Goal: Information Seeking & Learning: Learn about a topic

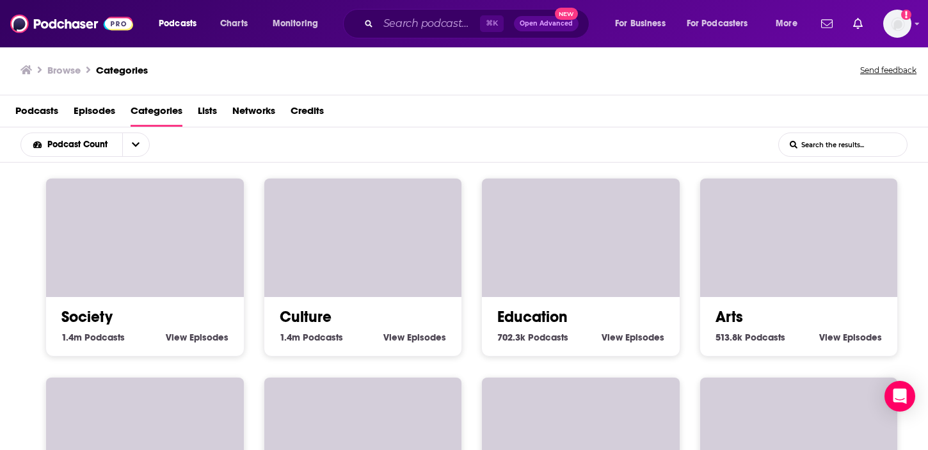
scroll to position [383, 0]
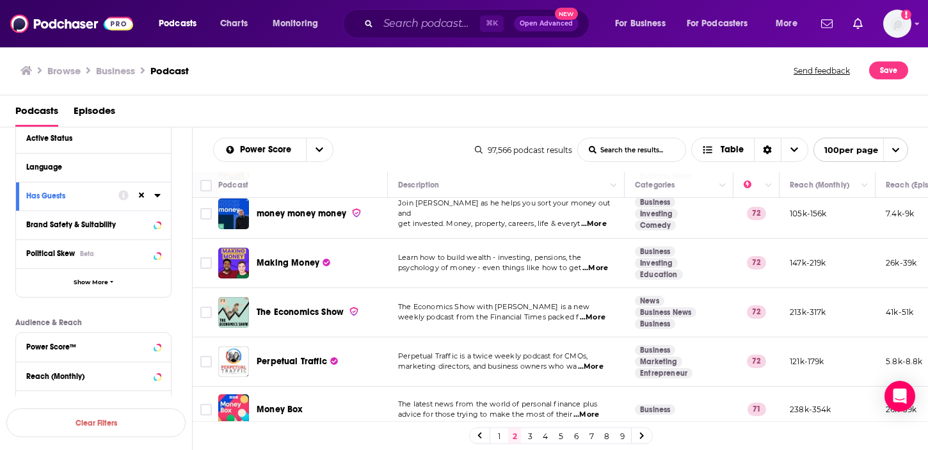
scroll to position [4517, 0]
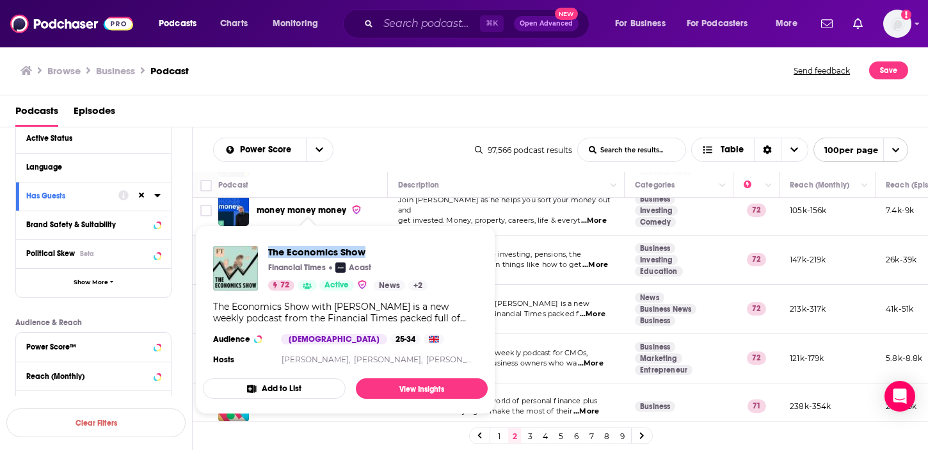
click at [415, 100] on div "Podcasts Episodes" at bounding box center [466, 113] width 903 height 26
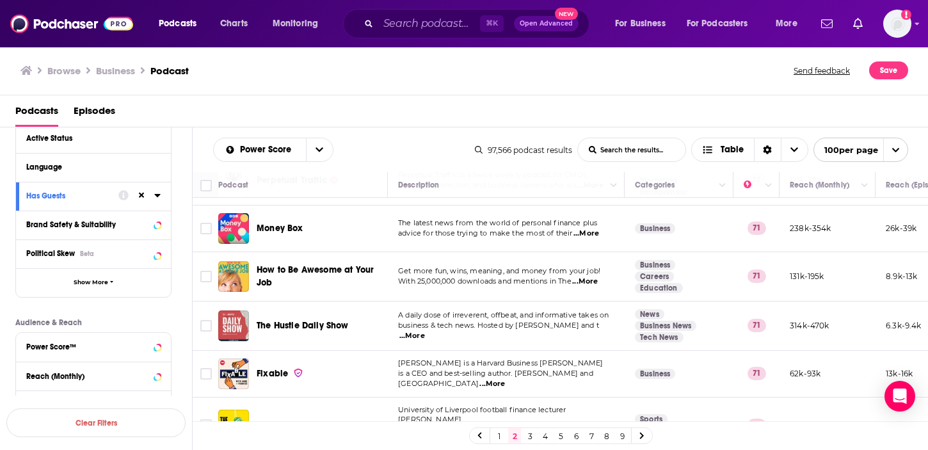
scroll to position [4707, 0]
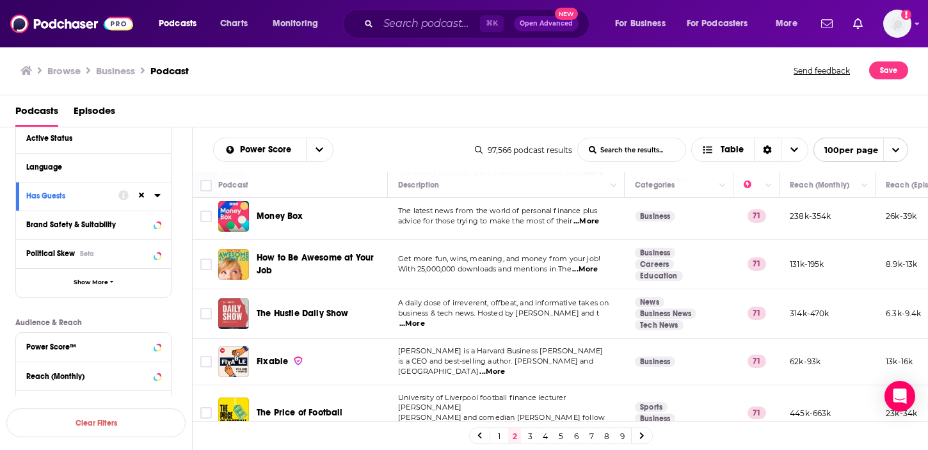
click at [527, 435] on link "3" at bounding box center [529, 435] width 13 height 15
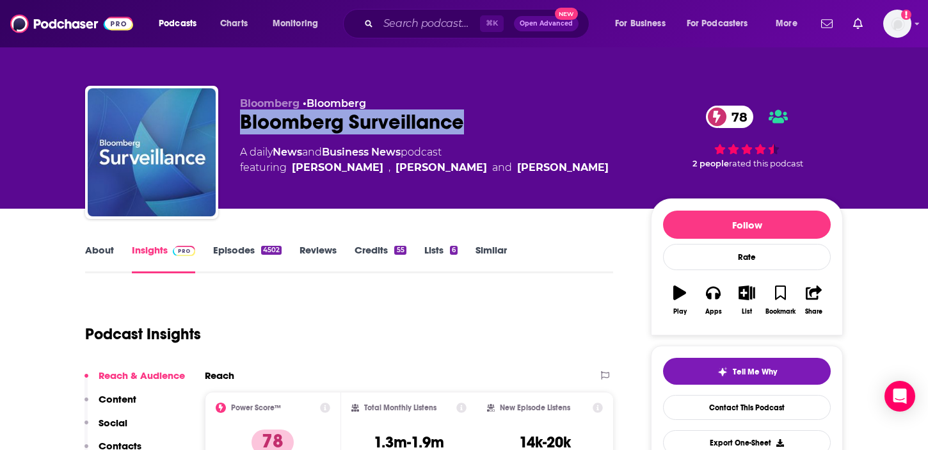
drag, startPoint x: 464, startPoint y: 124, endPoint x: 243, endPoint y: 123, distance: 221.4
click at [243, 123] on div "Bloomberg Surveillance 78" at bounding box center [435, 121] width 390 height 25
copy h2 "Bloomberg Surveillance"
click at [97, 244] on link "About" at bounding box center [99, 258] width 29 height 29
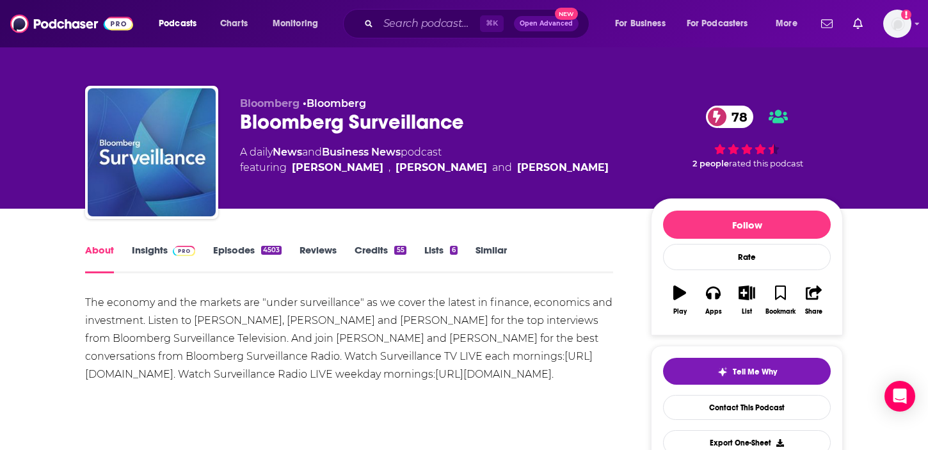
click at [173, 244] on span at bounding box center [184, 250] width 22 height 12
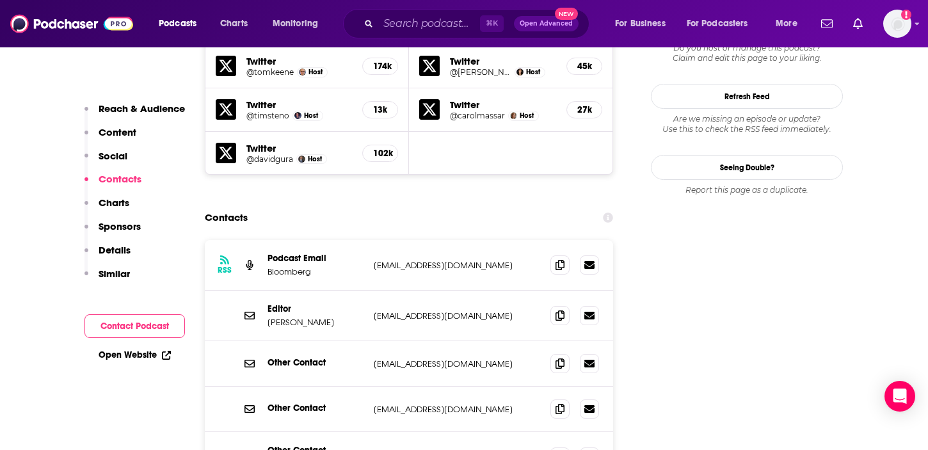
scroll to position [1297, 0]
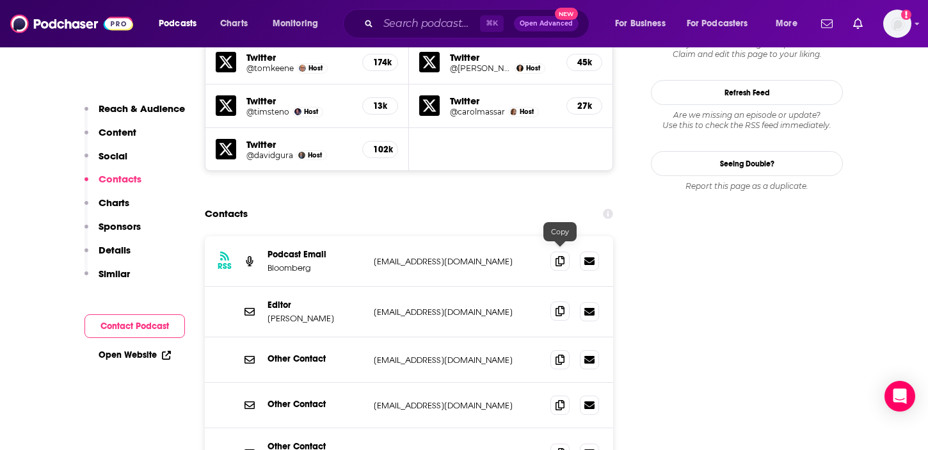
click at [559, 306] on icon at bounding box center [559, 311] width 9 height 10
drag, startPoint x: 333, startPoint y: 262, endPoint x: 269, endPoint y: 263, distance: 64.0
click at [269, 313] on p "Christine Harper" at bounding box center [315, 318] width 96 height 11
copy p "Christine Harper"
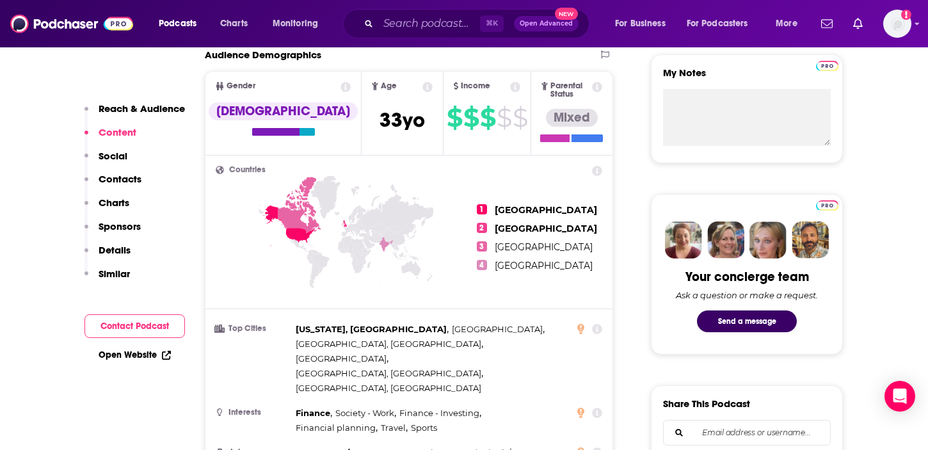
scroll to position [38, 0]
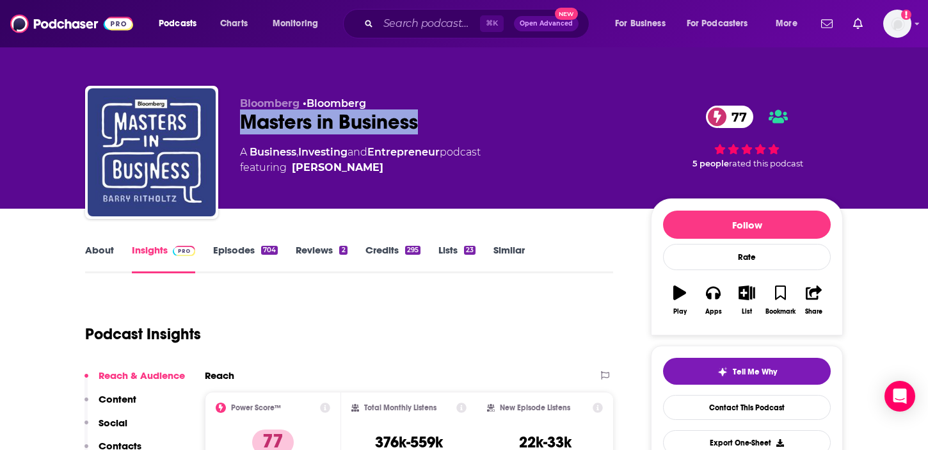
drag, startPoint x: 463, startPoint y: 129, endPoint x: 235, endPoint y: 124, distance: 228.5
click at [235, 124] on div "Bloomberg • Bloomberg Masters in Business 77 A Business , Investing and Entrepr…" at bounding box center [464, 155] width 758 height 138
copy h2 "Masters in Business"
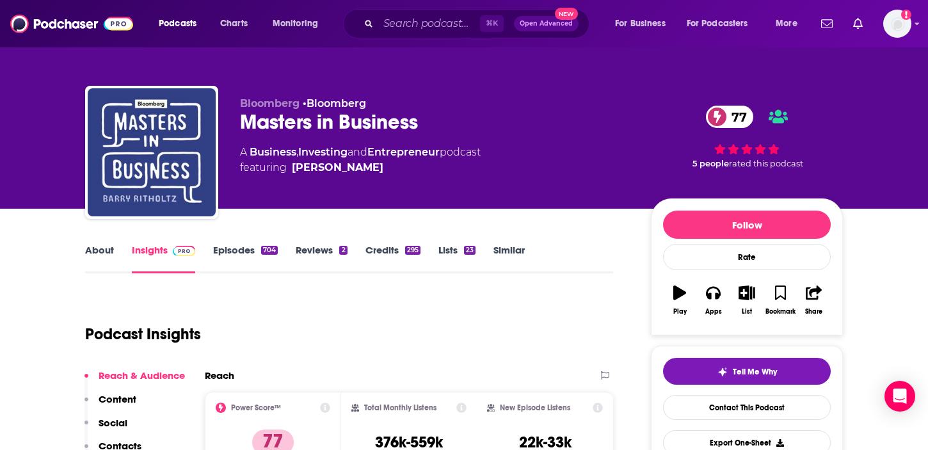
click at [104, 250] on link "About" at bounding box center [99, 258] width 29 height 29
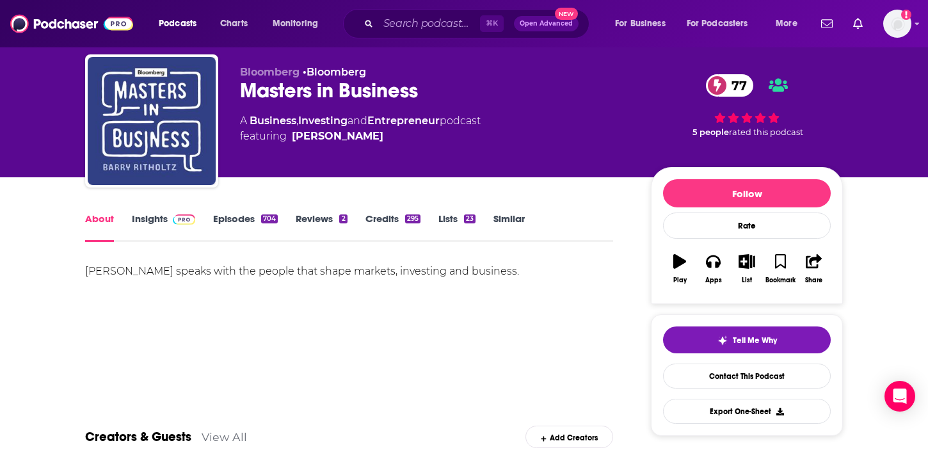
scroll to position [35, 0]
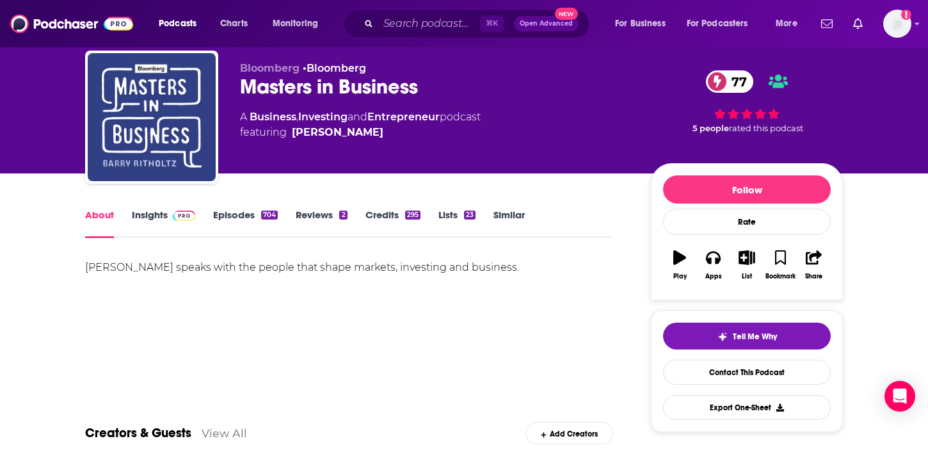
click at [138, 217] on link "Insights" at bounding box center [163, 223] width 63 height 29
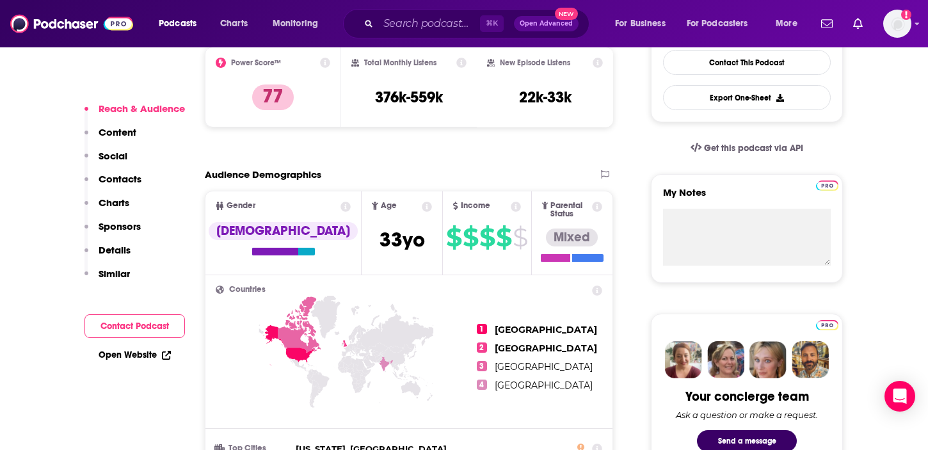
scroll to position [321, 0]
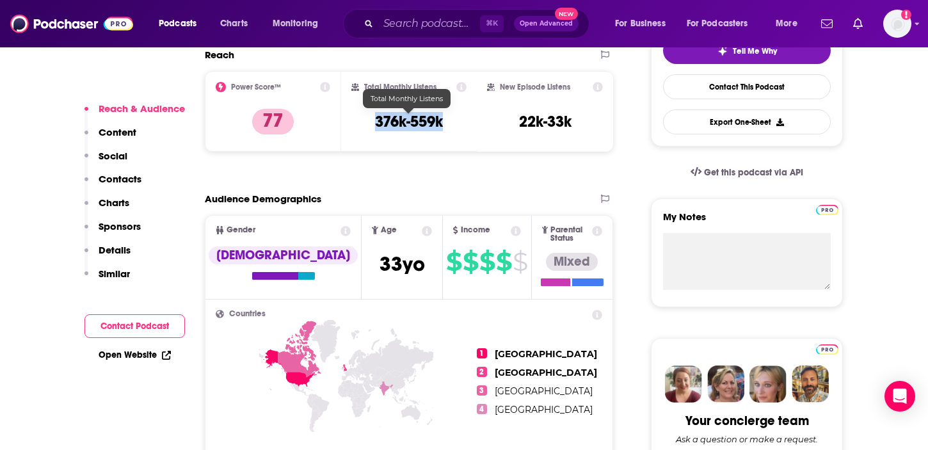
drag, startPoint x: 454, startPoint y: 122, endPoint x: 377, endPoint y: 123, distance: 77.4
click at [377, 123] on div "Total Monthly Listens 376k-559k" at bounding box center [409, 111] width 116 height 59
copy h3 "376k-559k"
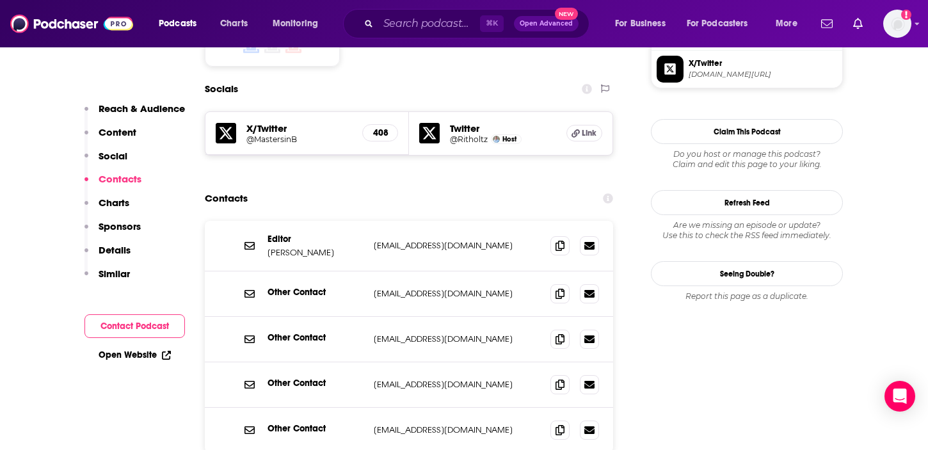
scroll to position [1136, 0]
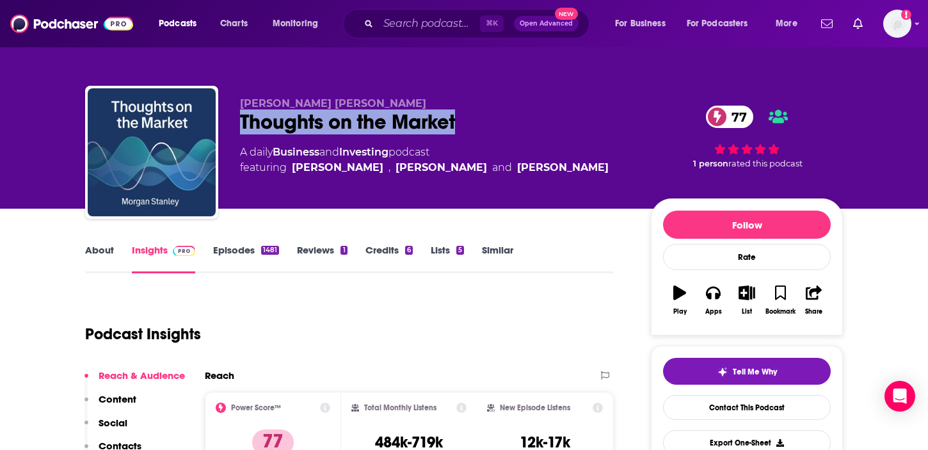
drag, startPoint x: 468, startPoint y: 116, endPoint x: 241, endPoint y: 124, distance: 227.9
click at [241, 124] on div "Thoughts on the Market 77" at bounding box center [435, 121] width 390 height 25
copy h2 "Thoughts on the Market"
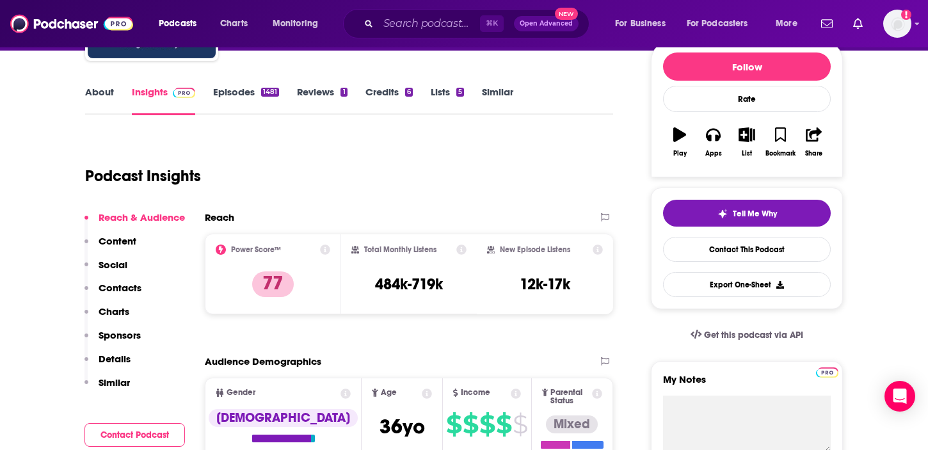
scroll to position [156, 0]
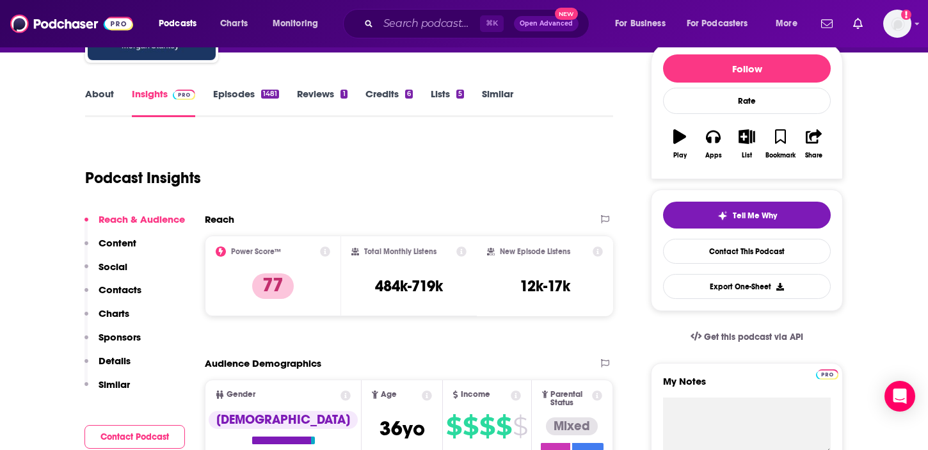
click at [101, 101] on link "About" at bounding box center [99, 102] width 29 height 29
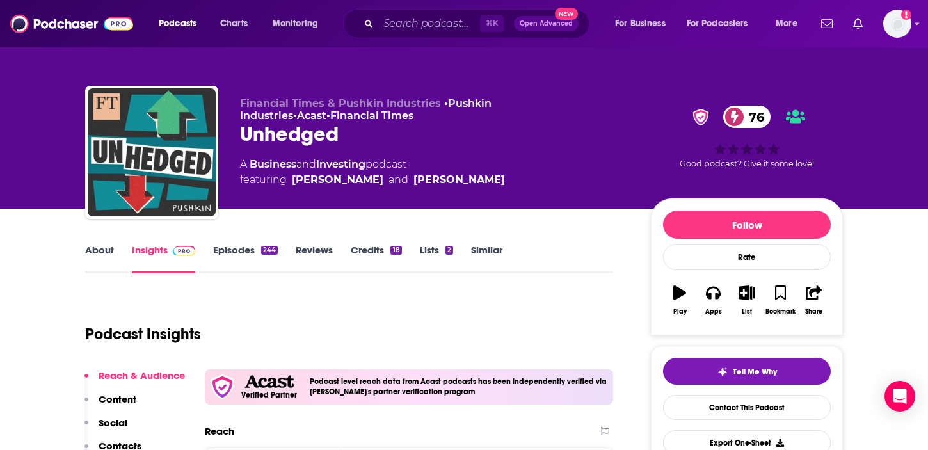
click at [331, 137] on div "Unhedged 76" at bounding box center [435, 134] width 390 height 25
copy div "76"
drag, startPoint x: 387, startPoint y: 134, endPoint x: 259, endPoint y: 134, distance: 127.3
click at [259, 134] on div "Unhedged 76" at bounding box center [435, 134] width 390 height 25
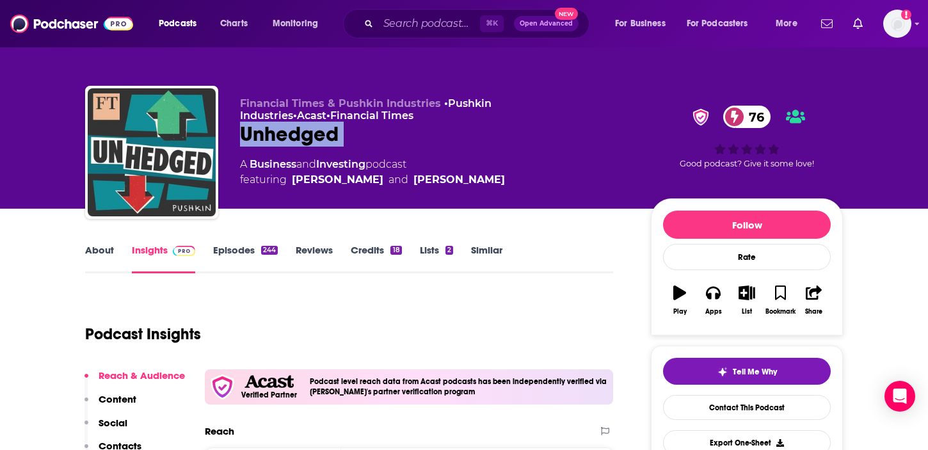
copy div "Unhedged 76"
click at [113, 262] on div "About" at bounding box center [108, 258] width 47 height 29
click at [106, 254] on link "About" at bounding box center [99, 258] width 29 height 29
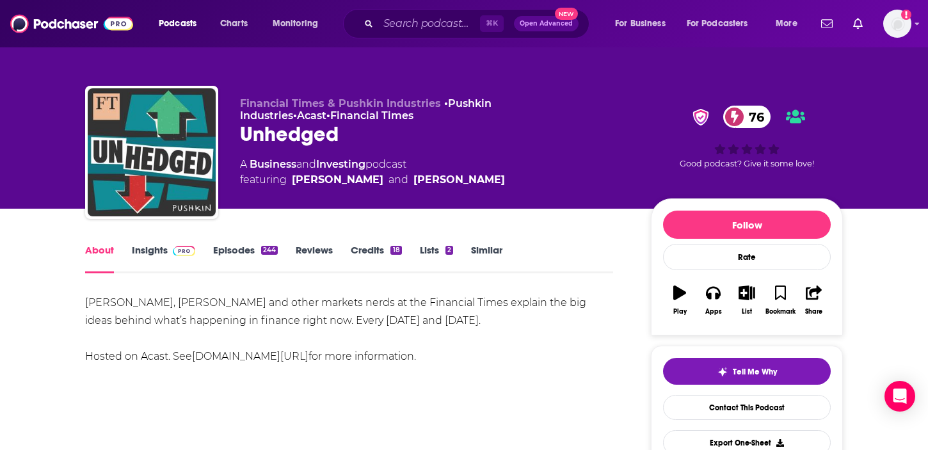
click at [146, 251] on link "Insights" at bounding box center [163, 258] width 63 height 29
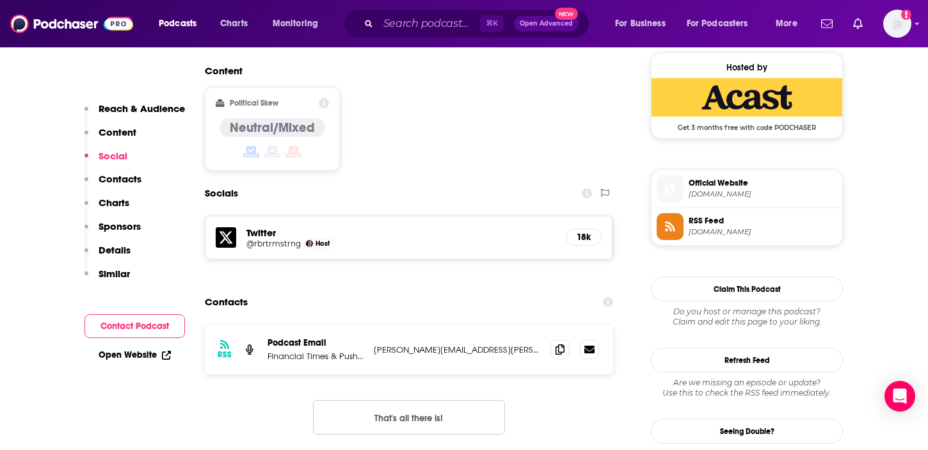
scroll to position [1165, 0]
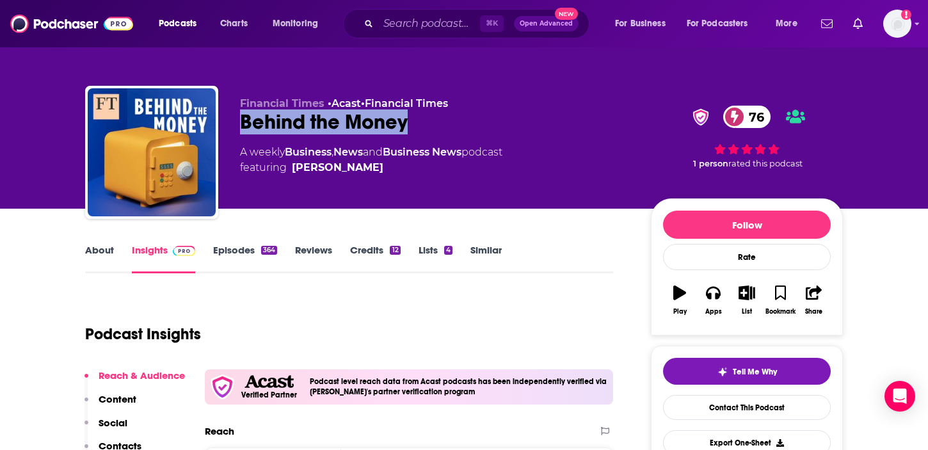
drag, startPoint x: 438, startPoint y: 119, endPoint x: 241, endPoint y: 121, distance: 196.5
click at [241, 122] on div "Behind the Money 76" at bounding box center [435, 121] width 390 height 25
copy h2 "Behind the Money"
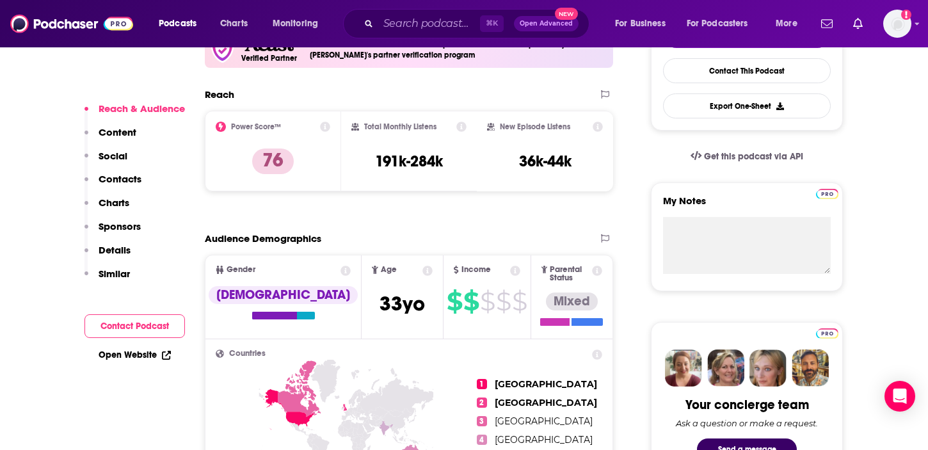
scroll to position [289, 0]
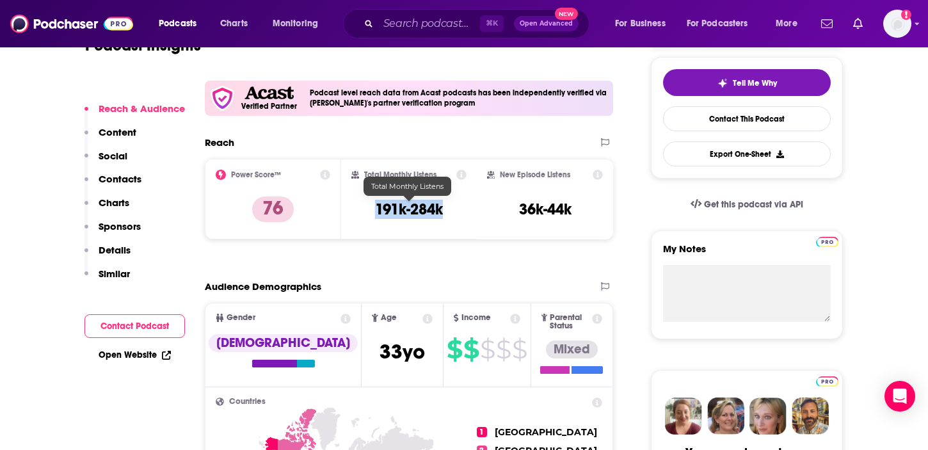
drag, startPoint x: 454, startPoint y: 215, endPoint x: 374, endPoint y: 211, distance: 80.7
click at [374, 211] on div "Total Monthly Listens 191k-284k" at bounding box center [409, 199] width 116 height 59
copy h3 "191k-284k"
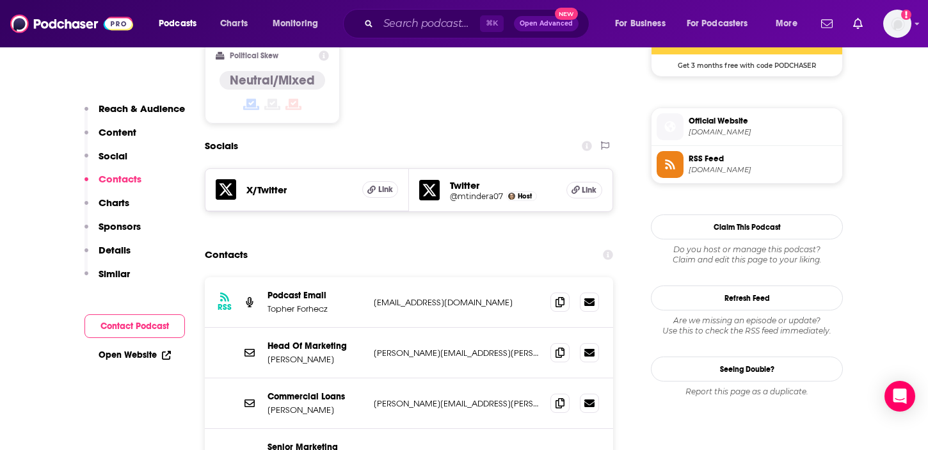
scroll to position [1110, 0]
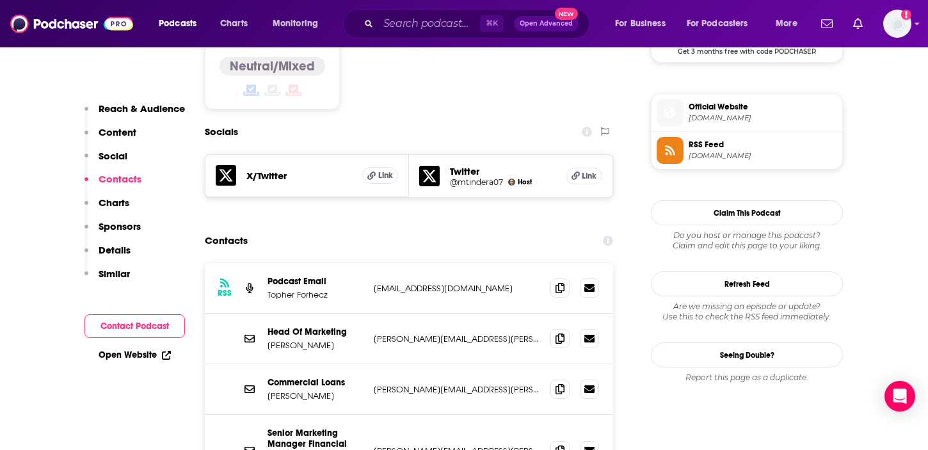
click at [335, 289] on p "Topher Forhecz" at bounding box center [315, 294] width 96 height 11
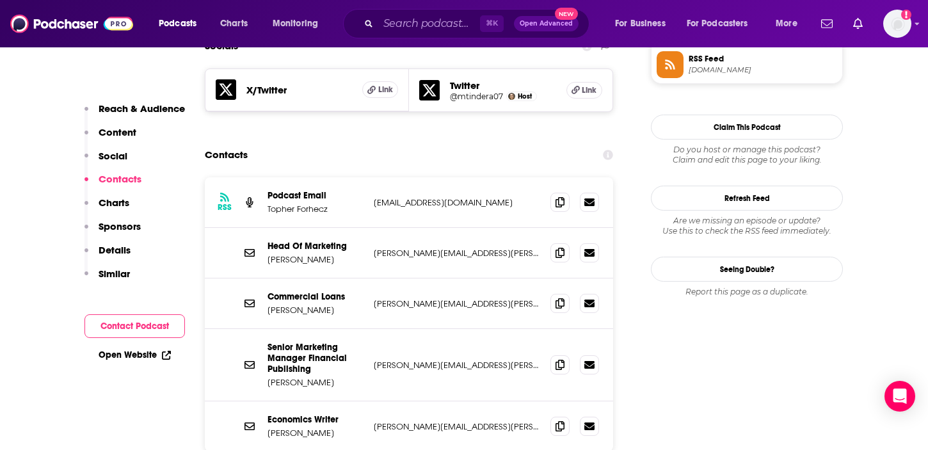
scroll to position [1192, 0]
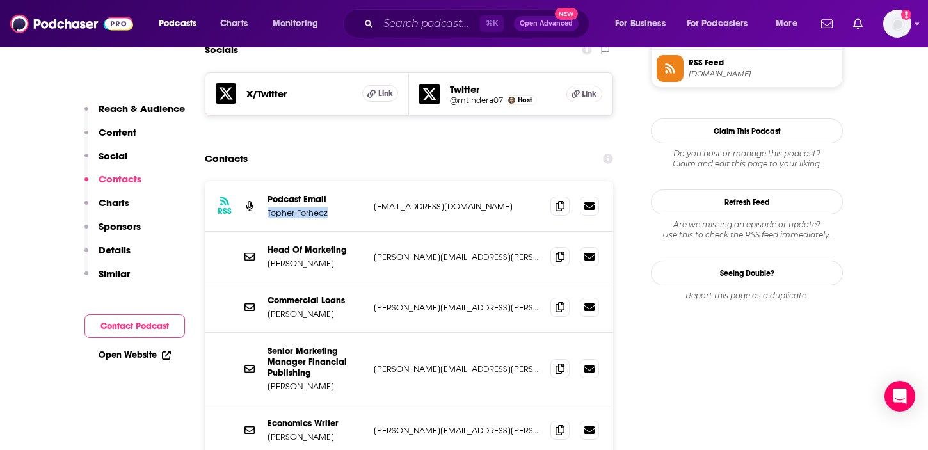
drag, startPoint x: 341, startPoint y: 155, endPoint x: 262, endPoint y: 154, distance: 79.4
click at [262, 181] on div "RSS Podcast Email Topher Forhecz info+6a13c15d-181a-4a2e-a662-739d0e7f731a@mg-e…" at bounding box center [409, 206] width 408 height 51
copy p "Topher Forhecz"
click at [555, 200] on icon at bounding box center [559, 205] width 9 height 10
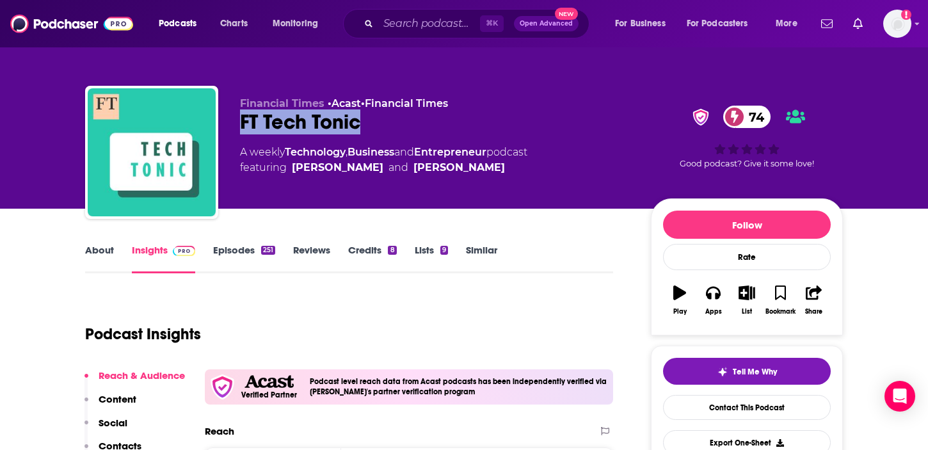
drag, startPoint x: 385, startPoint y: 122, endPoint x: 242, endPoint y: 120, distance: 143.4
click at [242, 120] on div "FT Tech Tonic 74" at bounding box center [435, 121] width 390 height 25
copy h2 "FT Tech Tonic"
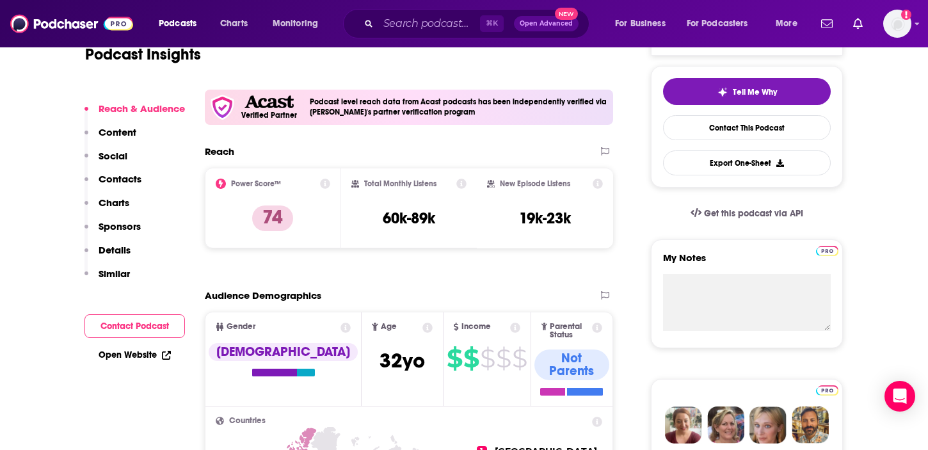
scroll to position [280, 0]
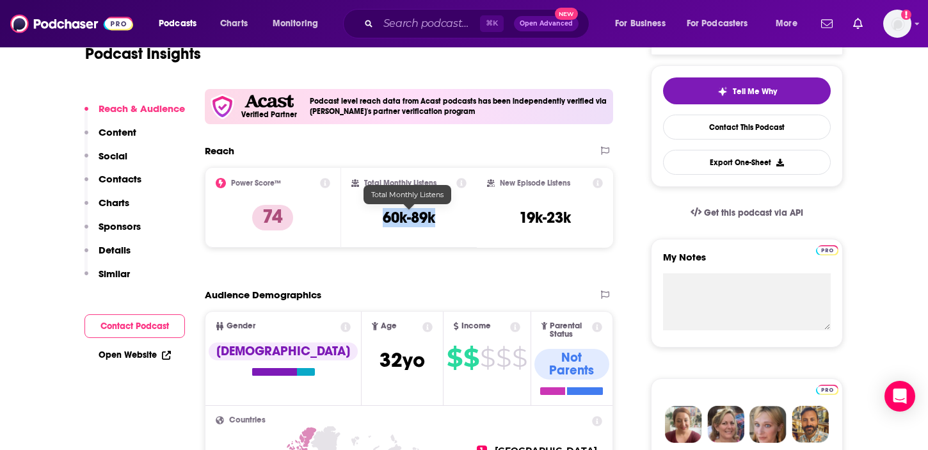
drag, startPoint x: 440, startPoint y: 216, endPoint x: 379, endPoint y: 216, distance: 61.4
click at [379, 216] on div "Total Monthly Listens 60k-89k" at bounding box center [409, 207] width 116 height 59
copy h3 "60k-89k"
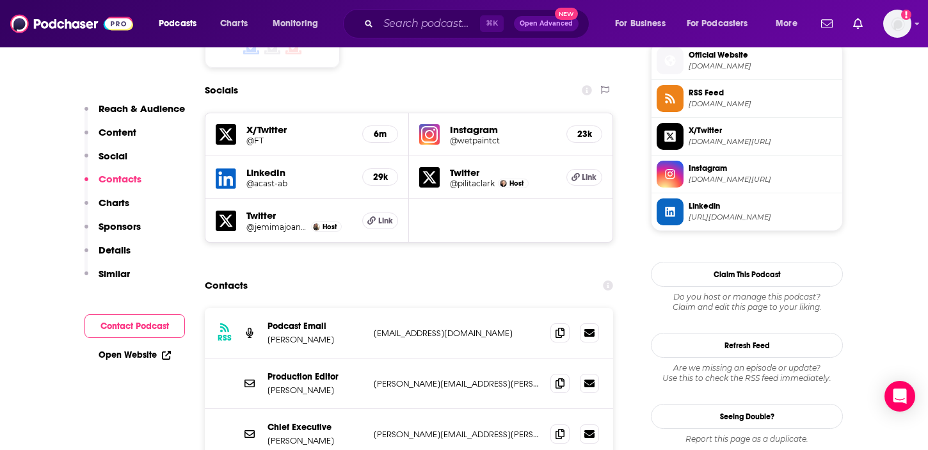
scroll to position [1165, 0]
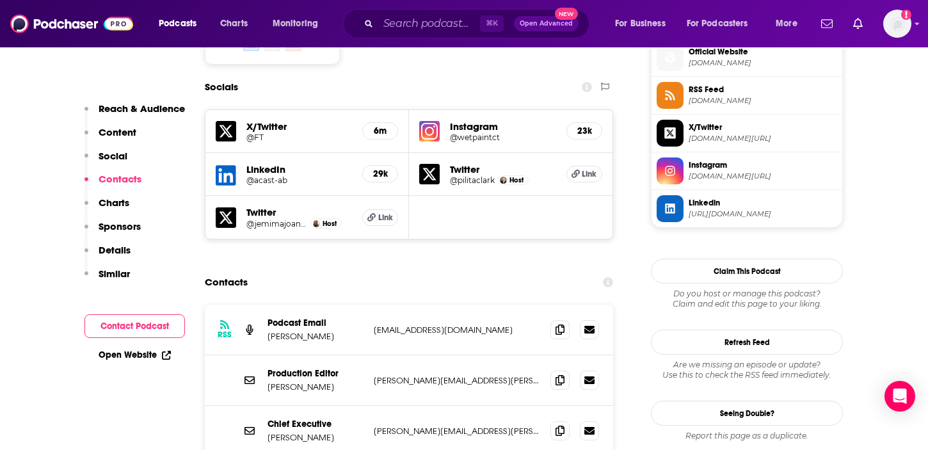
drag, startPoint x: 346, startPoint y: 282, endPoint x: 265, endPoint y: 282, distance: 81.3
click at [265, 305] on div "RSS Podcast Email [PERSON_NAME] [EMAIL_ADDRESS][DOMAIN_NAME] [EMAIL_ADDRESS][DO…" at bounding box center [409, 330] width 408 height 51
drag, startPoint x: 322, startPoint y: 324, endPoint x: 260, endPoint y: 328, distance: 61.6
click at [260, 355] on div "Production Editor [PERSON_NAME] [PERSON_NAME][EMAIL_ADDRESS][PERSON_NAME][DOMAI…" at bounding box center [409, 380] width 408 height 51
click at [278, 355] on div "Production Editor [PERSON_NAME] [PERSON_NAME][EMAIL_ADDRESS][PERSON_NAME][DOMAI…" at bounding box center [409, 380] width 408 height 51
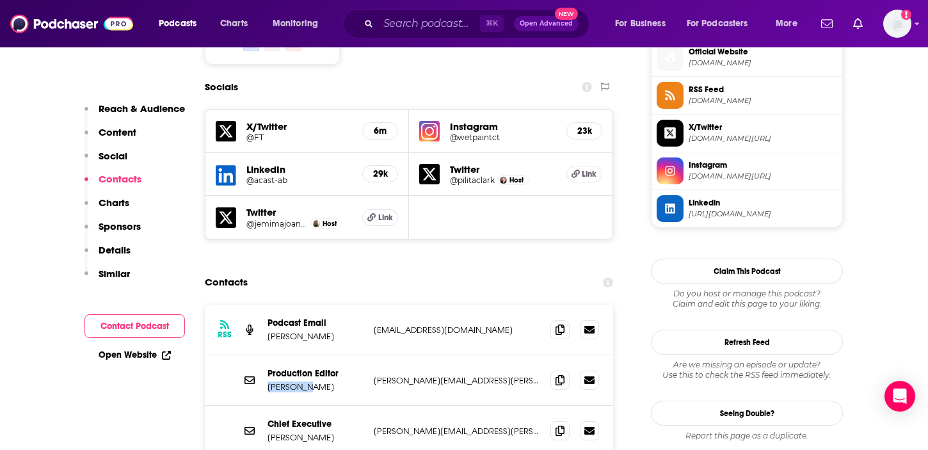
drag, startPoint x: 312, startPoint y: 331, endPoint x: 269, endPoint y: 333, distance: 42.9
click at [269, 381] on p "[PERSON_NAME]" at bounding box center [315, 386] width 96 height 11
copy p "[PERSON_NAME]"
click at [555, 374] on icon at bounding box center [559, 379] width 9 height 10
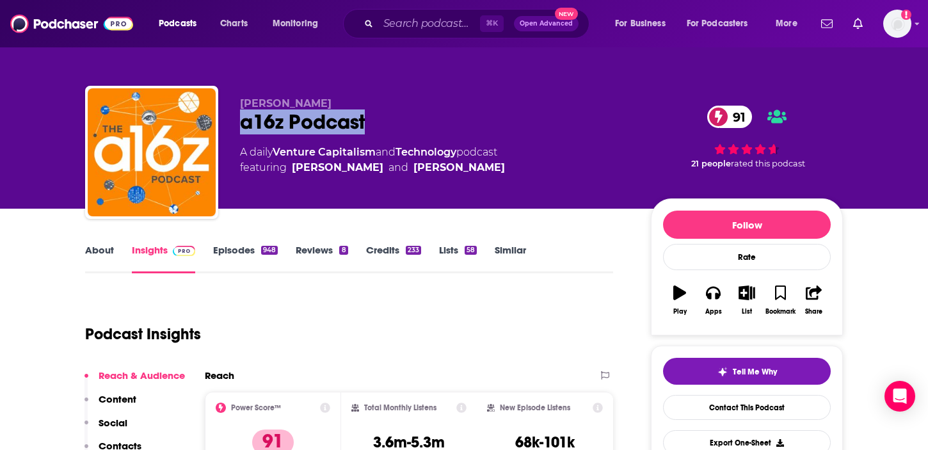
drag, startPoint x: 379, startPoint y: 125, endPoint x: 243, endPoint y: 125, distance: 136.9
click at [243, 125] on div "a16z Podcast 91" at bounding box center [435, 121] width 390 height 25
copy h2 "a16z Podcast"
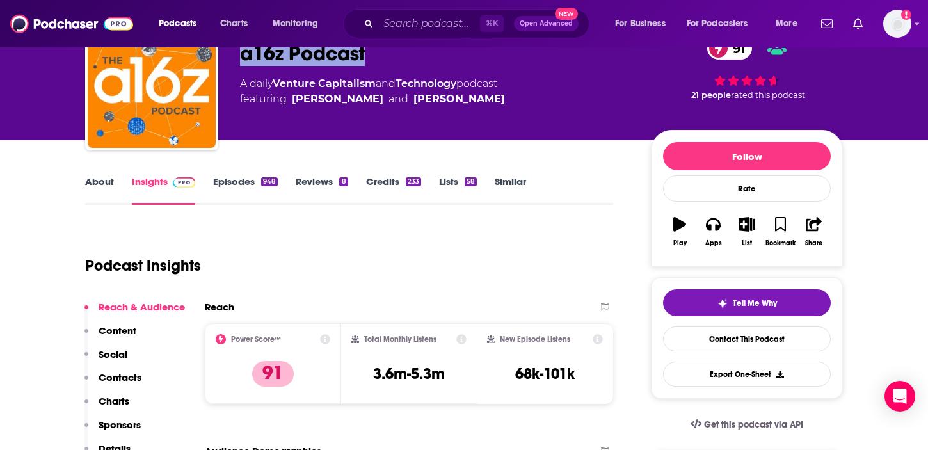
scroll to position [81, 0]
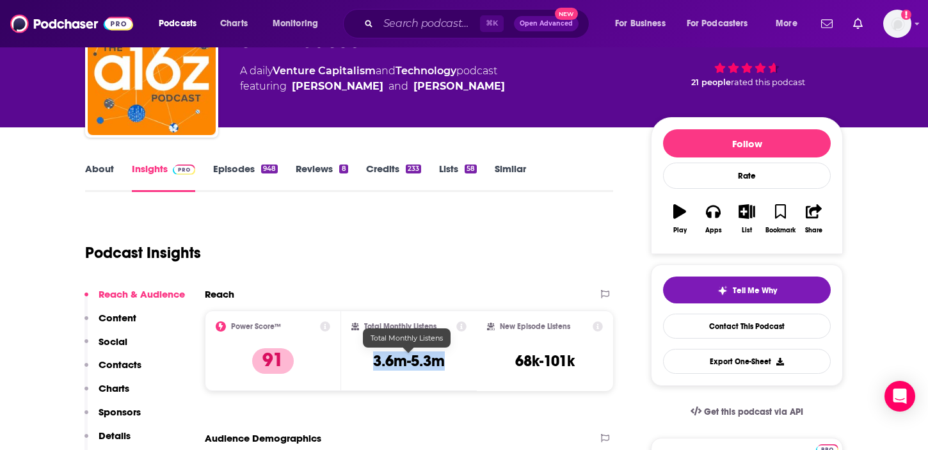
drag, startPoint x: 443, startPoint y: 362, endPoint x: 367, endPoint y: 362, distance: 76.8
click at [367, 362] on div "Total Monthly Listens 3.6m-5.3m" at bounding box center [409, 350] width 116 height 59
copy h3 "3.6m-5.3m"
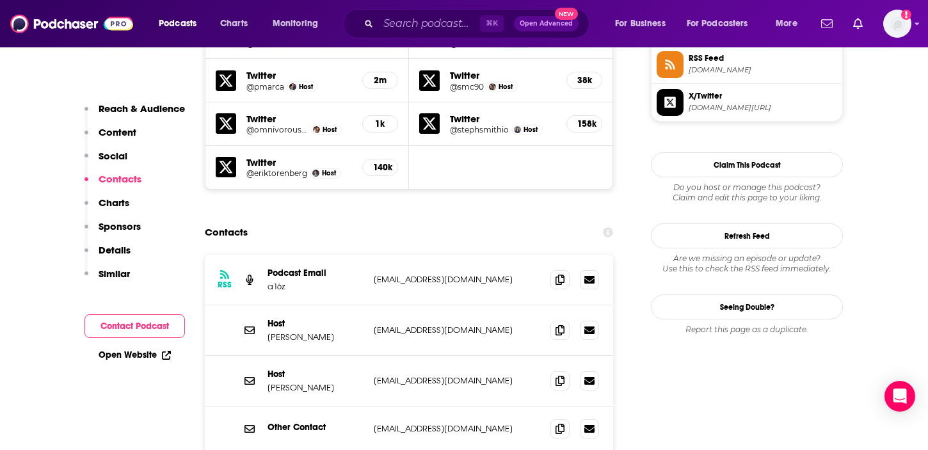
scroll to position [1205, 0]
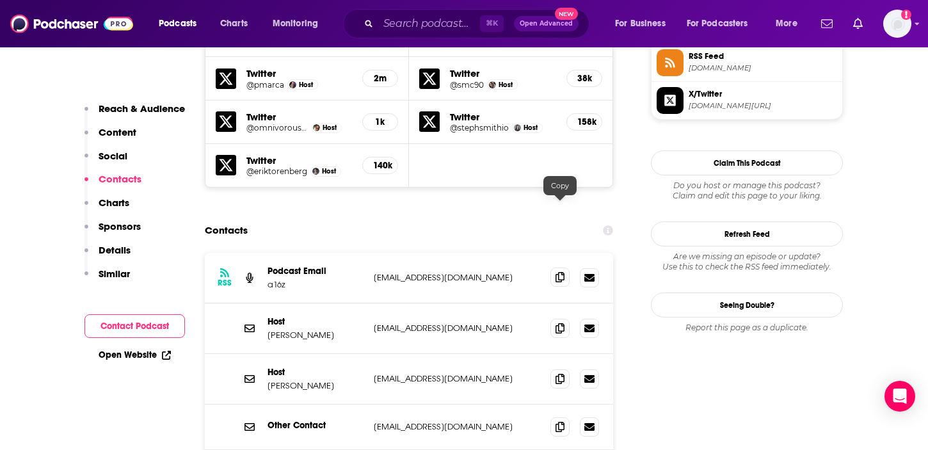
click at [568, 267] on span at bounding box center [559, 276] width 19 height 19
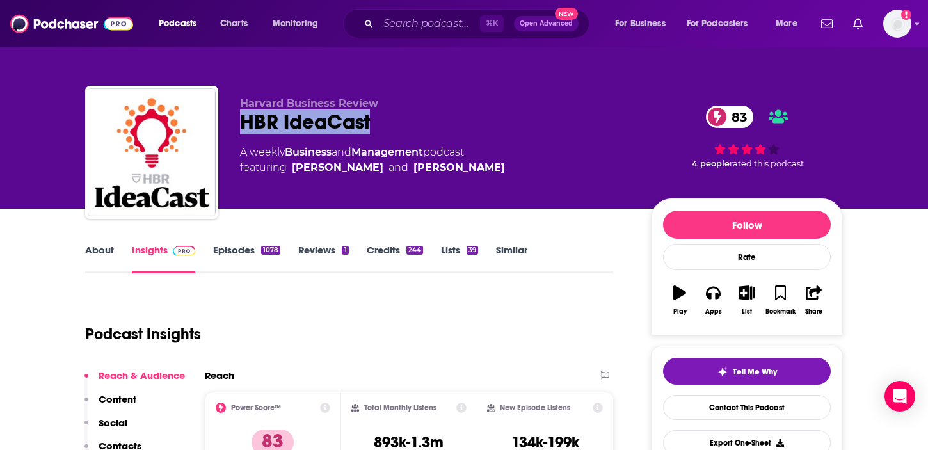
drag, startPoint x: 393, startPoint y: 122, endPoint x: 238, endPoint y: 122, distance: 154.9
click at [238, 122] on div "Harvard Business Review [PERSON_NAME] 83 A weekly Business and Management podca…" at bounding box center [464, 155] width 758 height 138
copy h2 "HBR IdeaCast"
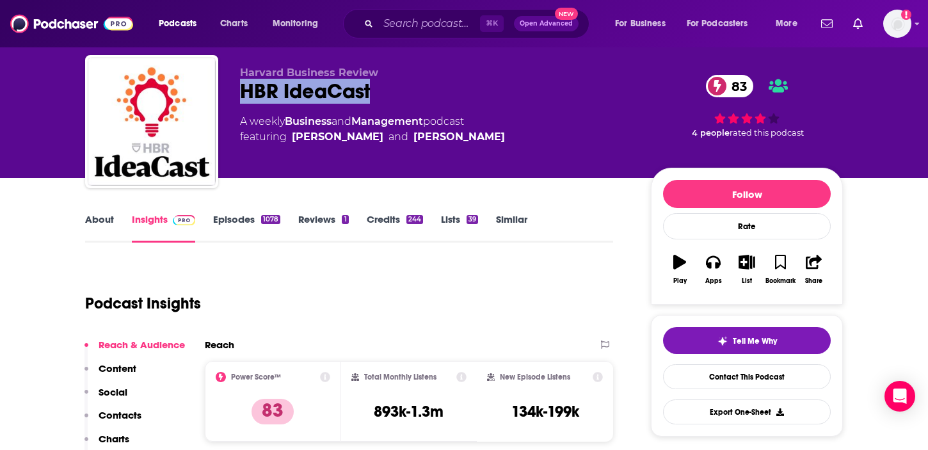
scroll to position [47, 0]
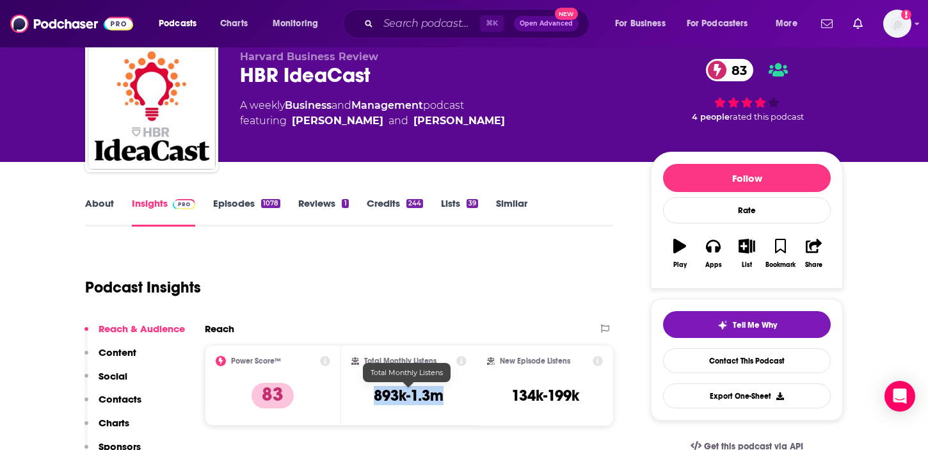
drag, startPoint x: 447, startPoint y: 392, endPoint x: 370, endPoint y: 392, distance: 76.8
click at [370, 392] on div "Total Monthly Listens 893k-1.3m" at bounding box center [409, 385] width 116 height 59
copy h3 "893k-1.3m"
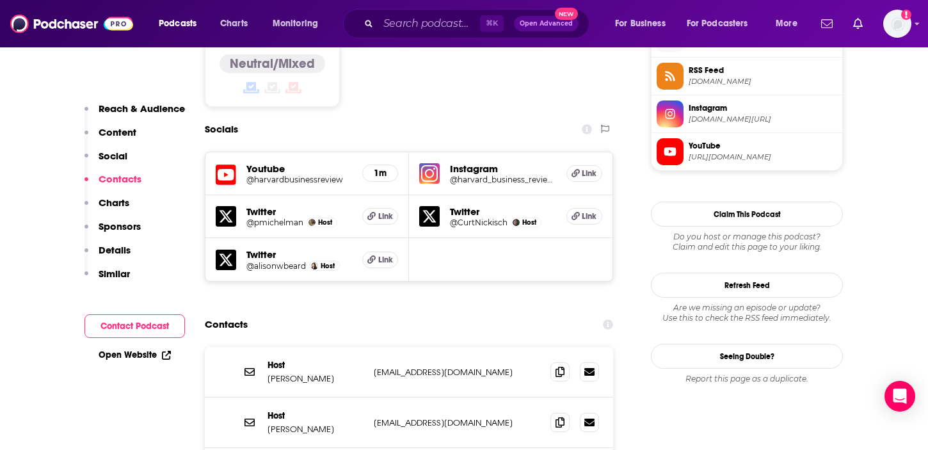
scroll to position [1223, 0]
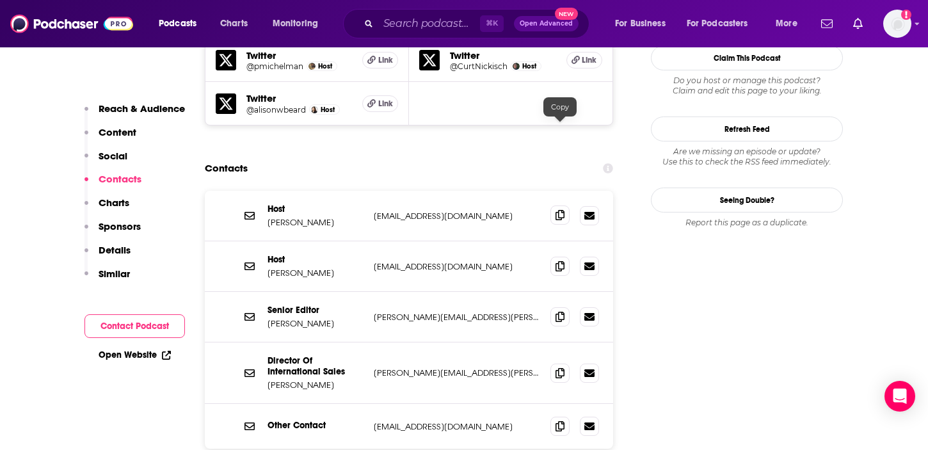
click at [552, 205] on span at bounding box center [559, 214] width 19 height 19
drag, startPoint x: 321, startPoint y: 140, endPoint x: 270, endPoint y: 140, distance: 51.2
click at [270, 217] on p "Curt Nickisch" at bounding box center [315, 222] width 96 height 11
copy p "Curt Nickisch"
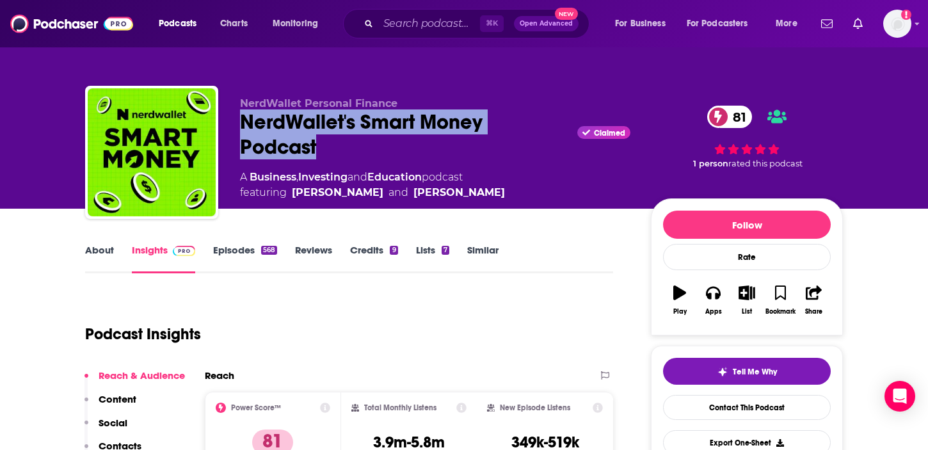
drag, startPoint x: 341, startPoint y: 150, endPoint x: 240, endPoint y: 131, distance: 102.9
click at [240, 131] on div "NerdWallet's Smart Money Podcast Claimed 81" at bounding box center [435, 134] width 390 height 50
copy h2 "NerdWallet's Smart Money Podcast"
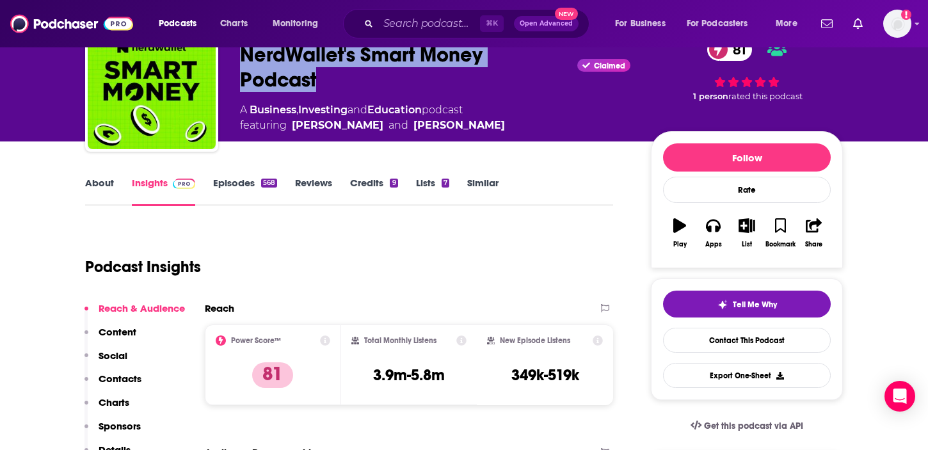
scroll to position [83, 0]
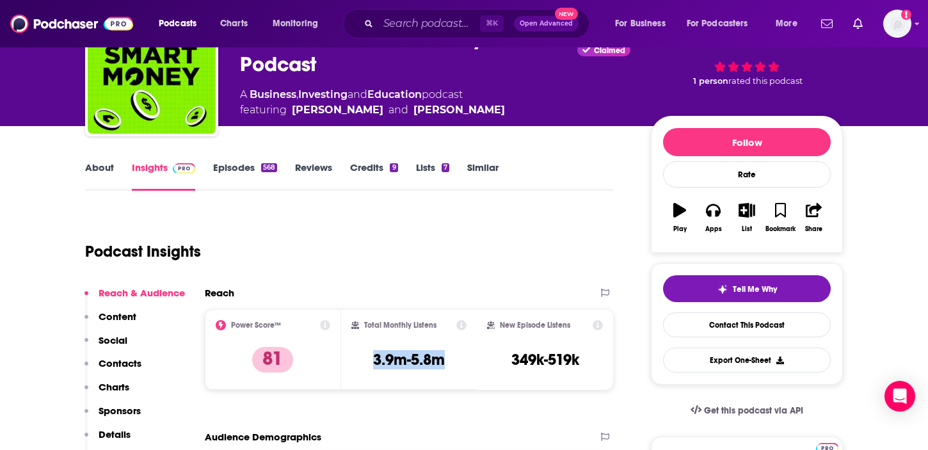
drag, startPoint x: 449, startPoint y: 358, endPoint x: 368, endPoint y: 360, distance: 81.3
click at [368, 360] on div "Total Monthly Listens 3.9m-5.8m" at bounding box center [409, 349] width 116 height 59
copy h3 "3.9m-5.8m"
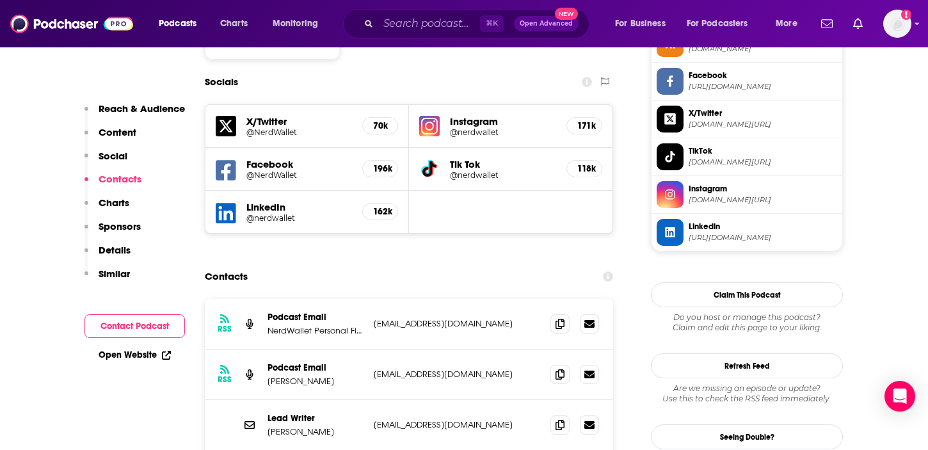
scroll to position [1109, 0]
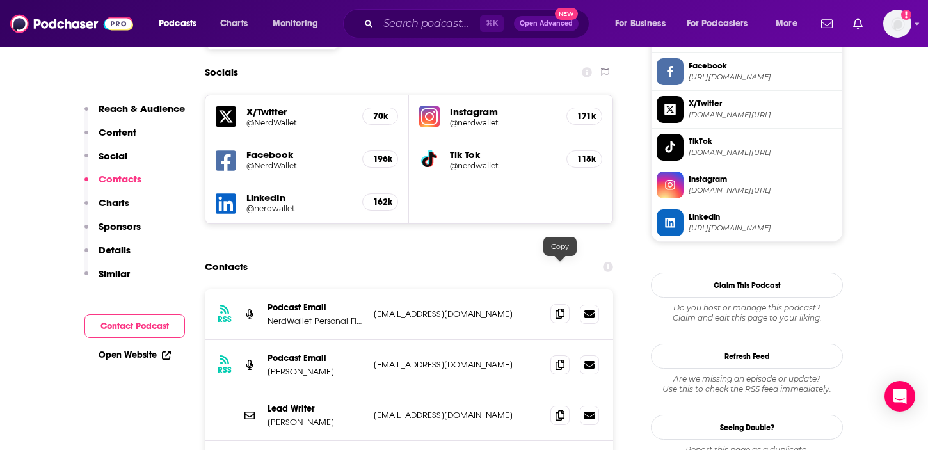
click at [557, 308] on icon at bounding box center [559, 313] width 9 height 10
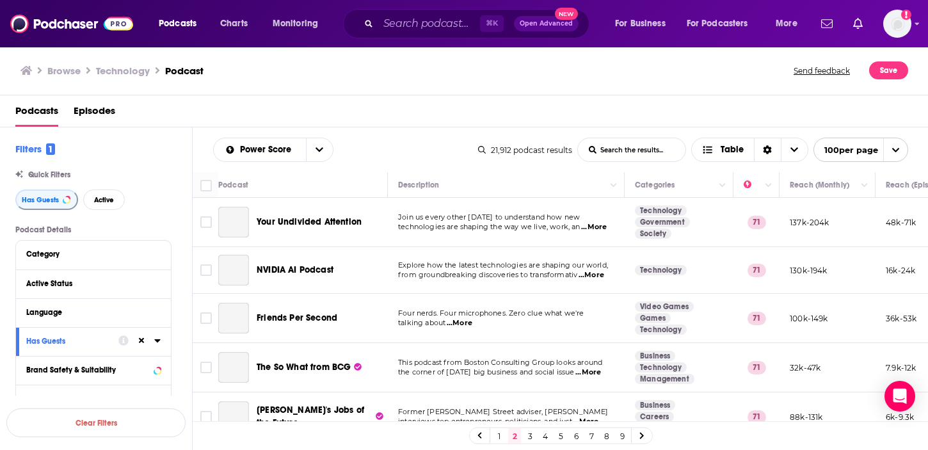
scroll to position [4010, 0]
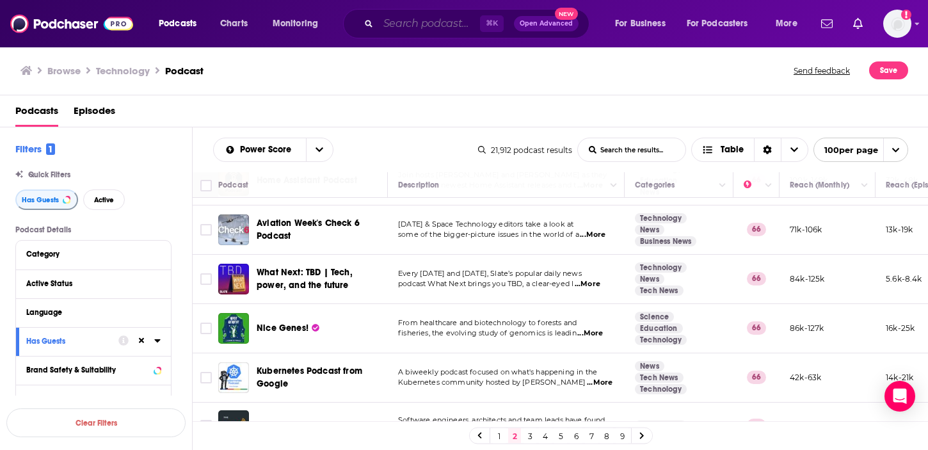
click at [401, 22] on input "Search podcasts, credits, & more..." at bounding box center [429, 23] width 102 height 20
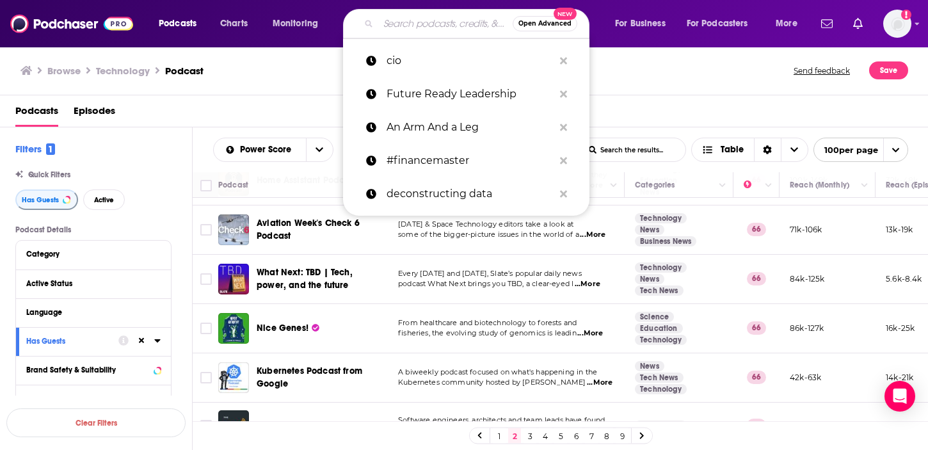
paste input "AI For the C Suite"
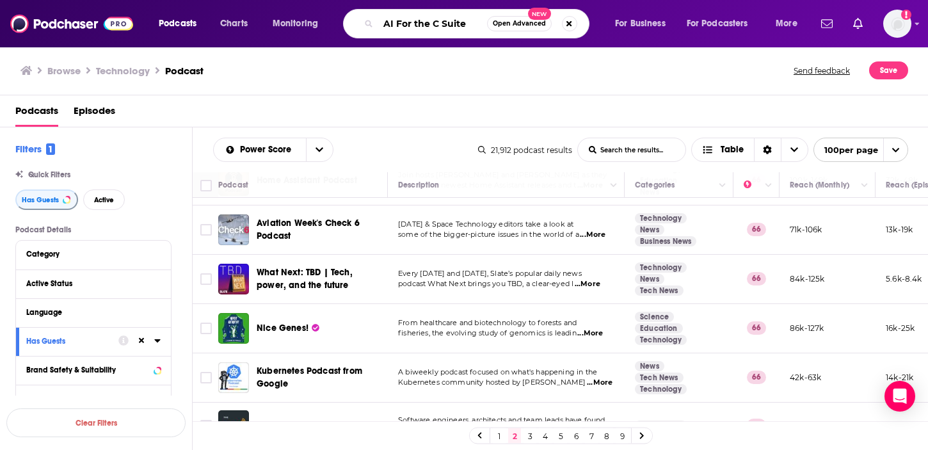
type input "AI For the C Suite"
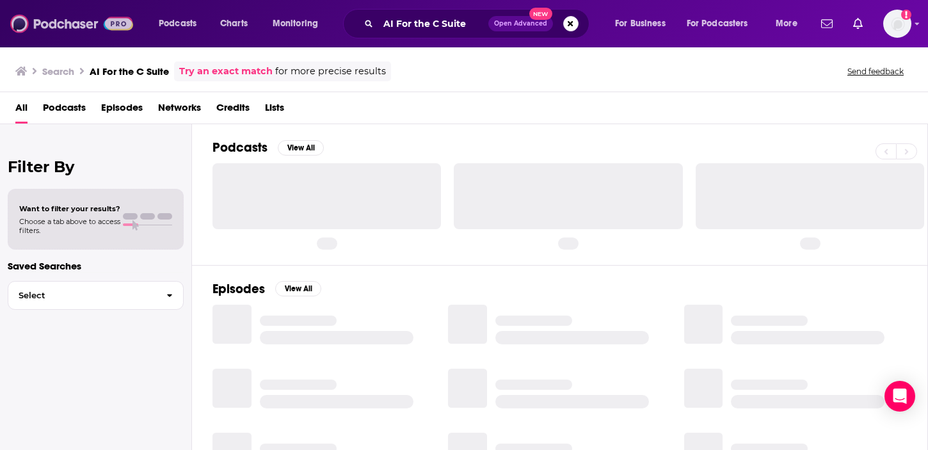
click at [54, 28] on img at bounding box center [71, 24] width 123 height 24
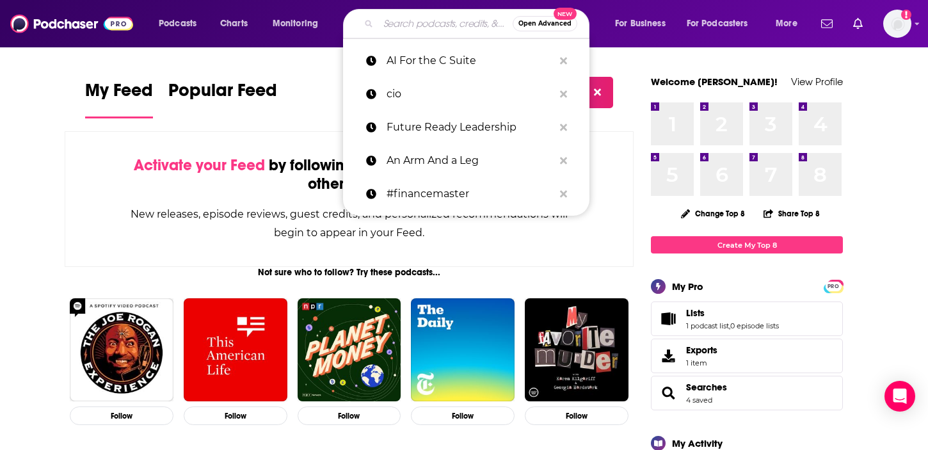
click at [427, 22] on input "Search podcasts, credits, & more..." at bounding box center [445, 23] width 134 height 20
paste input "AI For the C Suite"
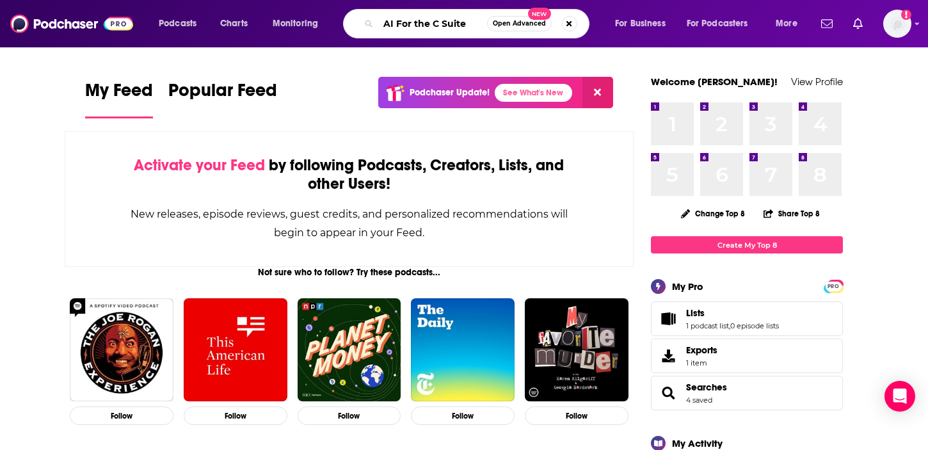
type input "AI For the C Suite"
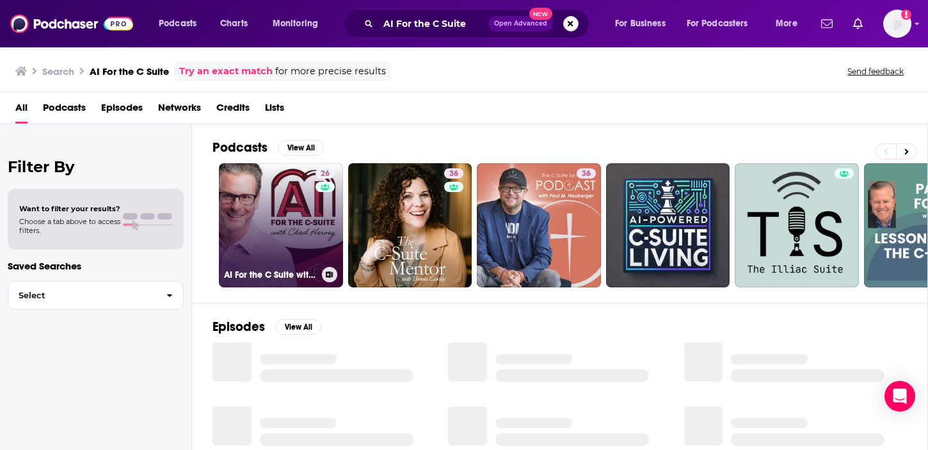
click at [287, 222] on link "26 AI For the C Suite with Chad Harvey™" at bounding box center [281, 225] width 124 height 124
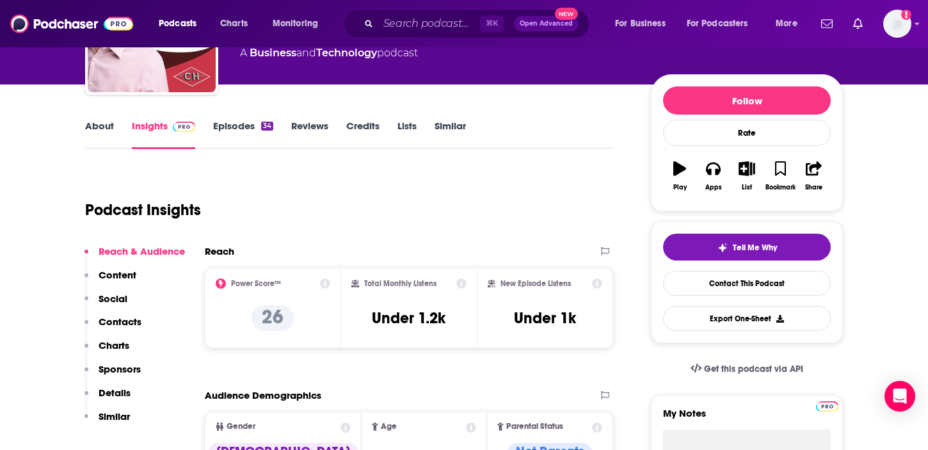
scroll to position [125, 0]
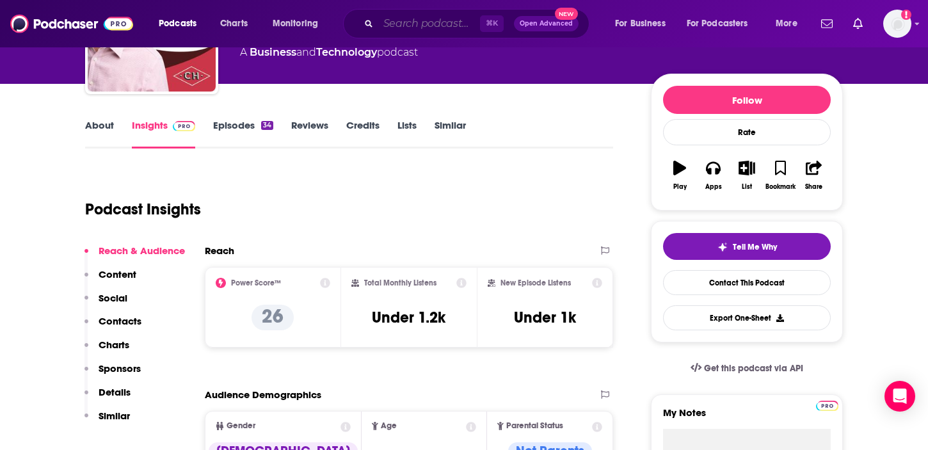
click at [440, 28] on input "Search podcasts, credits, & more..." at bounding box center [429, 23] width 102 height 20
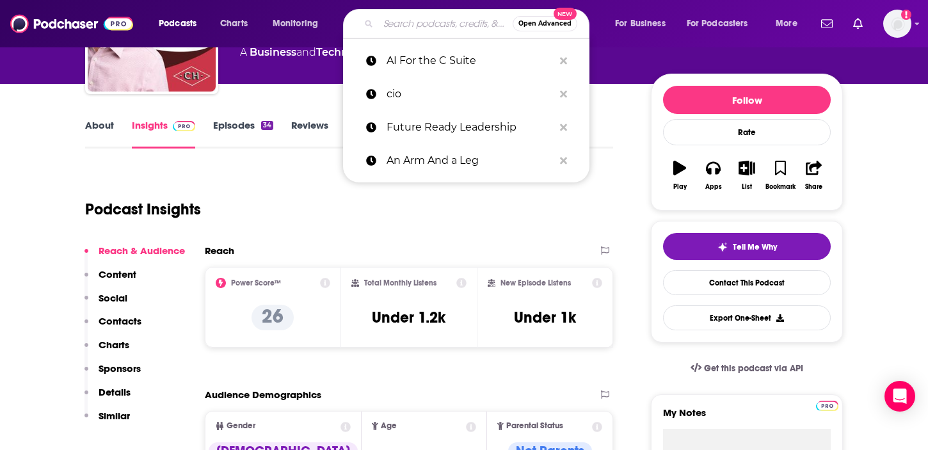
paste input "The AI in Business Podcast"
type input "The AI in Business Podcast"
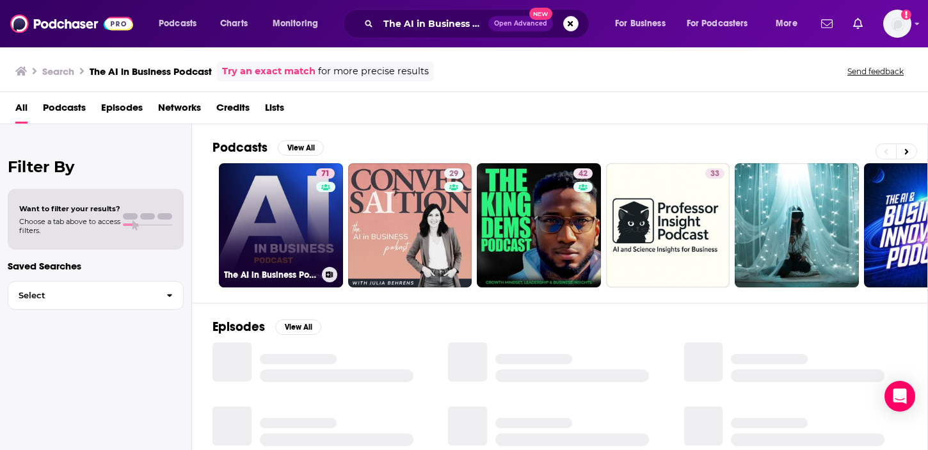
click at [308, 245] on link "71 The AI in Business Podcast" at bounding box center [281, 225] width 124 height 124
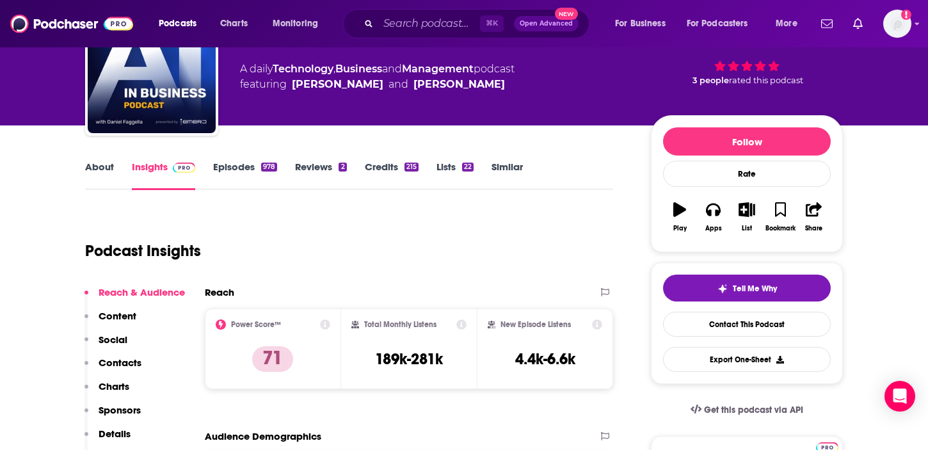
scroll to position [93, 0]
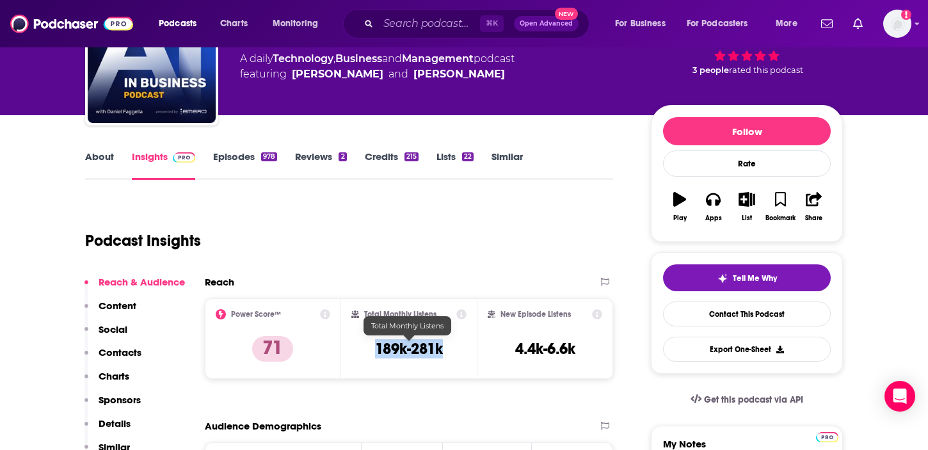
drag, startPoint x: 454, startPoint y: 349, endPoint x: 369, endPoint y: 349, distance: 85.1
click at [369, 349] on div "Total Monthly Listens 189k-281k" at bounding box center [409, 338] width 116 height 59
copy h3 "189k-281k"
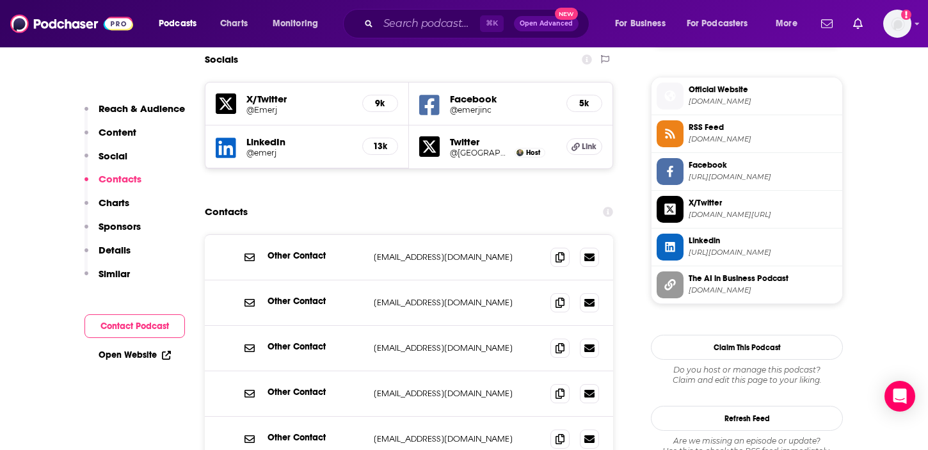
scroll to position [1127, 0]
click at [556, 296] on icon at bounding box center [559, 301] width 9 height 10
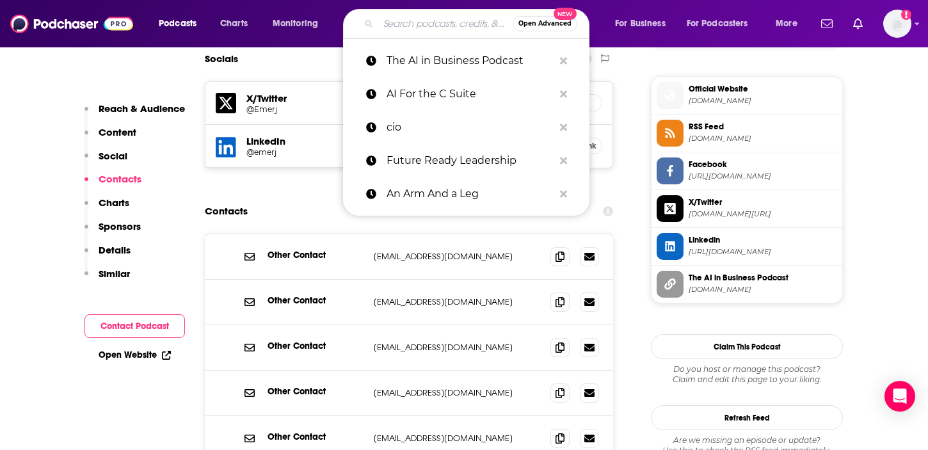
click at [432, 28] on input "Search podcasts, credits, & more..." at bounding box center [445, 23] width 134 height 20
paste input "AI in Financial Services Podcast"
type input "AI in Financial Services Podcast"
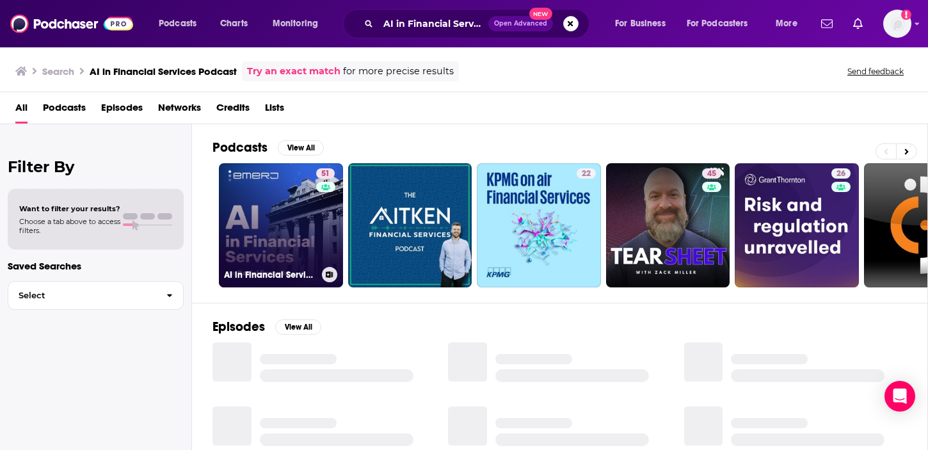
click at [301, 233] on link "51 AI in Financial Services Podcast" at bounding box center [281, 225] width 124 height 124
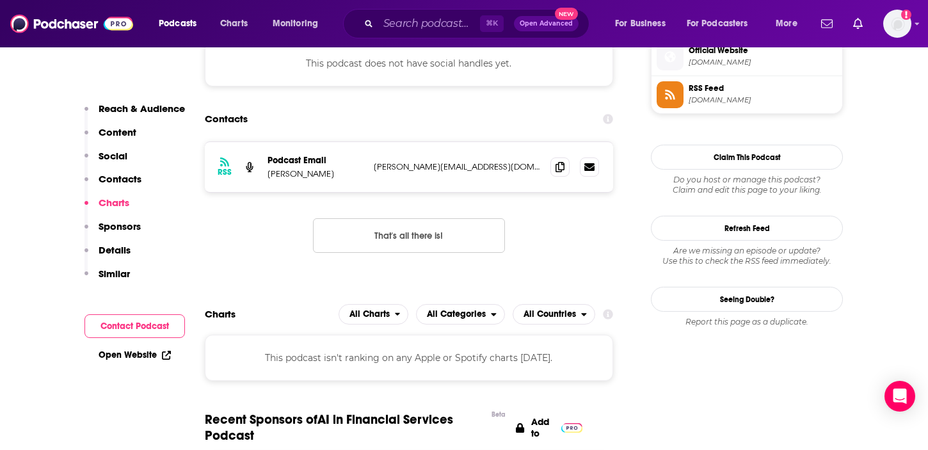
scroll to position [1133, 0]
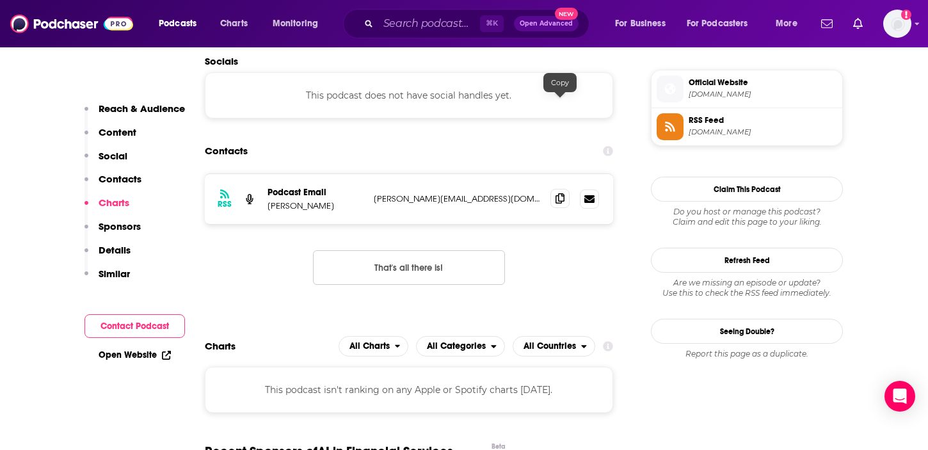
click at [557, 189] on span at bounding box center [559, 198] width 19 height 19
drag, startPoint x: 335, startPoint y: 113, endPoint x: 262, endPoint y: 115, distance: 73.0
click at [262, 174] on div "RSS Podcast Email Daniel Faggella chronis@emerj.com chronis@emerj.com" at bounding box center [409, 199] width 408 height 50
copy p "Daniel Faggella"
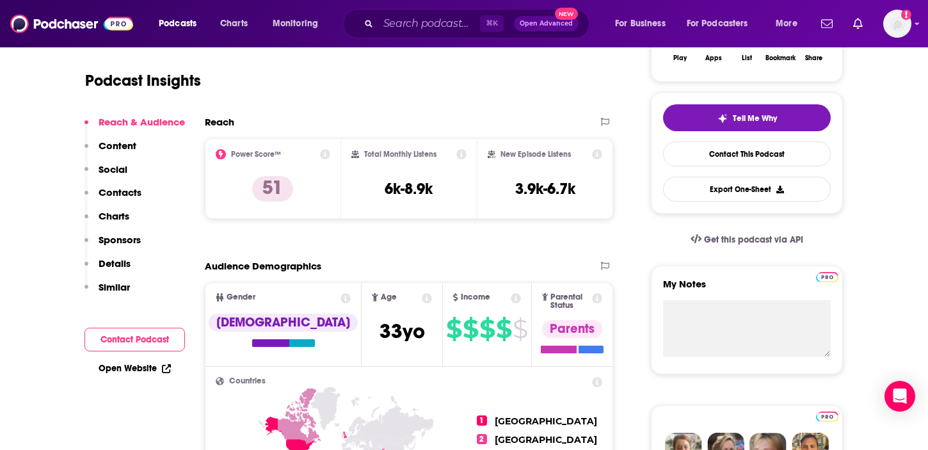
scroll to position [74, 0]
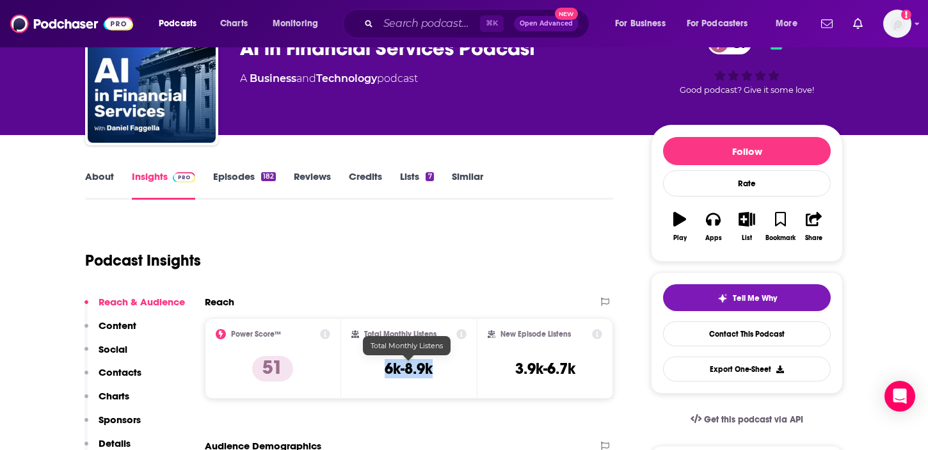
drag, startPoint x: 444, startPoint y: 368, endPoint x: 385, endPoint y: 367, distance: 59.5
click at [385, 367] on div "Total Monthly Listens 6k-8.9k" at bounding box center [409, 358] width 116 height 59
copy h3 "6k-8.9k"
click at [409, 20] on input "Search podcasts, credits, & more..." at bounding box center [429, 23] width 102 height 20
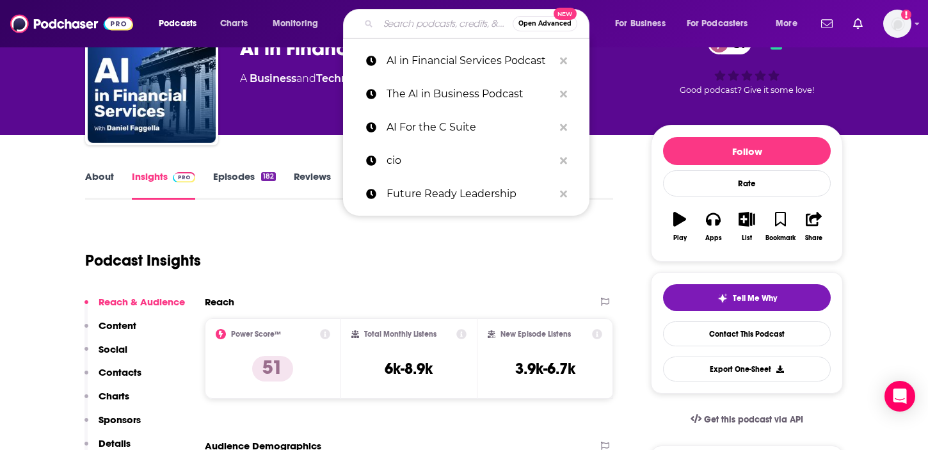
paste input "Agents of Scale"
type input "Agents of Scale"
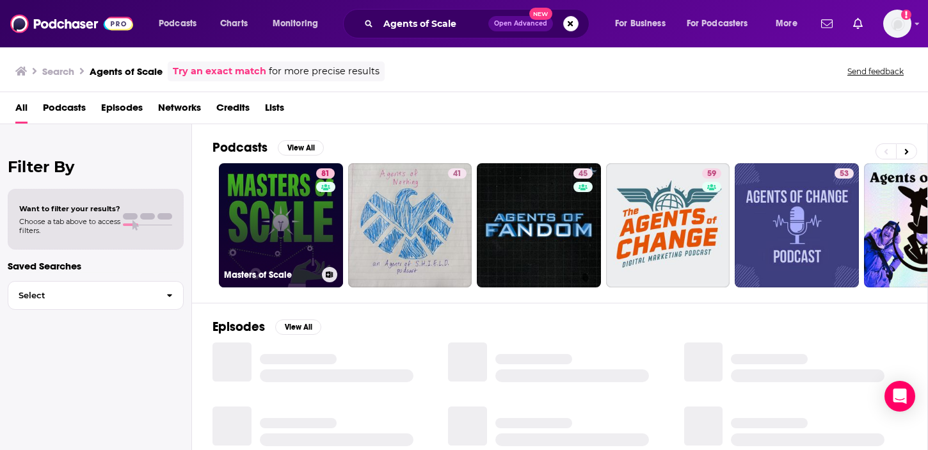
click at [274, 238] on link "81 Masters of Scale" at bounding box center [281, 225] width 124 height 124
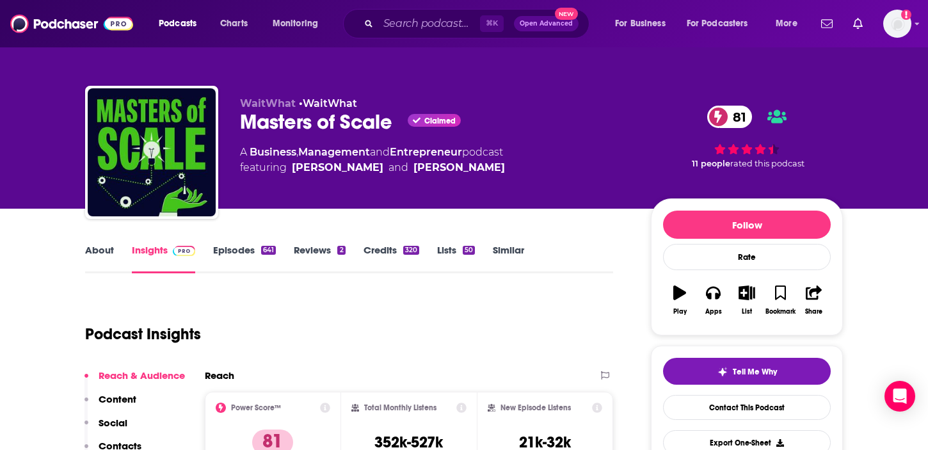
click at [428, 6] on div "Podcasts Charts Monitoring ⌘ K Open Advanced New For Business For Podcasters Mo…" at bounding box center [464, 23] width 928 height 47
click at [428, 20] on input "Search podcasts, credits, & more..." at bounding box center [429, 23] width 102 height 20
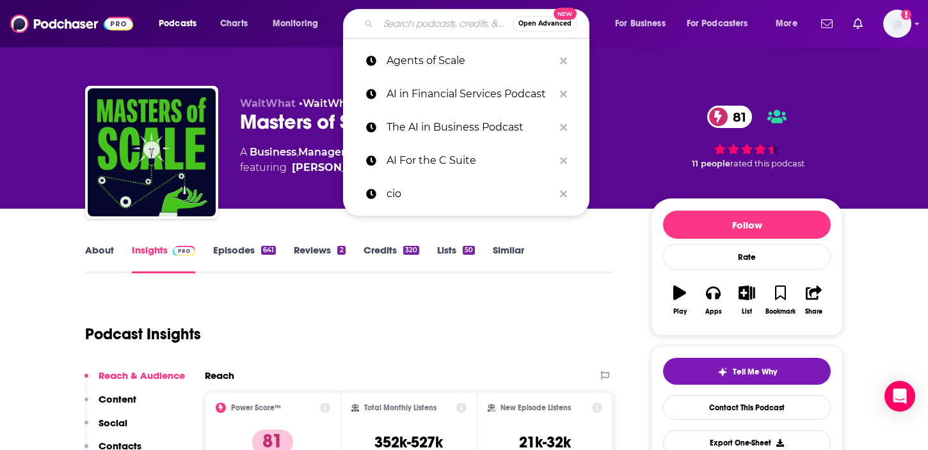
paste input "AI Realized Podcast"
type input "AI Realized Podcast"
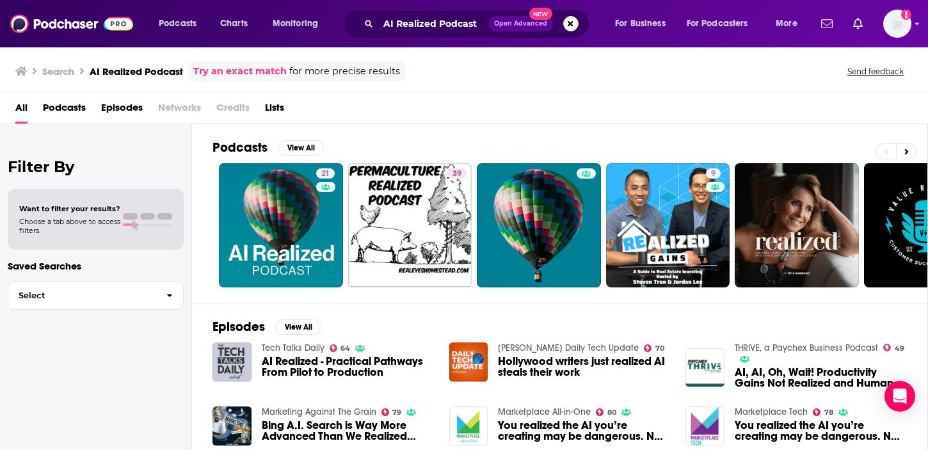
click at [227, 353] on img "AI Realized - Practical Pathways From Pilot to Production" at bounding box center [231, 361] width 39 height 39
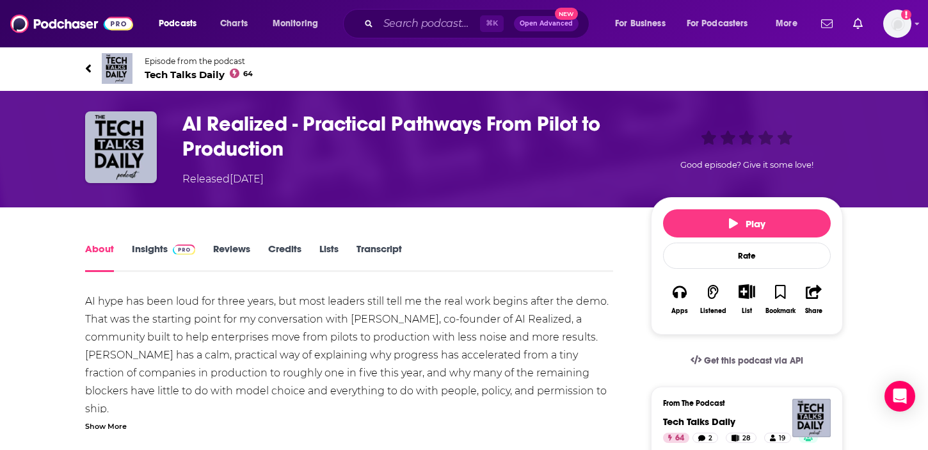
click at [121, 67] on img at bounding box center [117, 68] width 31 height 31
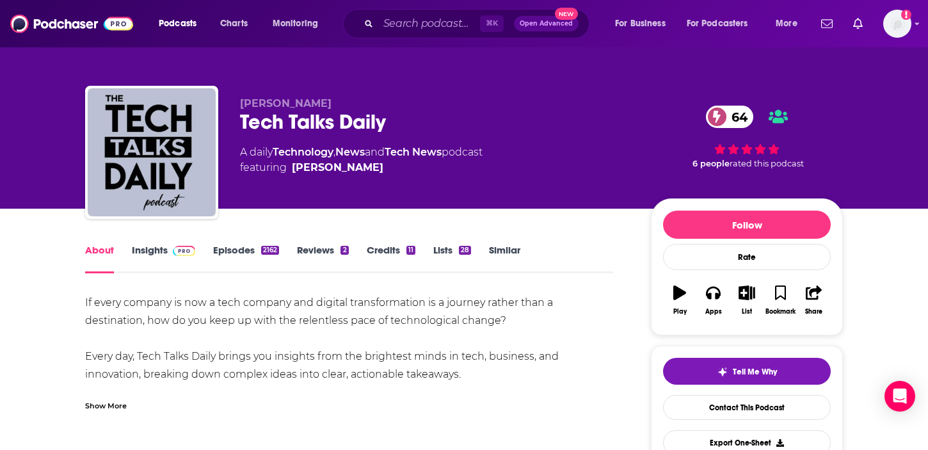
click at [165, 246] on link "Insights" at bounding box center [163, 258] width 63 height 29
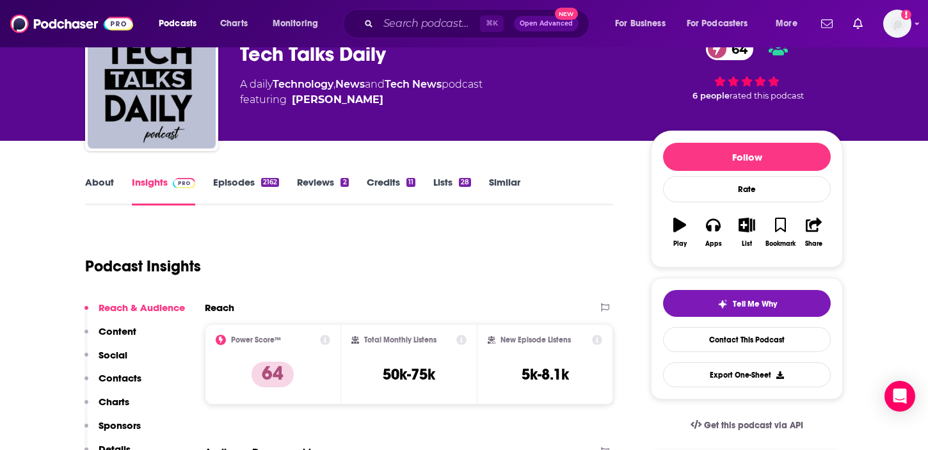
scroll to position [96, 0]
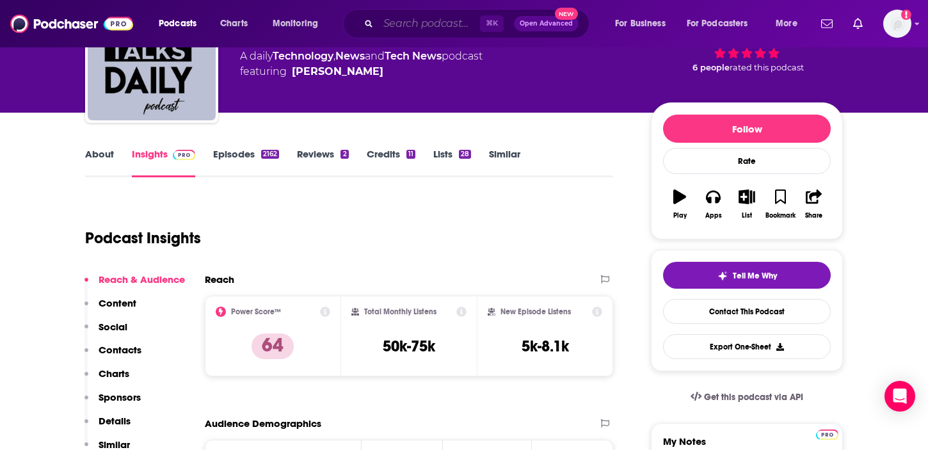
click at [397, 20] on input "Search podcasts, credits, & more..." at bounding box center [429, 23] width 102 height 20
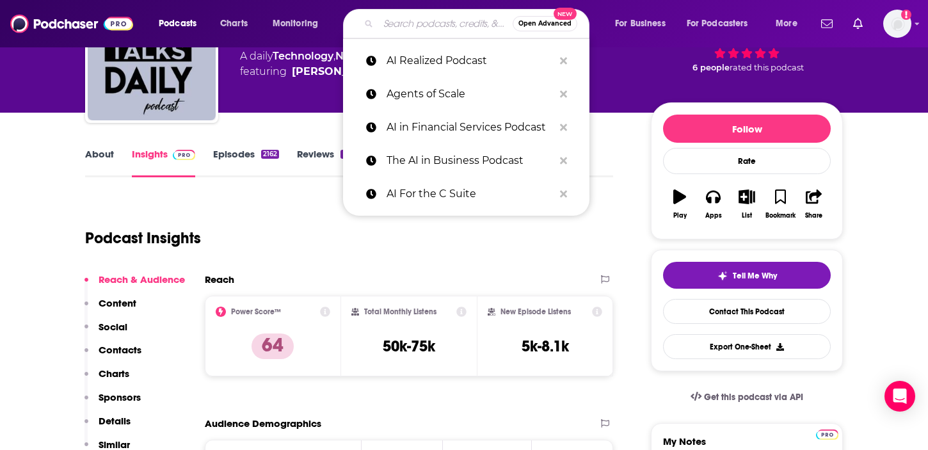
paste input "The SaaS Podcast"
type input "The SaaS Podcast"
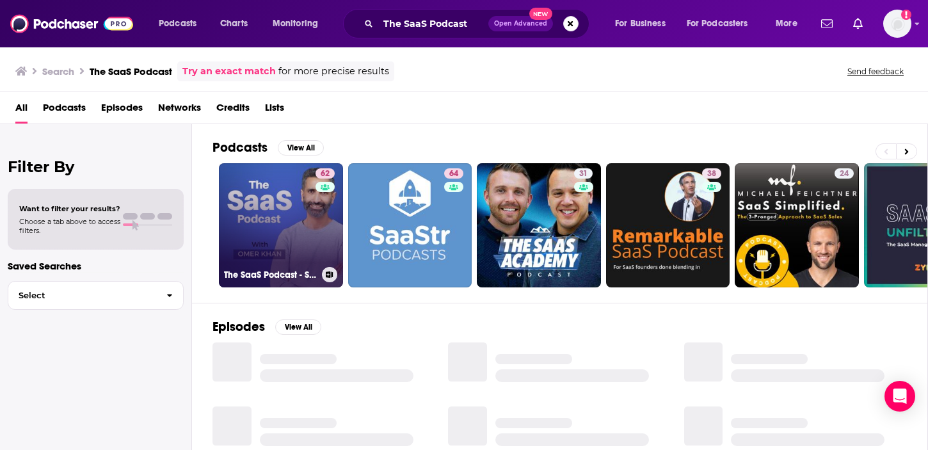
click at [298, 231] on link "62 The SaaS Podcast - SaaS, Startups, Growth Hacking & Entrepreneurship" at bounding box center [281, 225] width 124 height 124
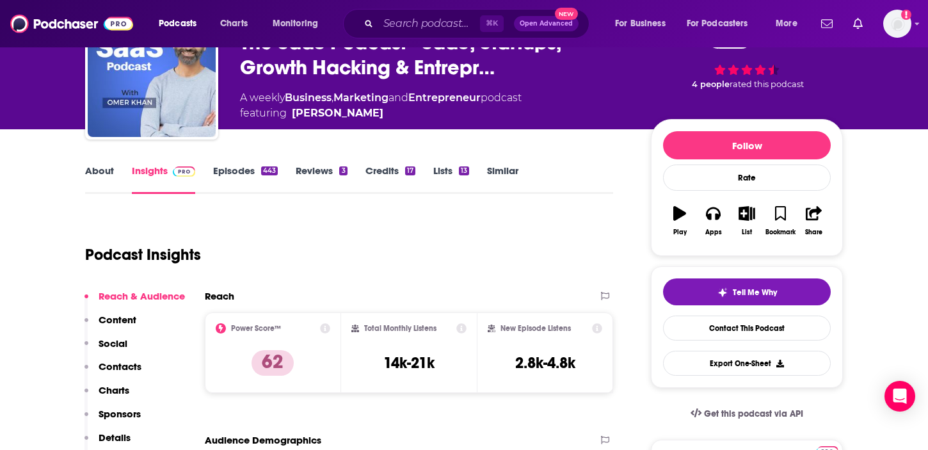
scroll to position [80, 0]
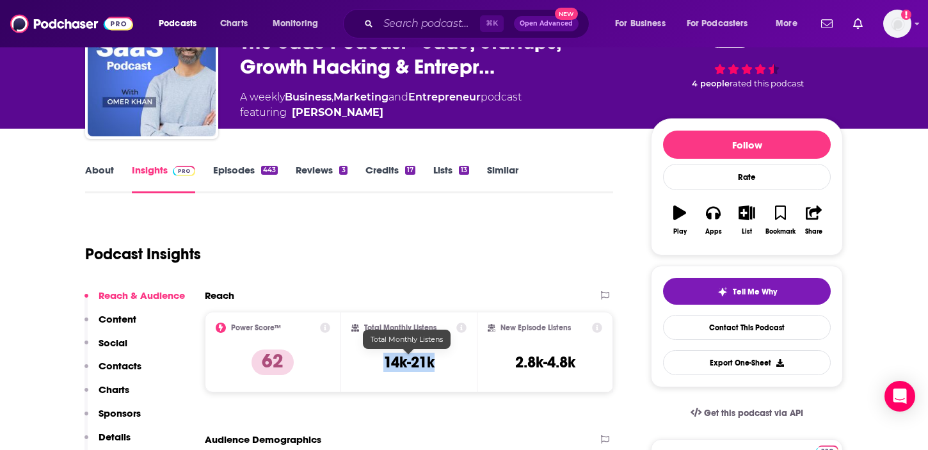
drag, startPoint x: 452, startPoint y: 366, endPoint x: 385, endPoint y: 365, distance: 67.2
click at [385, 365] on div "Total Monthly Listens 14k-21k" at bounding box center [409, 352] width 116 height 59
copy h3 "14k-21k"
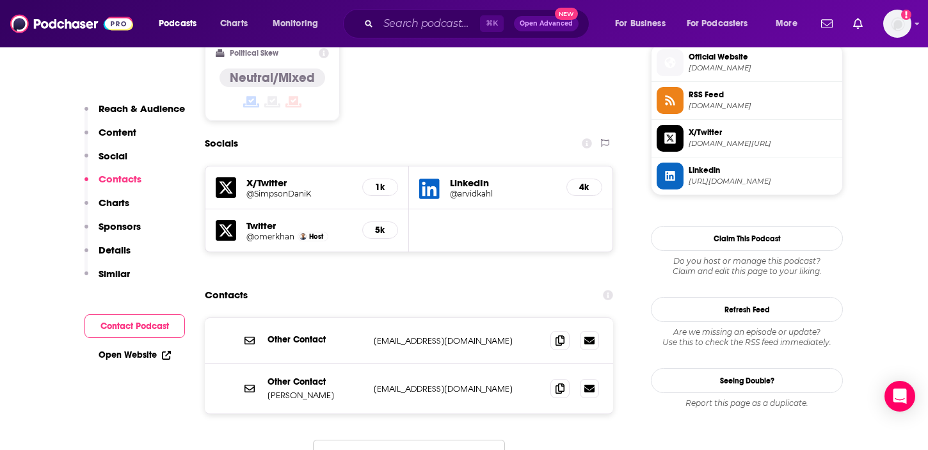
scroll to position [1043, 0]
click at [559, 382] on icon at bounding box center [559, 387] width 9 height 10
drag, startPoint x: 322, startPoint y: 336, endPoint x: 269, endPoint y: 335, distance: 52.5
click at [269, 389] on p "Omer Khan" at bounding box center [315, 394] width 96 height 11
copy p "Omer Khan"
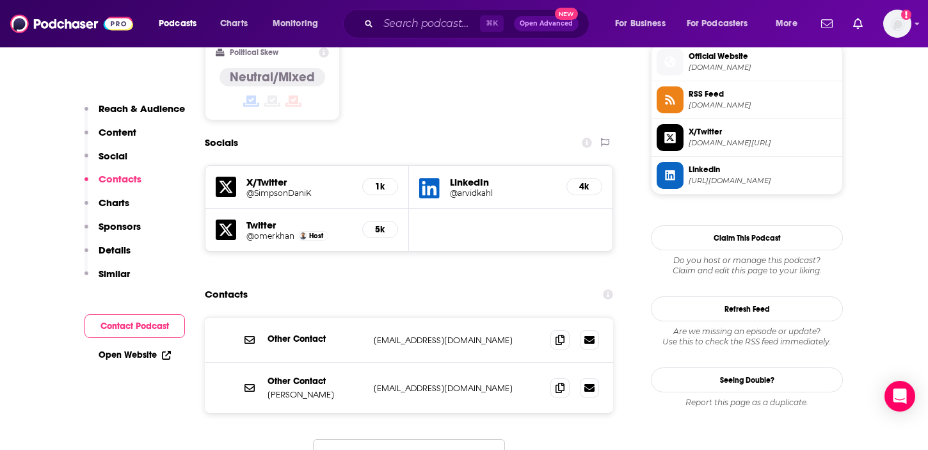
click at [381, 38] on div "Podcasts Charts Monitoring ⌘ K Open Advanced New For Business For Podcasters Mo…" at bounding box center [464, 23] width 928 height 47
click at [391, 35] on div "⌘ K Open Advanced New" at bounding box center [466, 23] width 246 height 29
click at [399, 26] on input "Search podcasts, credits, & more..." at bounding box center [429, 23] width 102 height 20
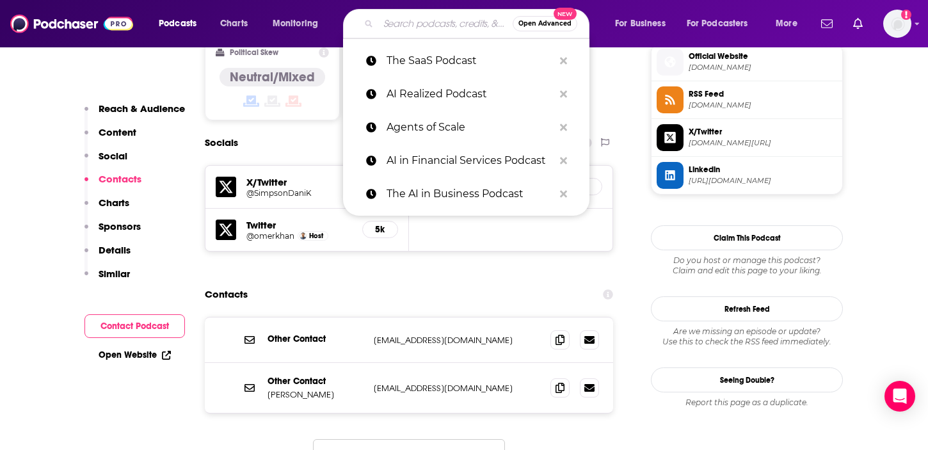
paste input "CFO Weekly"
type input "CFO Weekly"
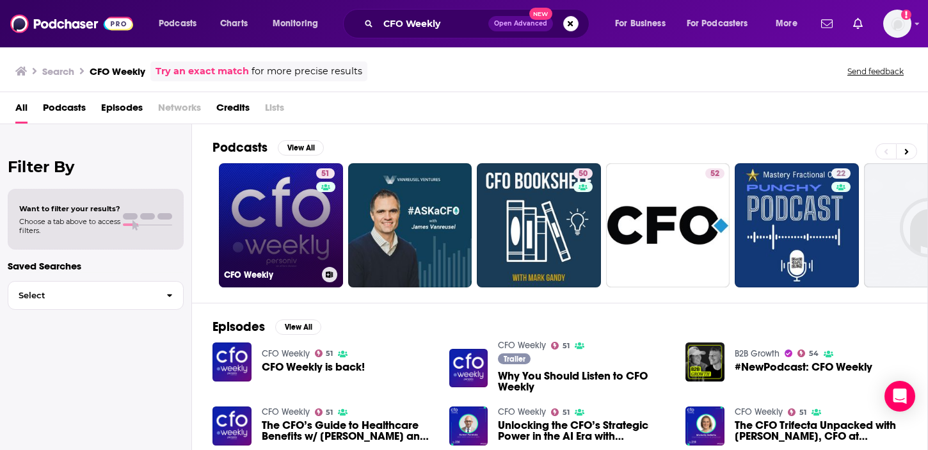
click at [295, 204] on link "51 CFO Weekly" at bounding box center [281, 225] width 124 height 124
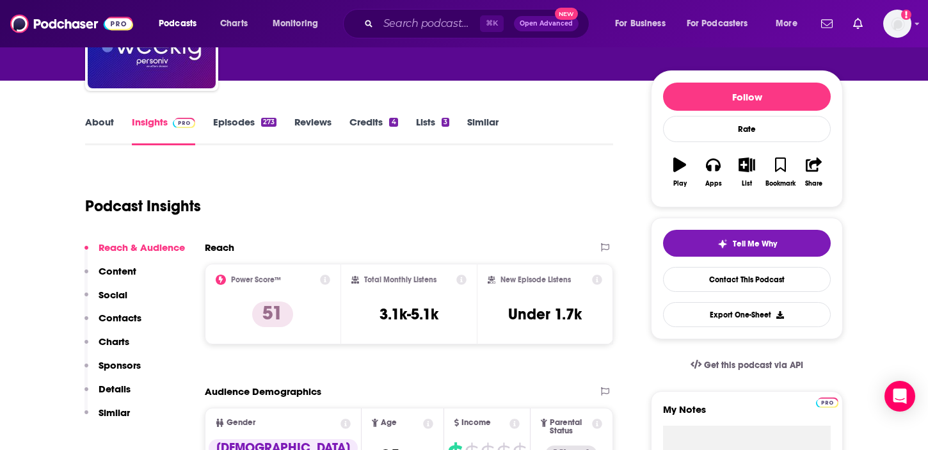
scroll to position [135, 0]
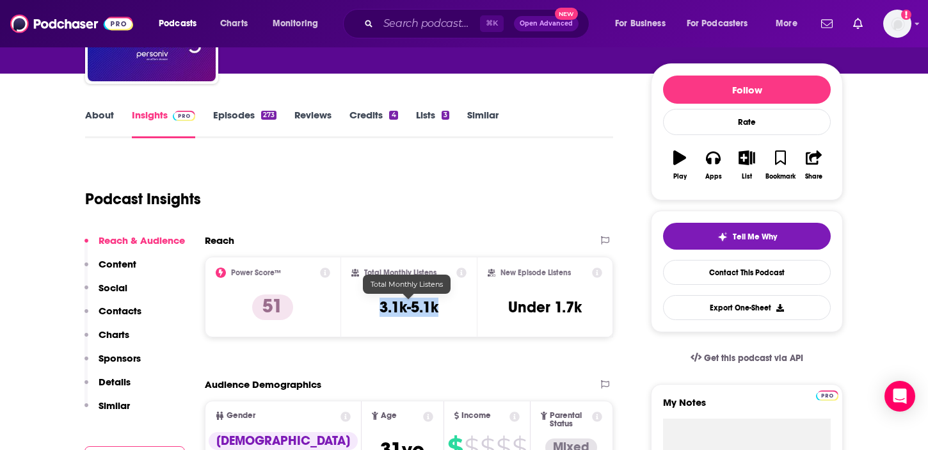
drag, startPoint x: 445, startPoint y: 310, endPoint x: 362, endPoint y: 310, distance: 83.2
click at [362, 310] on div "Total Monthly Listens 3.1k-5.1k" at bounding box center [409, 296] width 116 height 59
copy h3 "3.1k-5.1k"
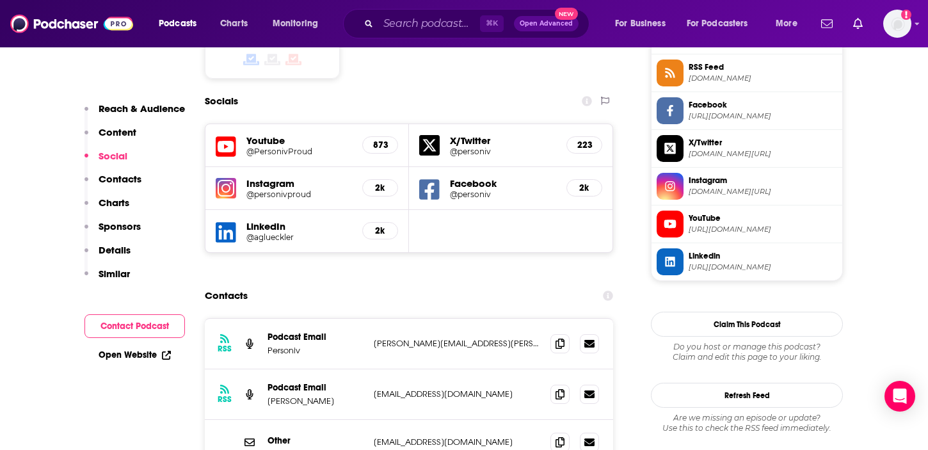
scroll to position [1074, 0]
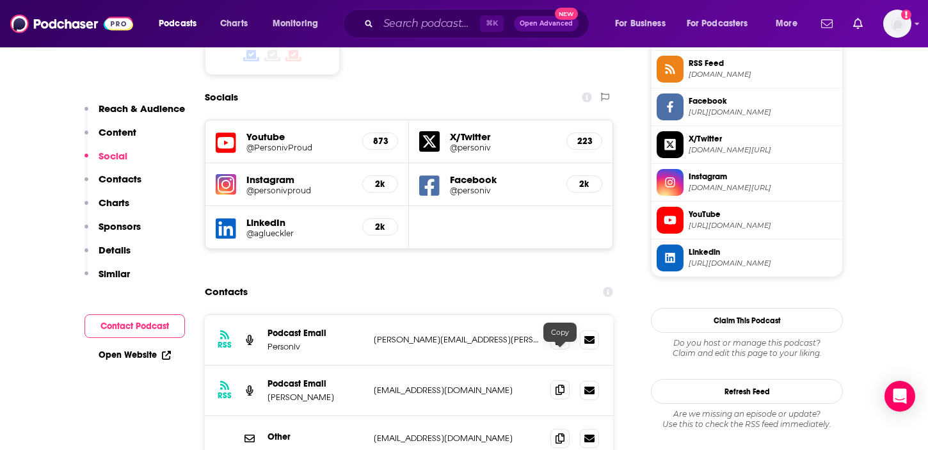
click at [561, 385] on icon at bounding box center [559, 390] width 9 height 10
drag, startPoint x: 339, startPoint y: 361, endPoint x: 269, endPoint y: 365, distance: 70.5
click at [269, 392] on p "Jason Hemingway" at bounding box center [315, 397] width 96 height 11
copy p "Jason Hemingway"
click at [405, 29] on input "Search podcasts, credits, & more..." at bounding box center [429, 23] width 102 height 20
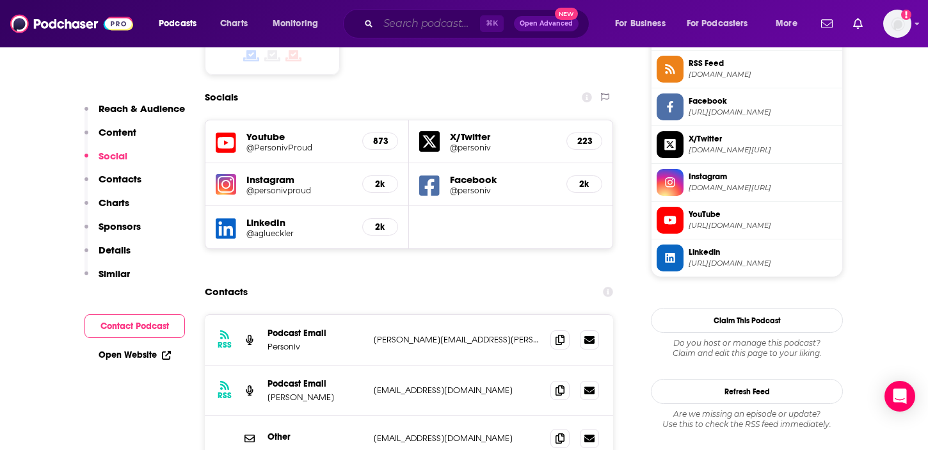
paste input "The Official SaaStr Podcast"
type input "The Official SaaStr Podcast"
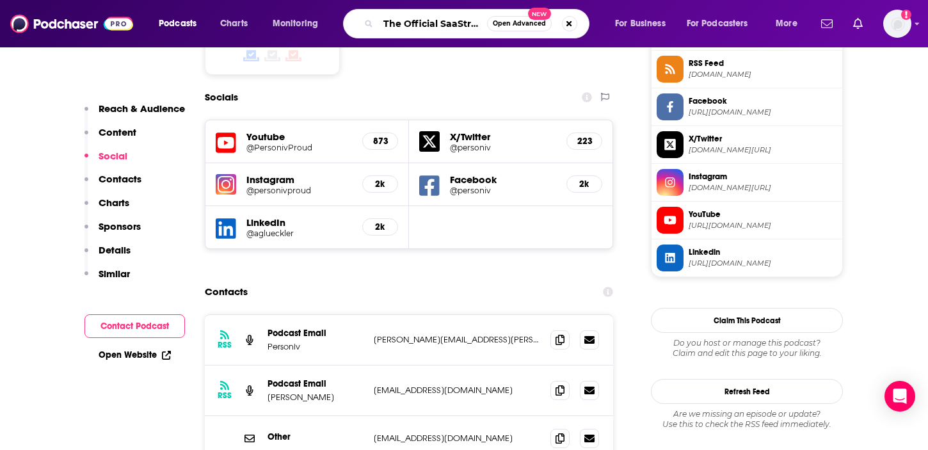
scroll to position [0, 30]
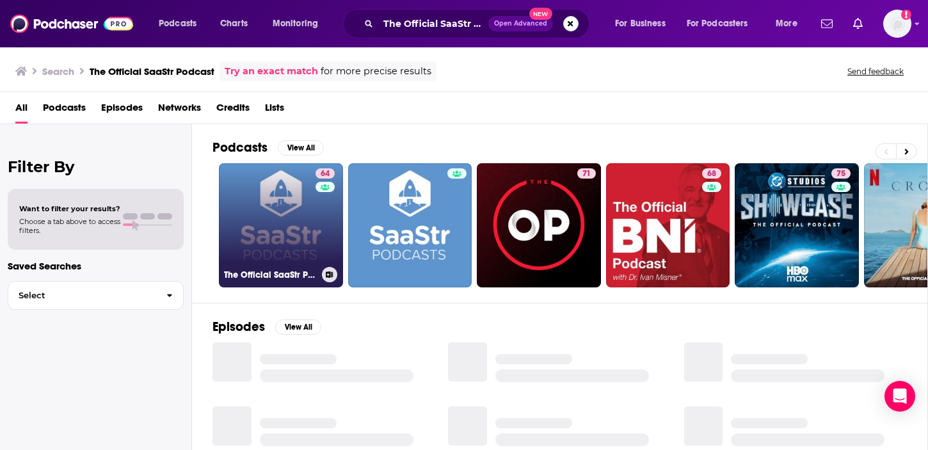
click at [299, 216] on link "64 The Official SaaStr Podcast: SaaS | Founders | Investors" at bounding box center [281, 225] width 124 height 124
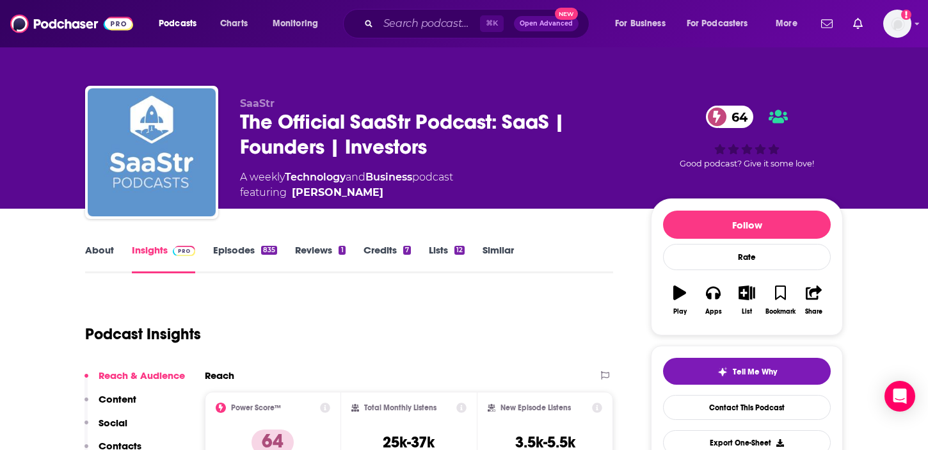
scroll to position [45, 0]
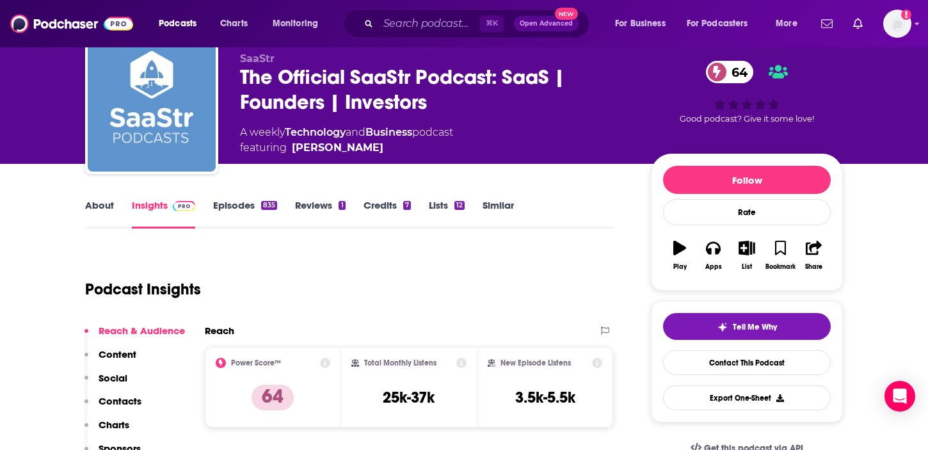
click at [106, 209] on link "About" at bounding box center [99, 213] width 29 height 29
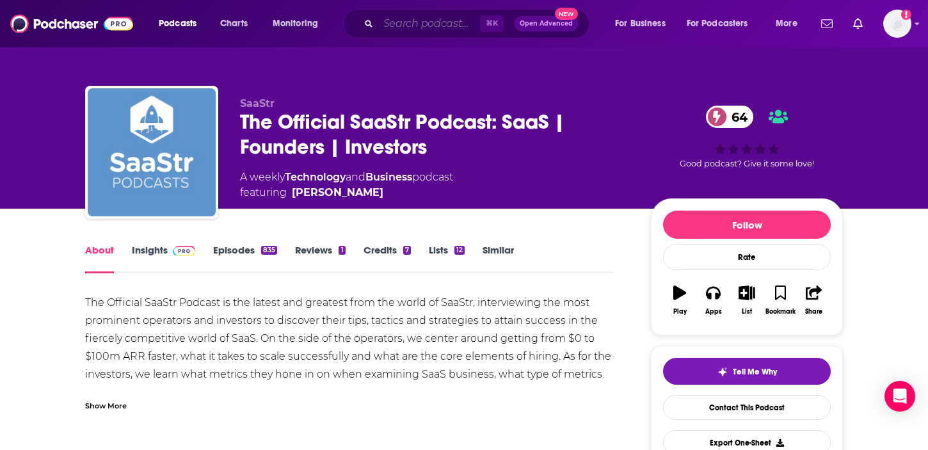
click at [397, 22] on input "Search podcasts, credits, & more..." at bounding box center [429, 23] width 102 height 20
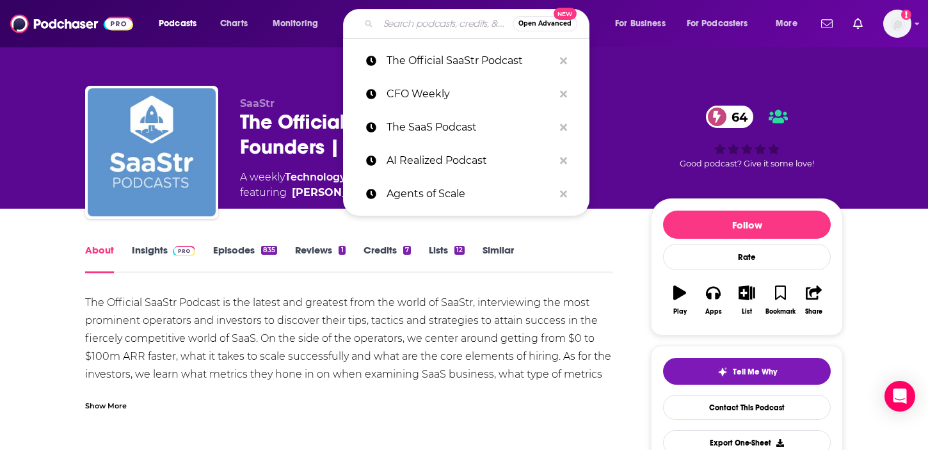
paste input "The Better Finance Podcast"
type input "The Better Finance Podcast"
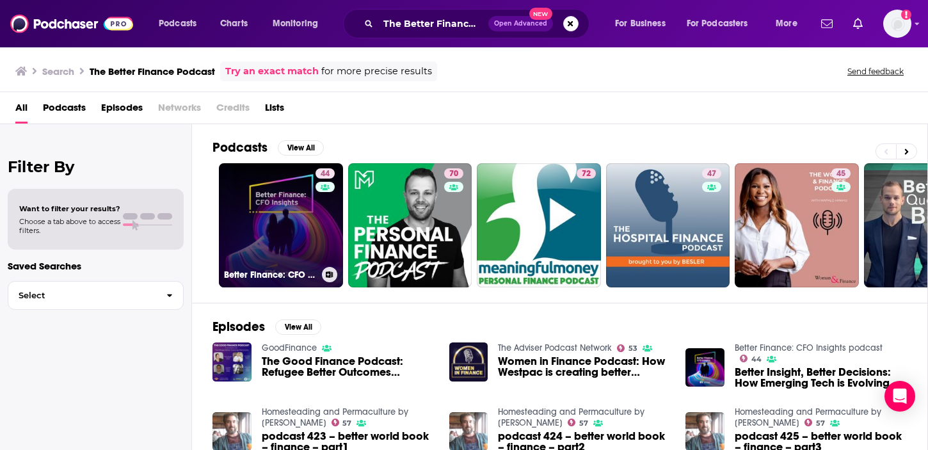
click at [278, 231] on link "44 Better Finance: CFO Insights podcast" at bounding box center [281, 225] width 124 height 124
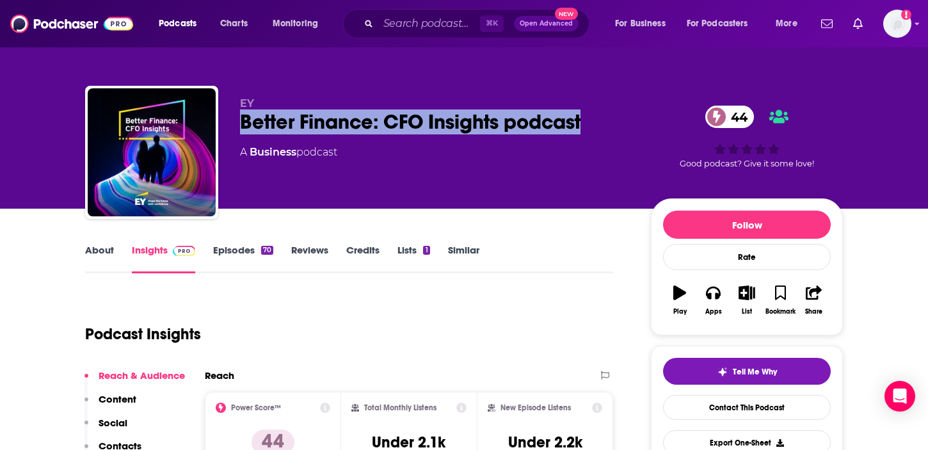
drag, startPoint x: 593, startPoint y: 120, endPoint x: 237, endPoint y: 125, distance: 355.8
click at [237, 125] on div "EY Better Finance: CFO Insights podcast 44 A Business podcast 44 Good podcast? …" at bounding box center [464, 155] width 758 height 138
copy h2 "Better Finance: CFO Insights podcast"
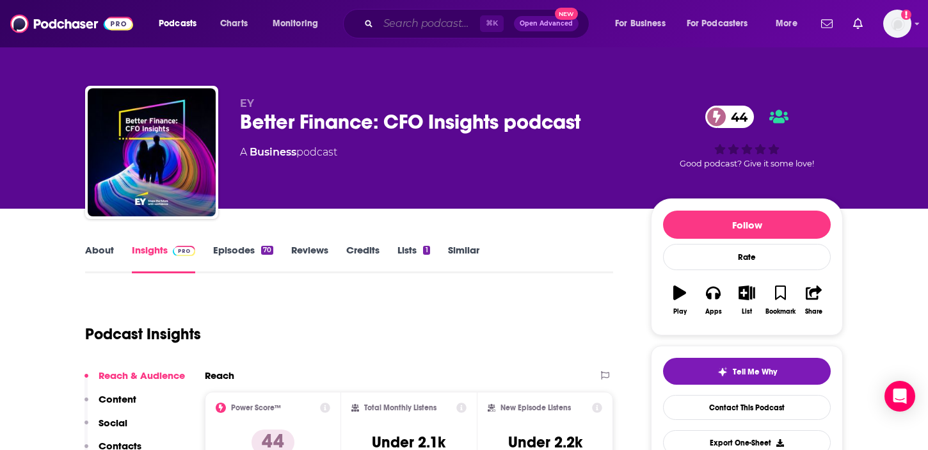
click at [395, 29] on input "Search podcasts, credits, & more..." at bounding box center [429, 23] width 102 height 20
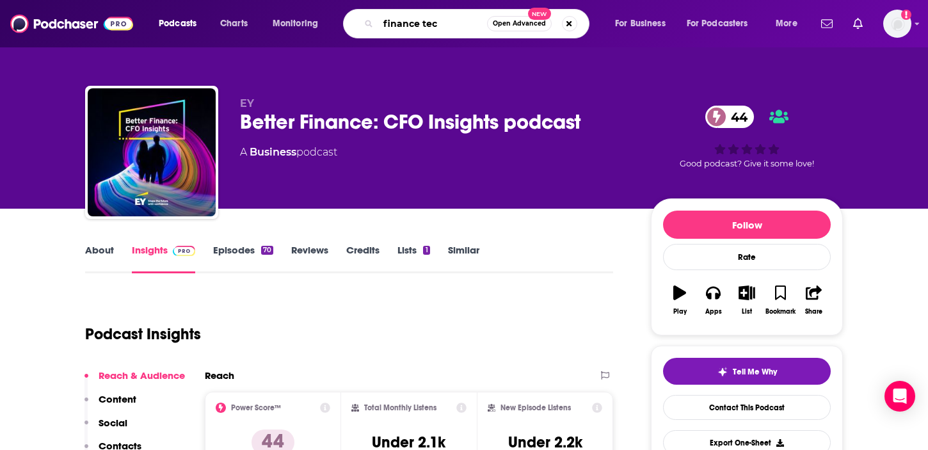
type input "finance tech"
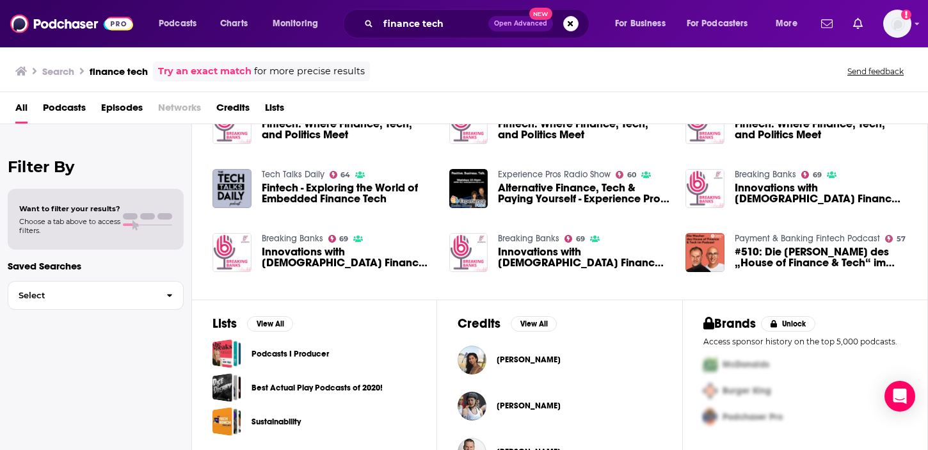
scroll to position [273, 0]
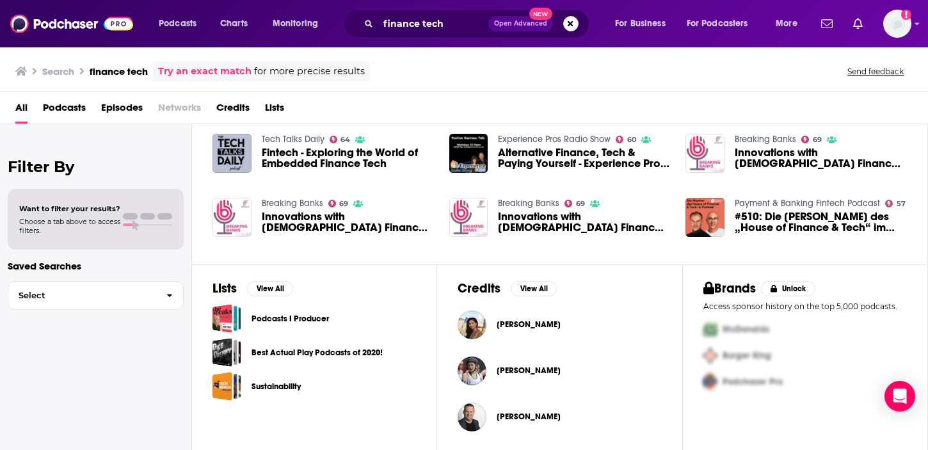
click at [58, 104] on span "Podcasts" at bounding box center [64, 110] width 43 height 26
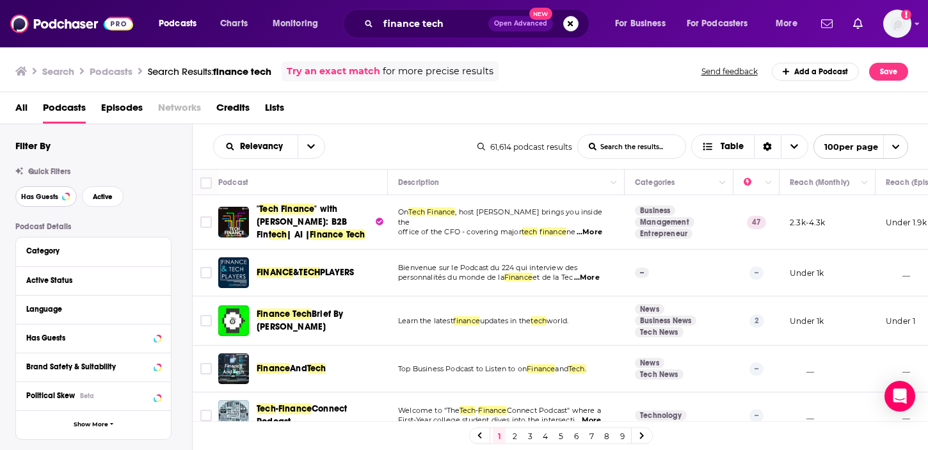
click at [54, 196] on span "Has Guests" at bounding box center [39, 196] width 37 height 7
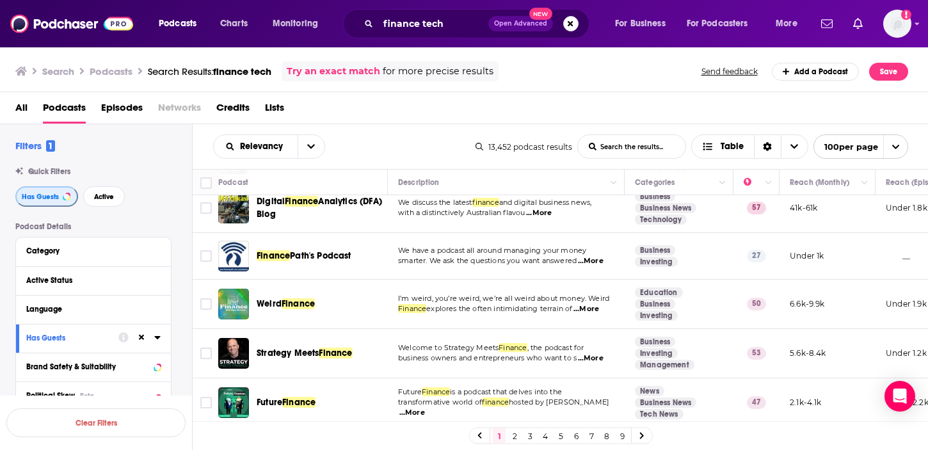
scroll to position [1148, 0]
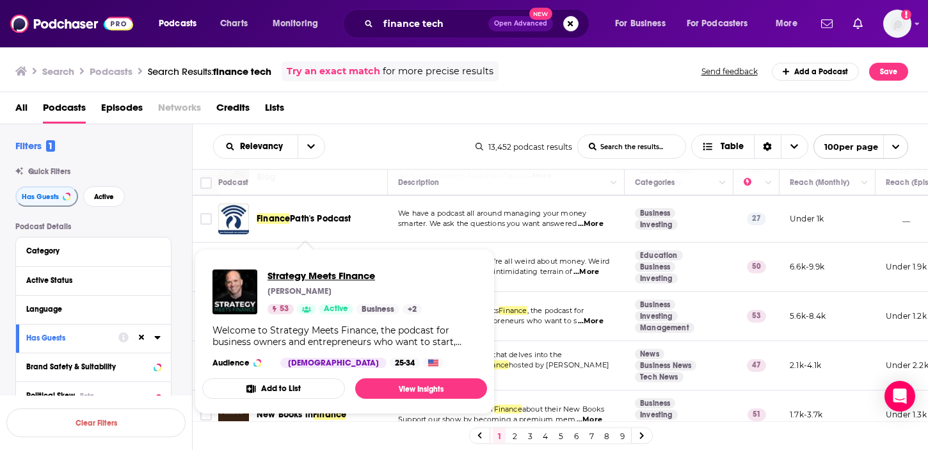
click at [341, 270] on span "Strategy Meets Finance" at bounding box center [344, 275] width 154 height 12
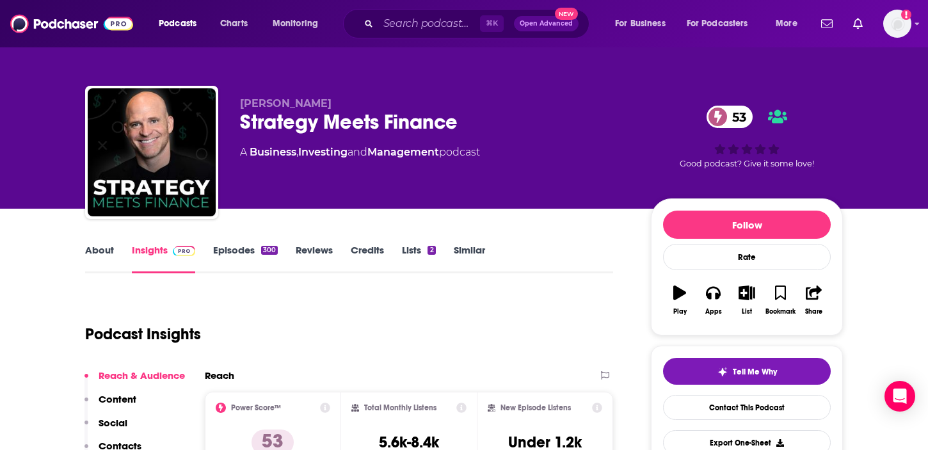
click at [105, 255] on link "About" at bounding box center [99, 258] width 29 height 29
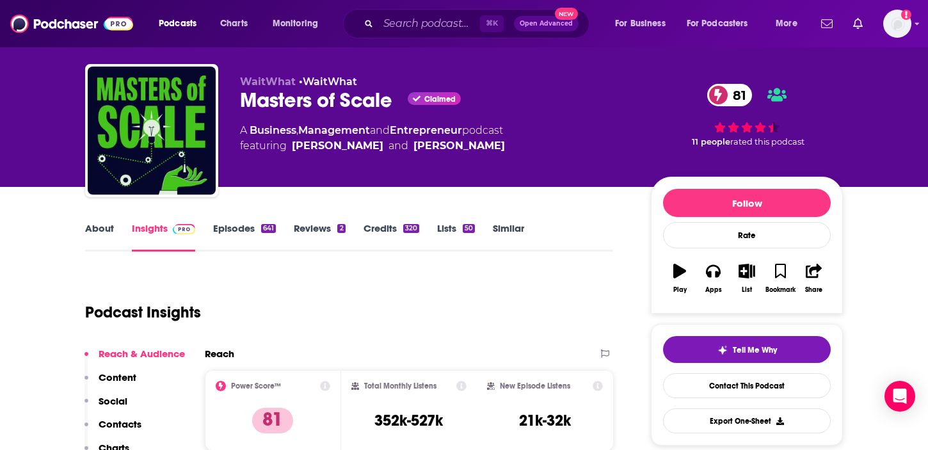
scroll to position [25, 0]
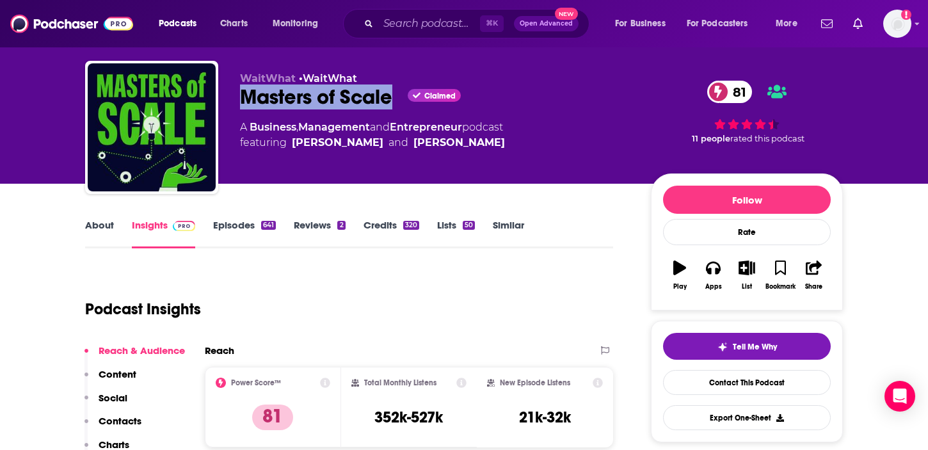
drag, startPoint x: 398, startPoint y: 99, endPoint x: 243, endPoint y: 100, distance: 155.5
click at [243, 100] on div "Masters of Scale Claimed 81" at bounding box center [435, 96] width 390 height 25
copy h2 "Masters of Scale"
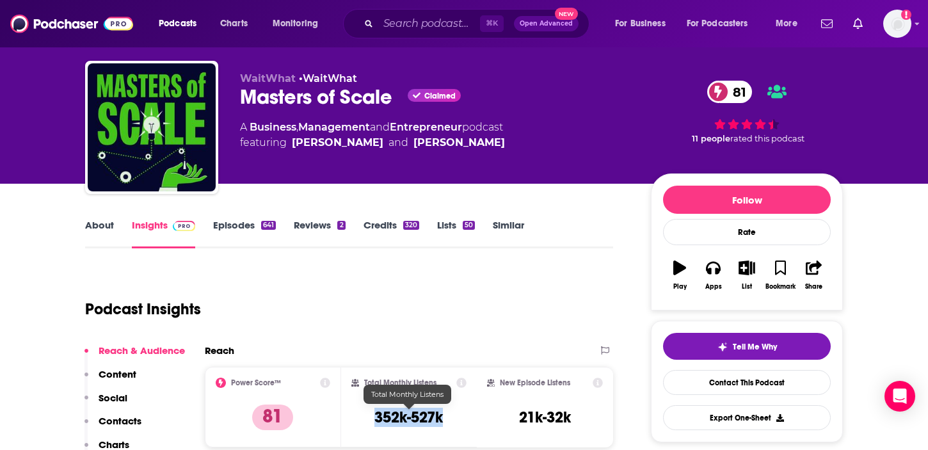
drag, startPoint x: 448, startPoint y: 413, endPoint x: 365, endPoint y: 413, distance: 83.2
click at [365, 413] on div "Total Monthly Listens 352k-527k" at bounding box center [409, 407] width 116 height 59
copy h3 "352k-527k"
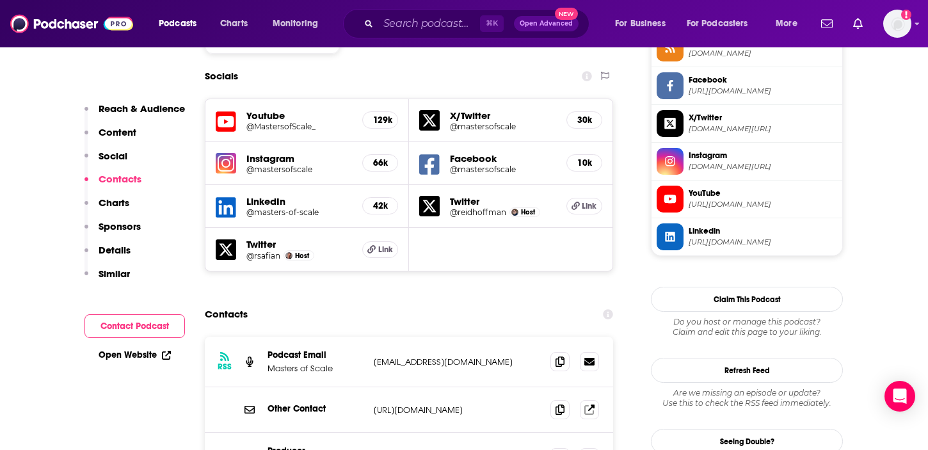
scroll to position [1100, 0]
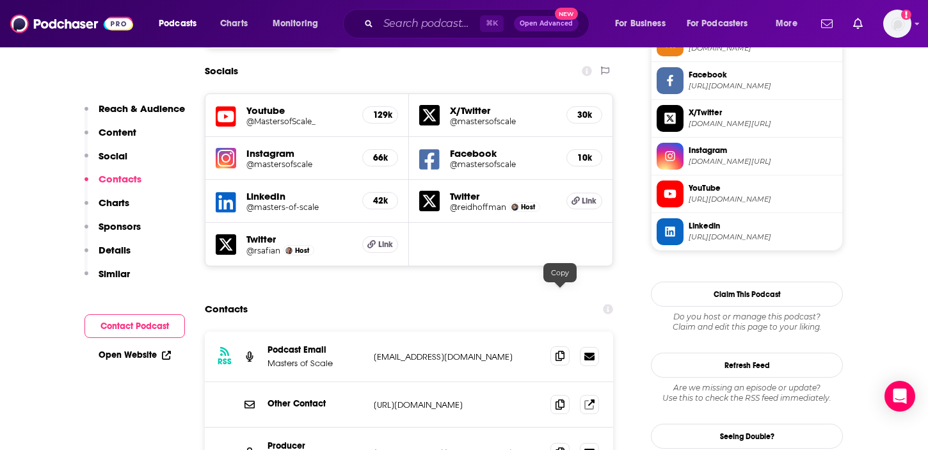
click at [559, 351] on icon at bounding box center [559, 356] width 9 height 10
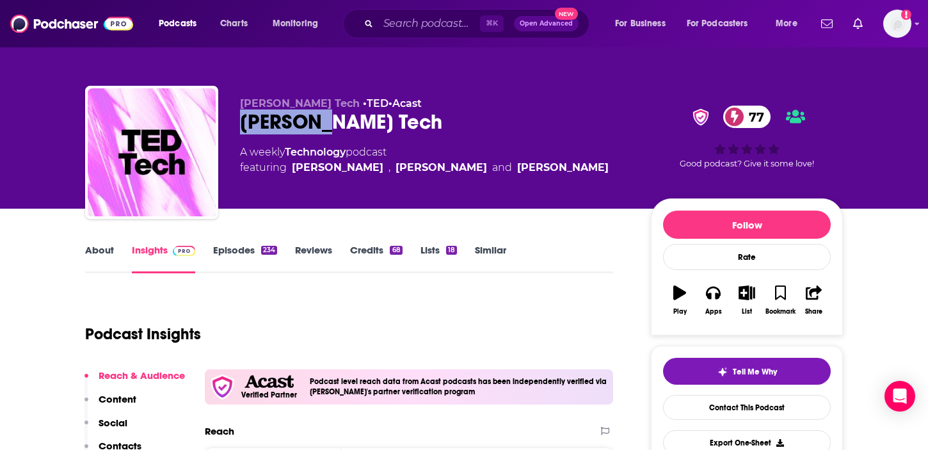
drag, startPoint x: 326, startPoint y: 130, endPoint x: 243, endPoint y: 124, distance: 83.4
click at [243, 124] on div "TED Tech 77" at bounding box center [435, 121] width 390 height 25
copy h2 "TED Tech"
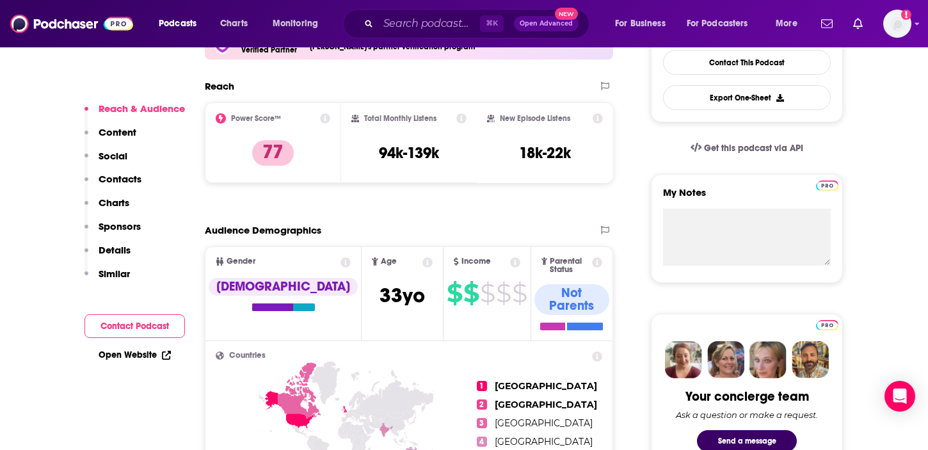
scroll to position [353, 0]
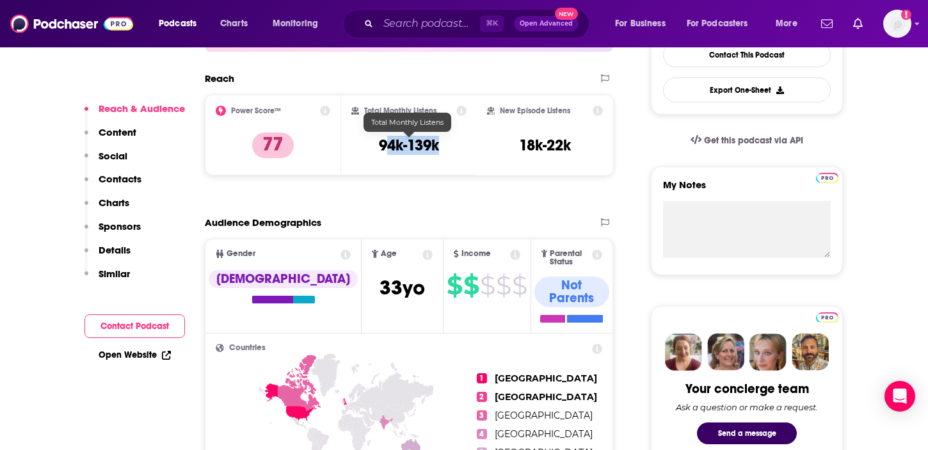
drag, startPoint x: 447, startPoint y: 147, endPoint x: 383, endPoint y: 147, distance: 64.6
click at [383, 147] on div "Total Monthly Listens 94k-139k" at bounding box center [409, 135] width 116 height 59
drag, startPoint x: 376, startPoint y: 147, endPoint x: 447, endPoint y: 148, distance: 70.4
click at [447, 148] on div "Total Monthly Listens 94k-139k" at bounding box center [409, 135] width 116 height 59
copy h3 "94k-139k"
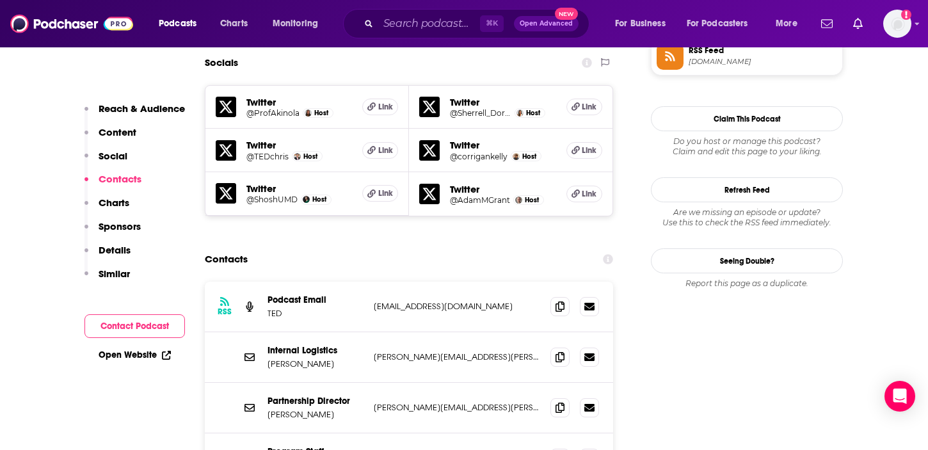
scroll to position [1223, 0]
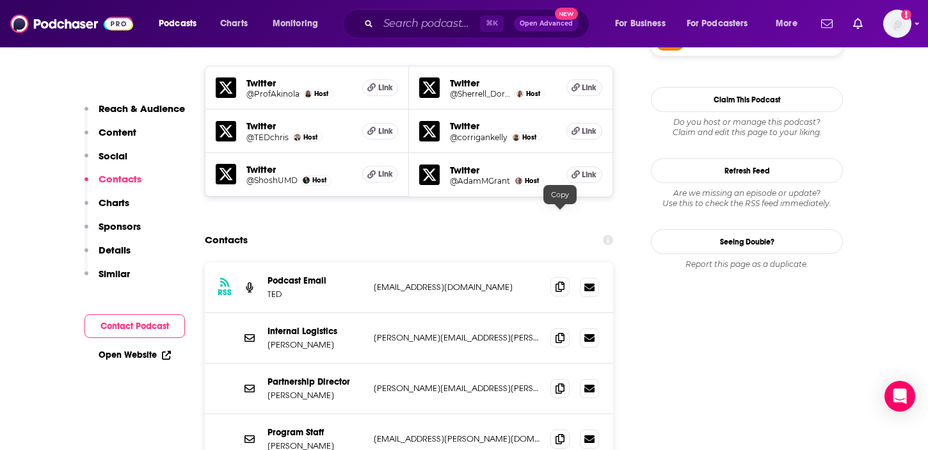
click at [559, 282] on icon at bounding box center [559, 287] width 9 height 10
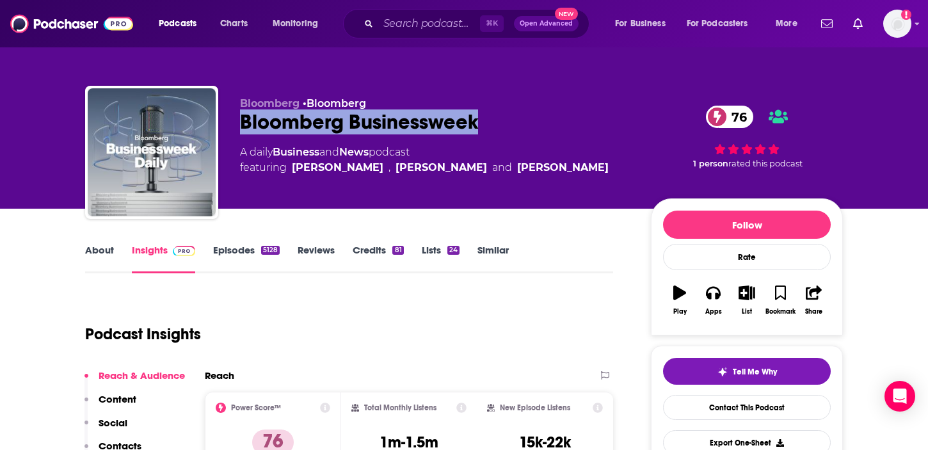
drag, startPoint x: 507, startPoint y: 130, endPoint x: 243, endPoint y: 128, distance: 264.3
click at [243, 128] on div "Bloomberg Businessweek 76" at bounding box center [435, 121] width 390 height 25
copy h2 "Bloomberg Businessweek"
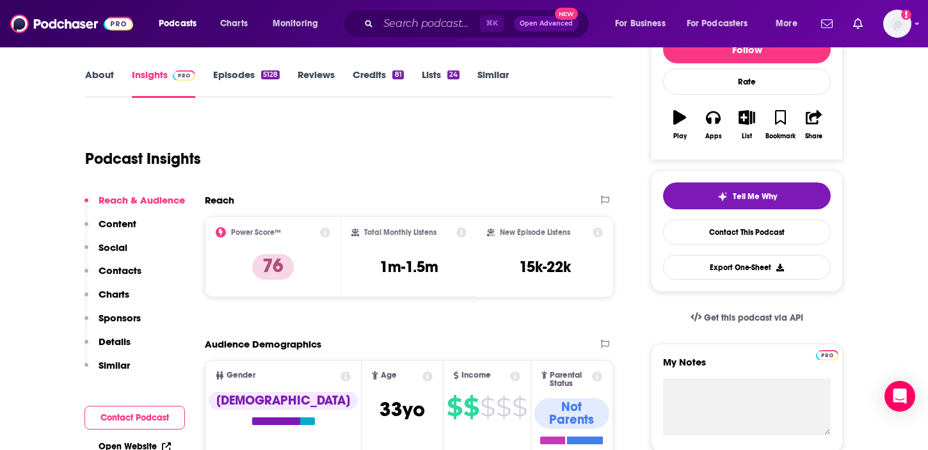
scroll to position [170, 0]
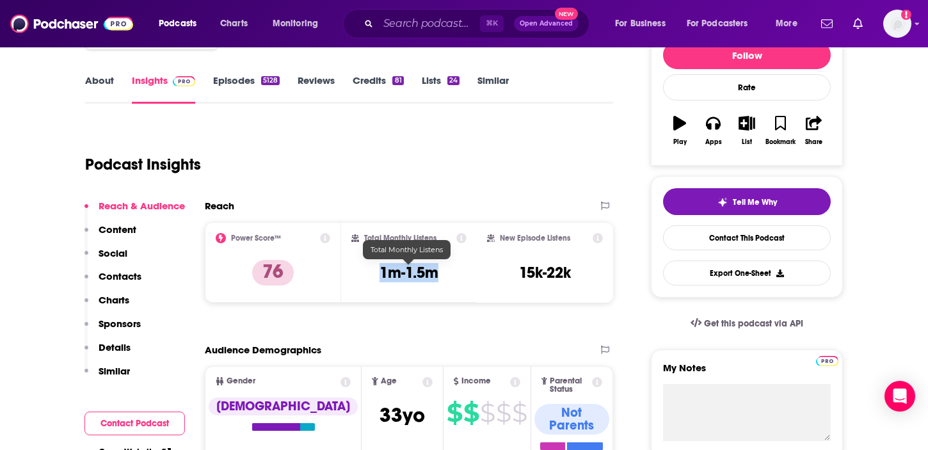
drag, startPoint x: 443, startPoint y: 275, endPoint x: 381, endPoint y: 275, distance: 62.1
click at [381, 275] on div "Total Monthly Listens 1m-1.5m" at bounding box center [409, 262] width 116 height 59
copy h3 "1m-1.5m"
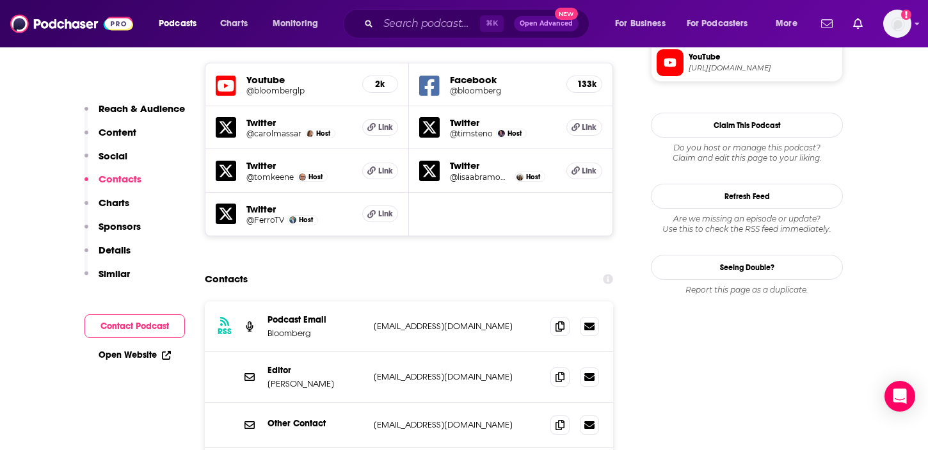
scroll to position [1221, 0]
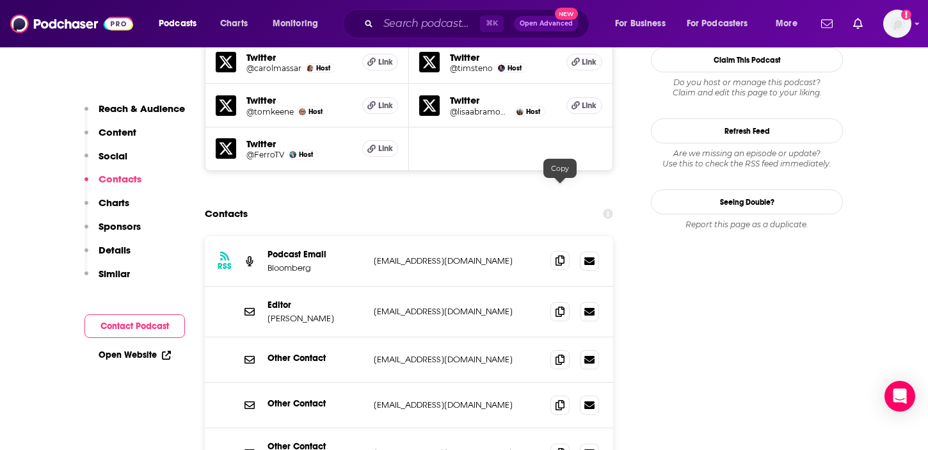
click at [557, 255] on icon at bounding box center [559, 260] width 9 height 10
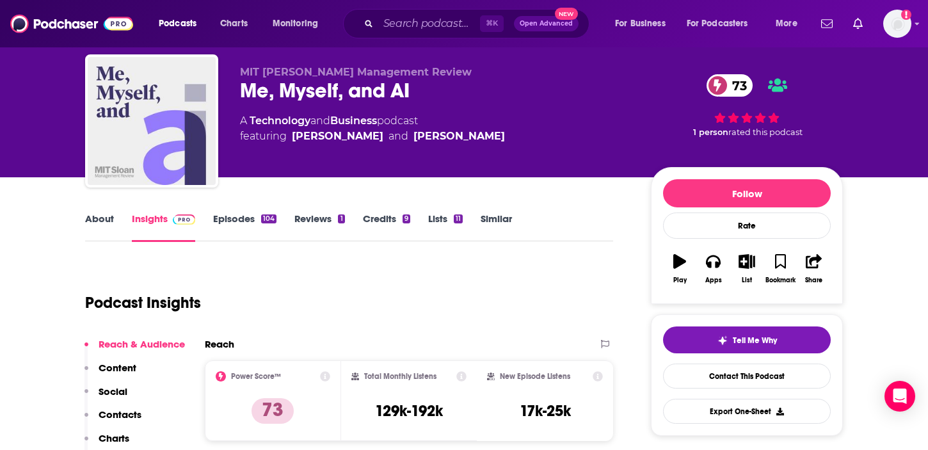
scroll to position [3, 0]
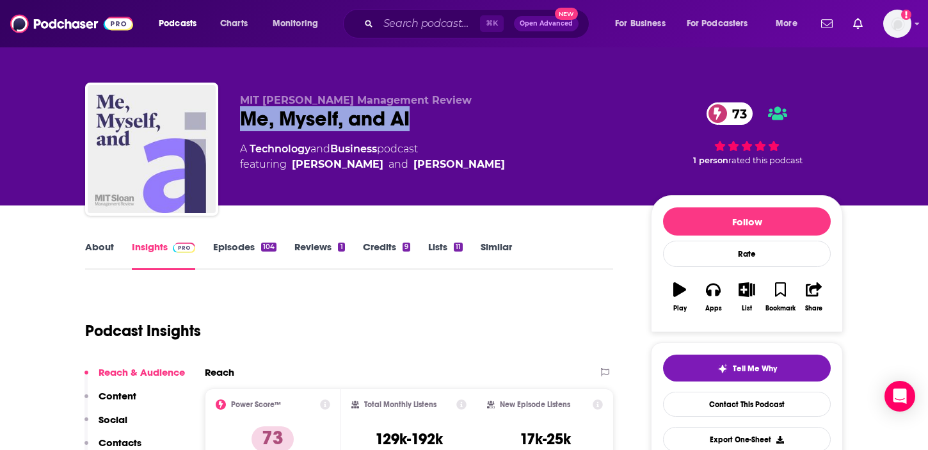
drag, startPoint x: 432, startPoint y: 113, endPoint x: 228, endPoint y: 120, distance: 204.2
click at [227, 120] on div "MIT [PERSON_NAME] Management Review Me, Myself, and AI 73 A Technology and Busi…" at bounding box center [464, 152] width 758 height 138
copy h2 "Me, Myself, and AI"
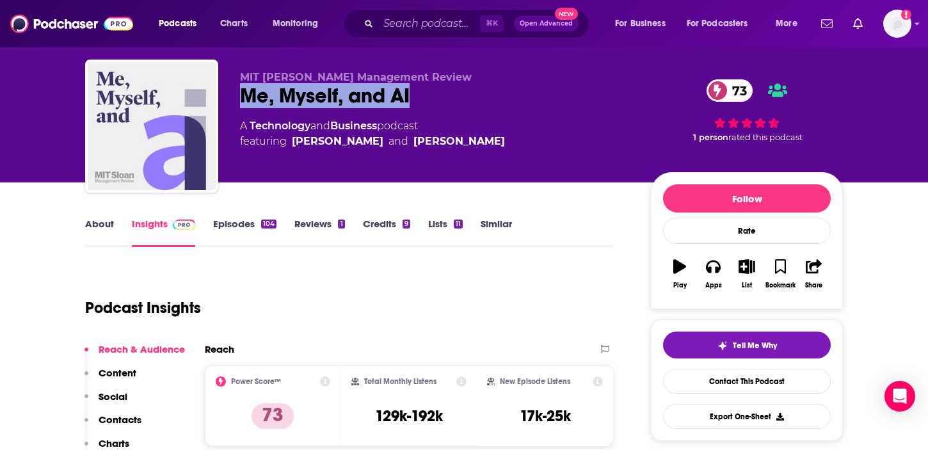
scroll to position [41, 0]
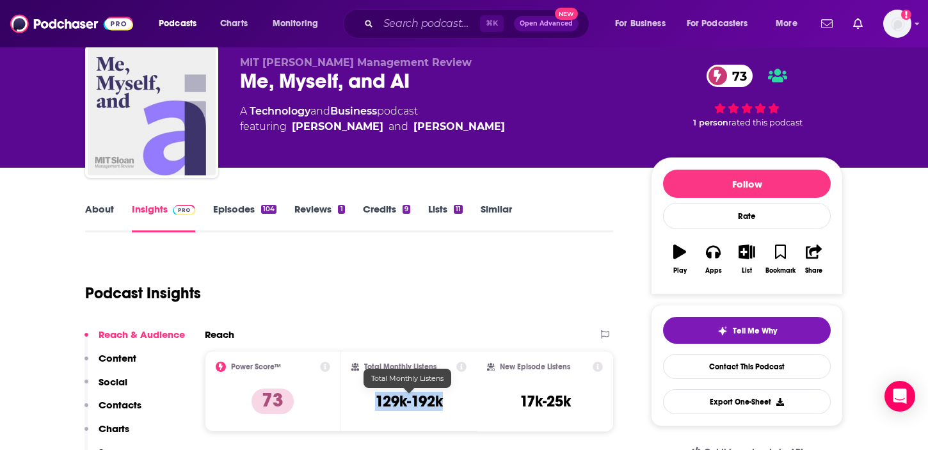
drag, startPoint x: 451, startPoint y: 405, endPoint x: 347, endPoint y: 405, distance: 103.7
click at [347, 405] on div "Total Monthly Listens 129k-192k" at bounding box center [409, 391] width 136 height 81
copy h3 "129k-192k"
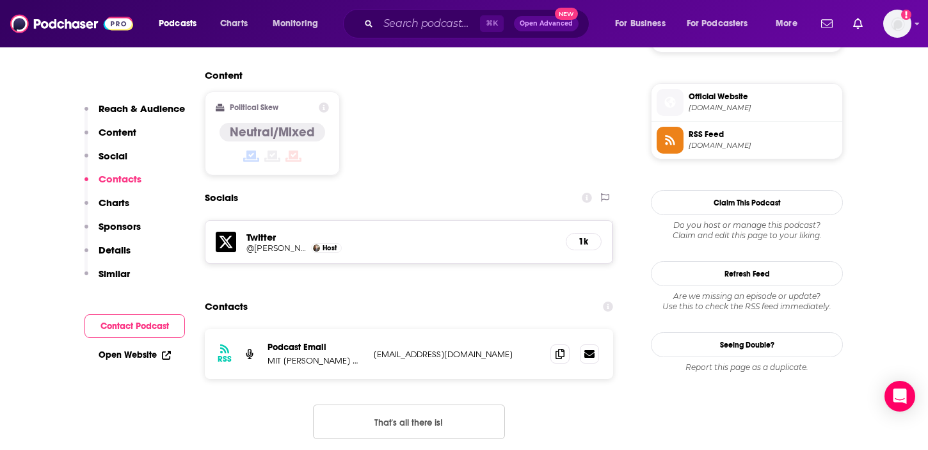
scroll to position [1005, 0]
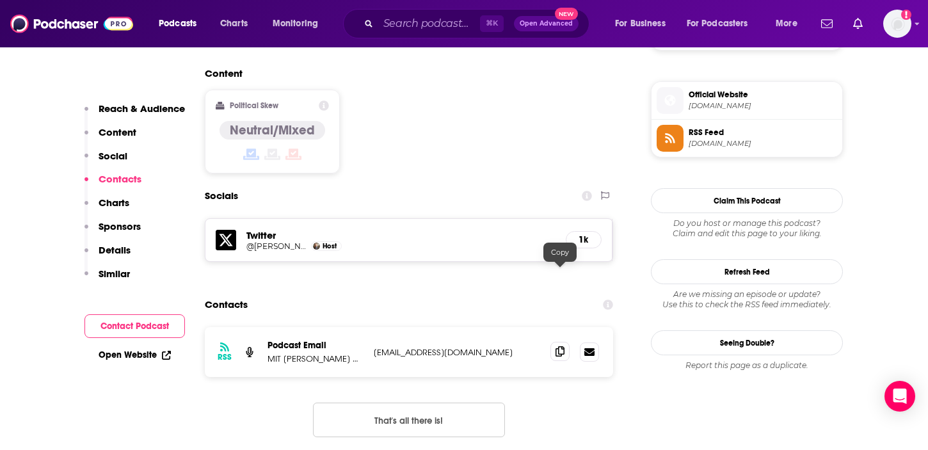
click at [558, 346] on icon at bounding box center [559, 351] width 9 height 10
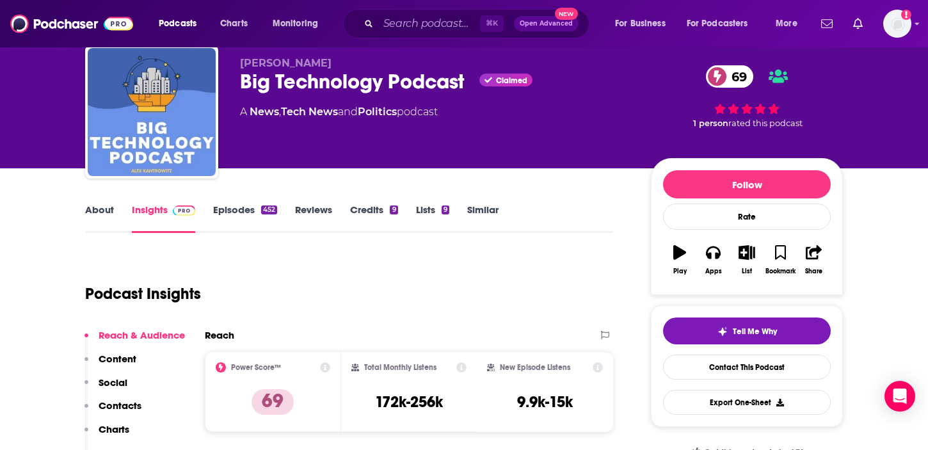
scroll to position [44, 0]
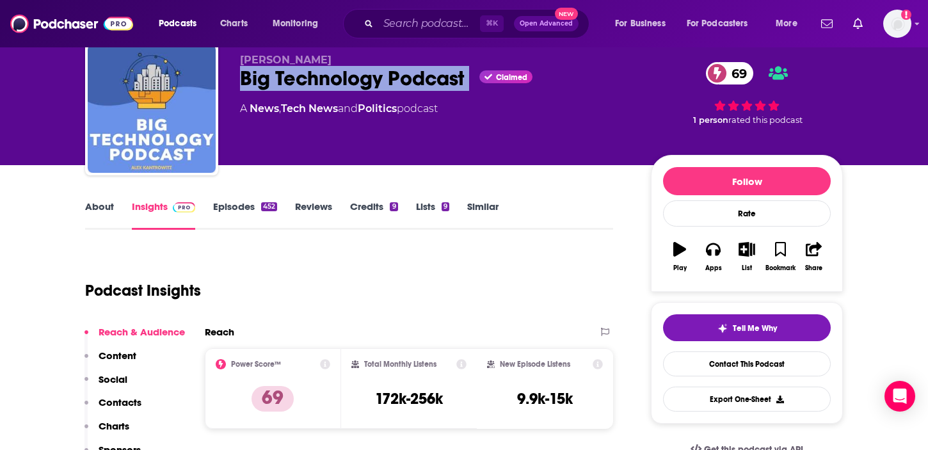
drag, startPoint x: 477, startPoint y: 77, endPoint x: 237, endPoint y: 85, distance: 239.5
click at [237, 85] on div "Alex Kantrowitz Big Technology Podcast Claimed 69 A News , Tech News and Politi…" at bounding box center [464, 111] width 758 height 138
copy div "Big Technology Podcast"
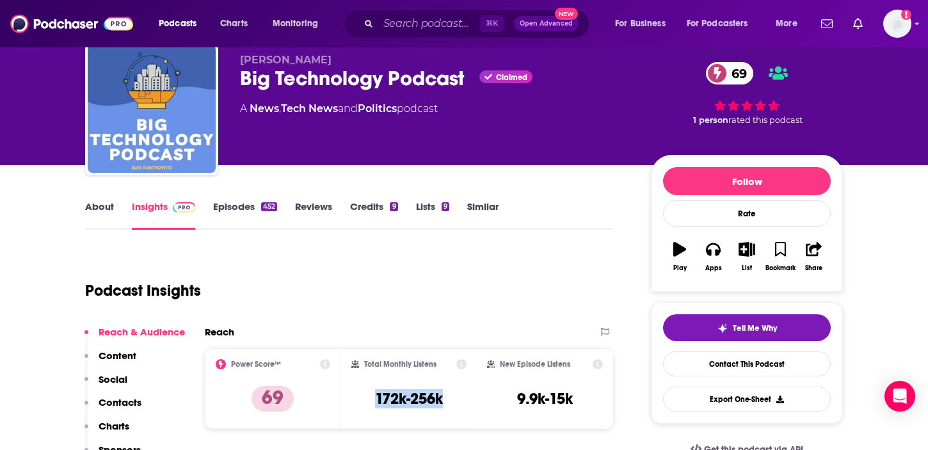
drag, startPoint x: 452, startPoint y: 391, endPoint x: 373, endPoint y: 391, distance: 79.4
click at [373, 391] on div "Total Monthly Listens 172k-256k" at bounding box center [409, 388] width 116 height 59
copy h3 "172k-256k"
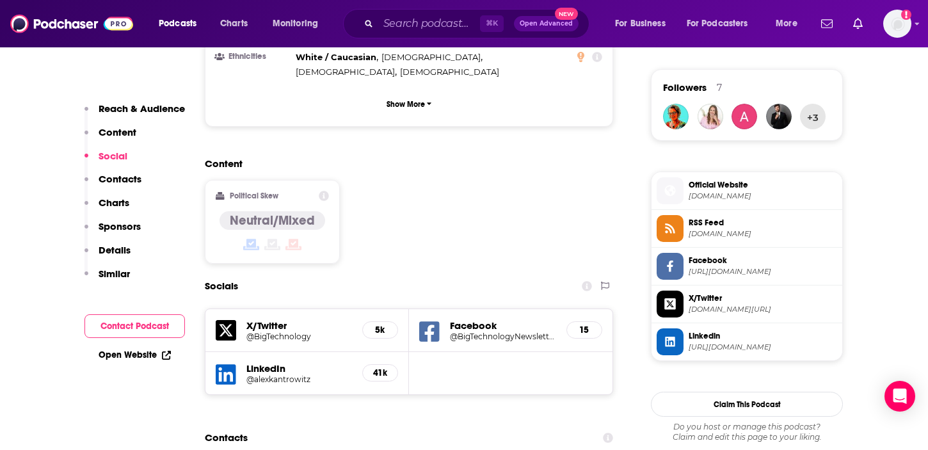
scroll to position [1080, 0]
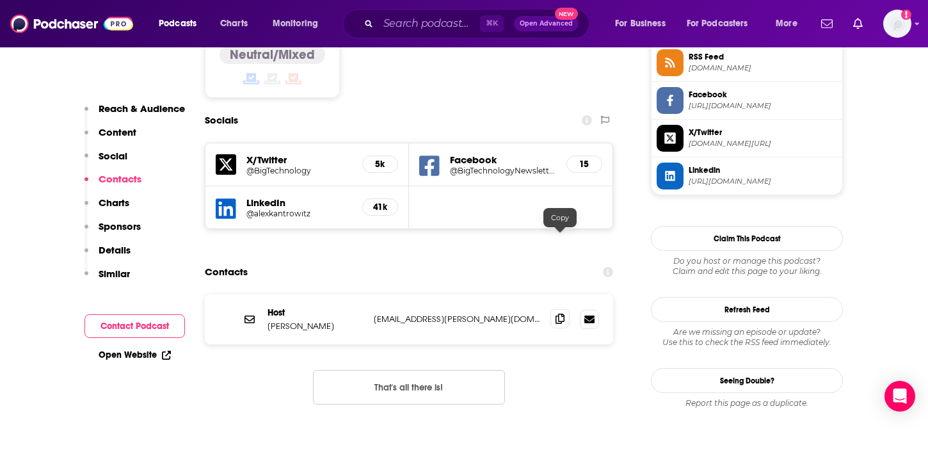
click at [552, 309] on span at bounding box center [559, 318] width 19 height 19
drag, startPoint x: 337, startPoint y: 247, endPoint x: 268, endPoint y: 251, distance: 68.6
click at [268, 321] on p "Alex Kantrowitz" at bounding box center [315, 326] width 96 height 11
copy p "Alex Kantrowitz"
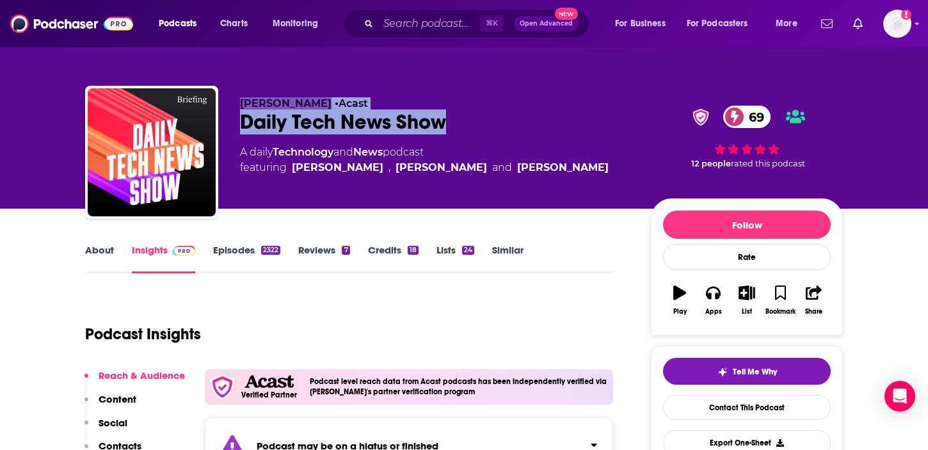
drag, startPoint x: 459, startPoint y: 127, endPoint x: 218, endPoint y: 125, distance: 241.3
click at [217, 126] on div "[PERSON_NAME] • Acast Daily Tech News Show 69 A daily Technology and News podca…" at bounding box center [464, 155] width 758 height 138
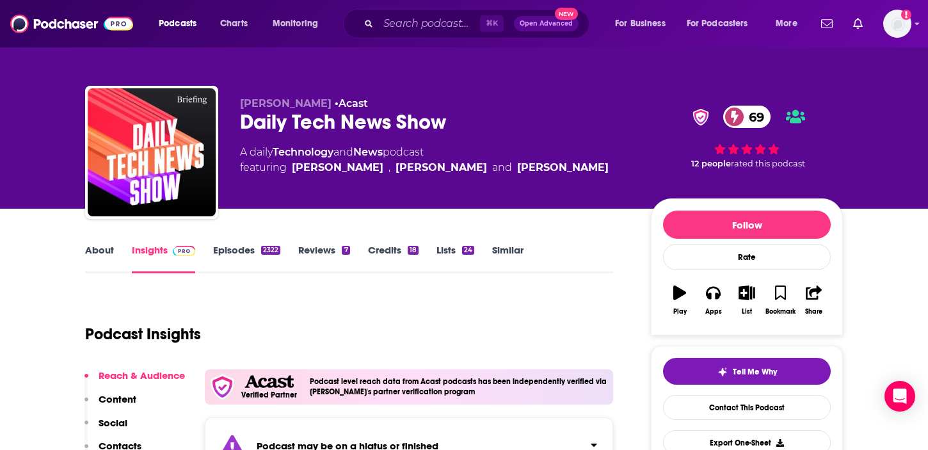
click at [275, 117] on div "Daily Tech News Show 69" at bounding box center [435, 121] width 390 height 25
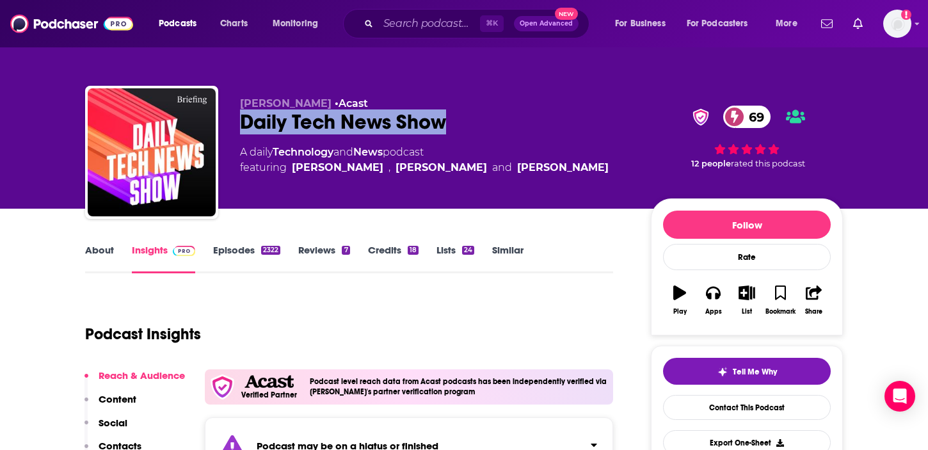
drag, startPoint x: 239, startPoint y: 123, endPoint x: 446, endPoint y: 118, distance: 206.8
click at [446, 118] on div "Daily Tech News Show 69" at bounding box center [435, 121] width 390 height 25
copy h2 "Daily Tech News Show"
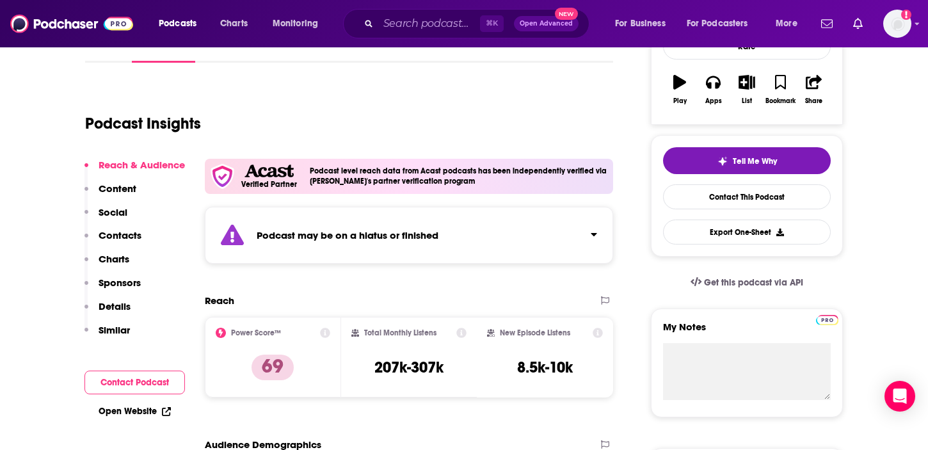
scroll to position [212, 0]
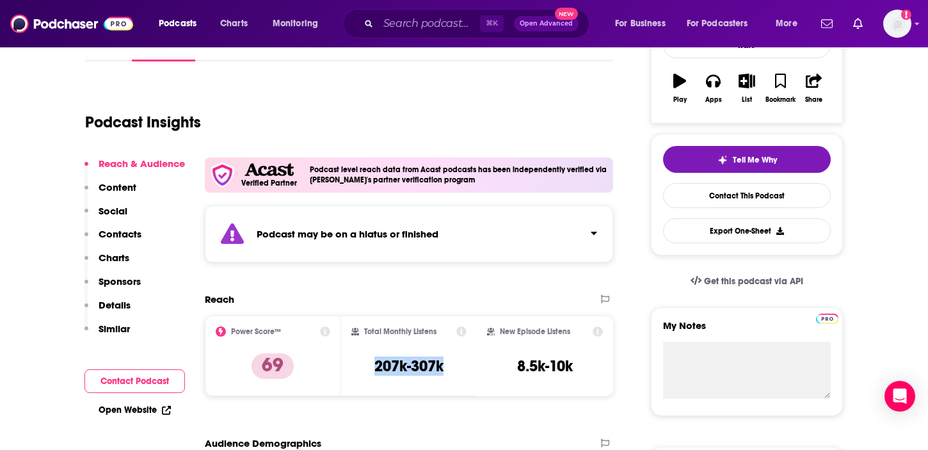
drag, startPoint x: 445, startPoint y: 356, endPoint x: 454, endPoint y: 365, distance: 12.2
click at [454, 365] on div "Total Monthly Listens 207k-307k" at bounding box center [409, 355] width 116 height 59
copy h3 "207k-307k"
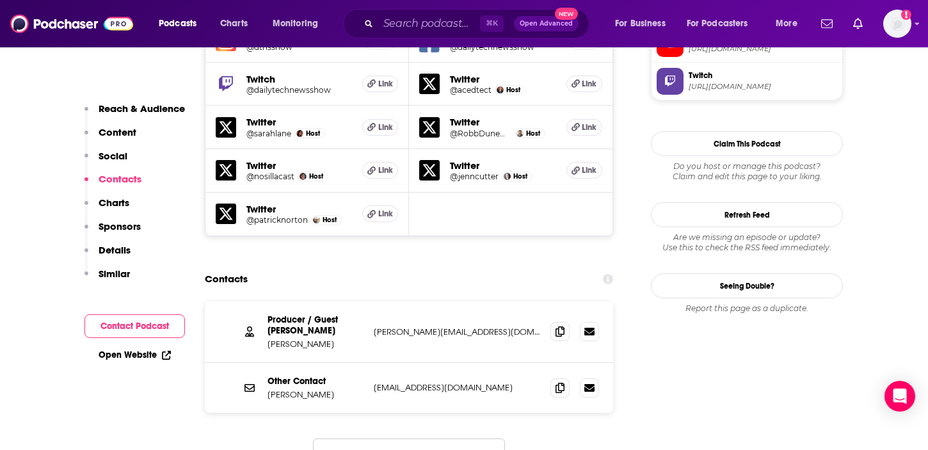
scroll to position [1369, 0]
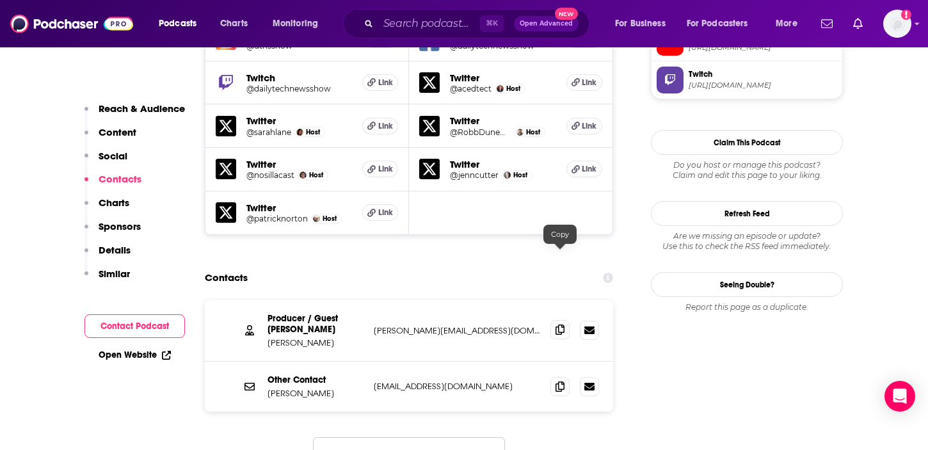
click at [560, 324] on icon at bounding box center [559, 329] width 9 height 10
click at [562, 324] on icon at bounding box center [559, 329] width 9 height 10
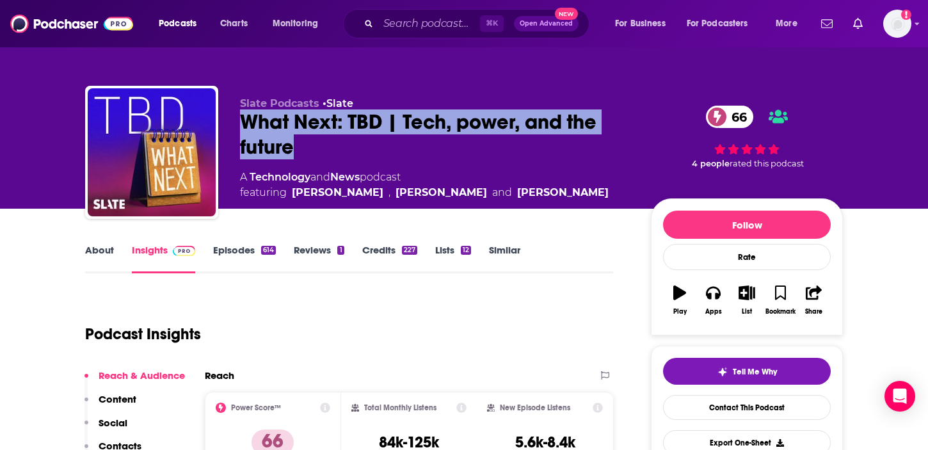
drag, startPoint x: 323, startPoint y: 147, endPoint x: 239, endPoint y: 124, distance: 87.4
click at [239, 124] on div "Slate Podcasts • Slate What Next: TBD | Tech, power, and the future 66 A Techno…" at bounding box center [464, 155] width 758 height 138
copy h2 "What Next: TBD | Tech, power, and the future"
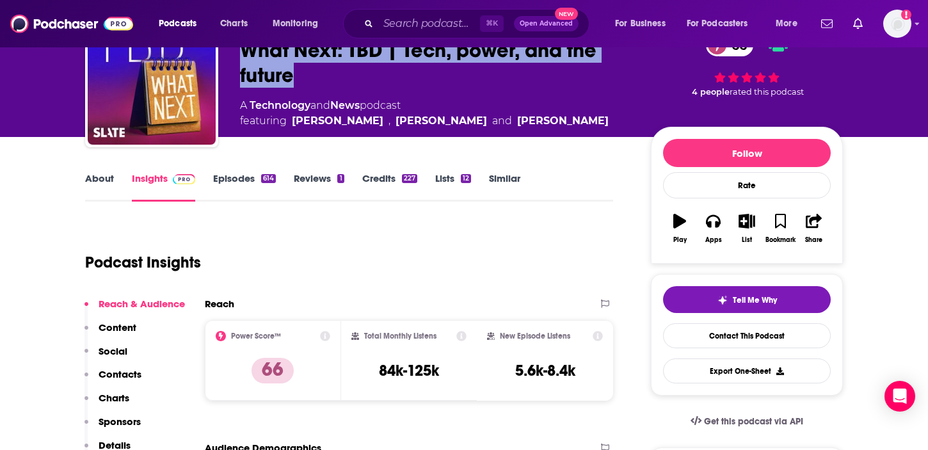
scroll to position [76, 0]
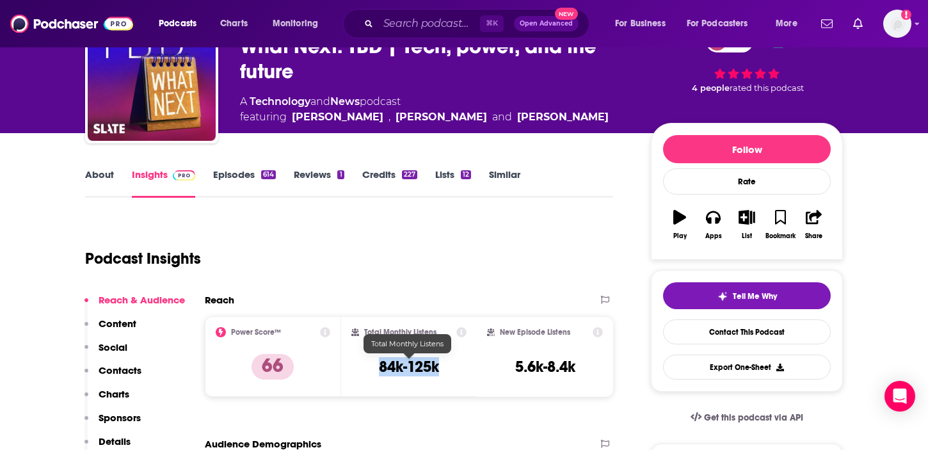
drag, startPoint x: 444, startPoint y: 373, endPoint x: 378, endPoint y: 372, distance: 65.9
click at [378, 372] on div "Total Monthly Listens 84k-125k" at bounding box center [409, 356] width 116 height 59
copy h3 "84k-125k"
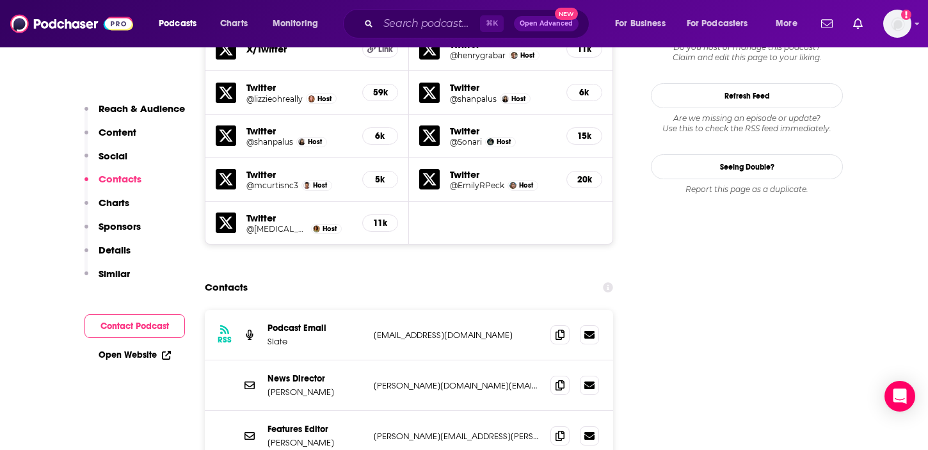
scroll to position [1197, 0]
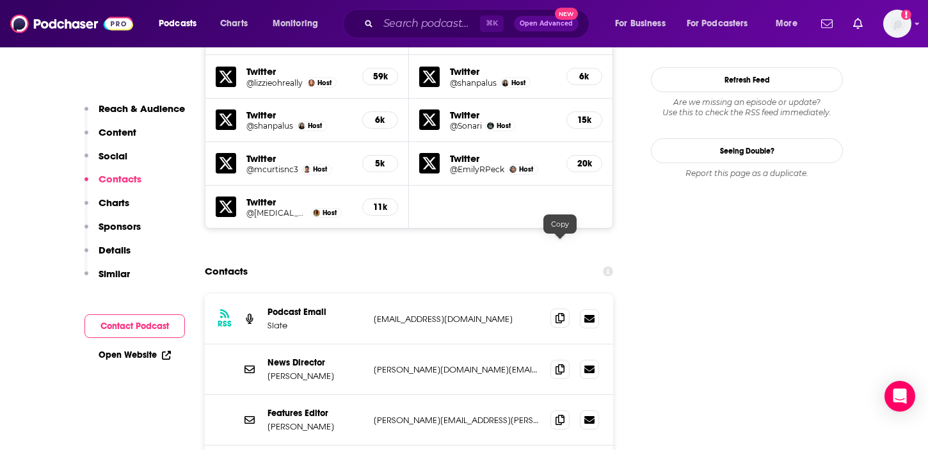
click at [554, 308] on span at bounding box center [559, 317] width 19 height 19
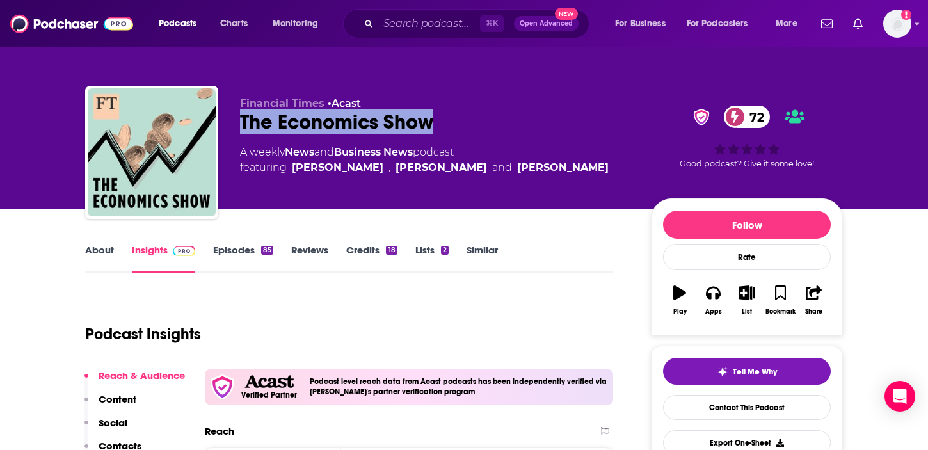
drag, startPoint x: 455, startPoint y: 117, endPoint x: 242, endPoint y: 119, distance: 213.1
click at [242, 119] on div "The Economics Show 72" at bounding box center [435, 121] width 390 height 25
copy h2 "The Economics Show"
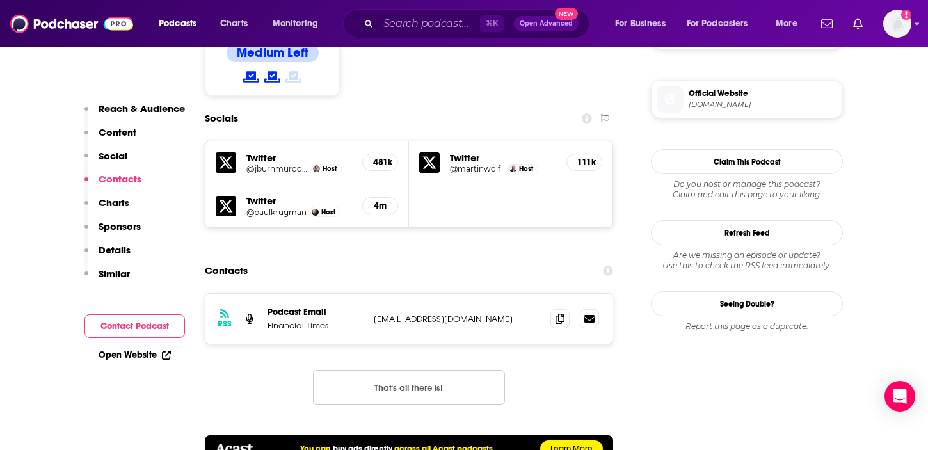
scroll to position [1130, 0]
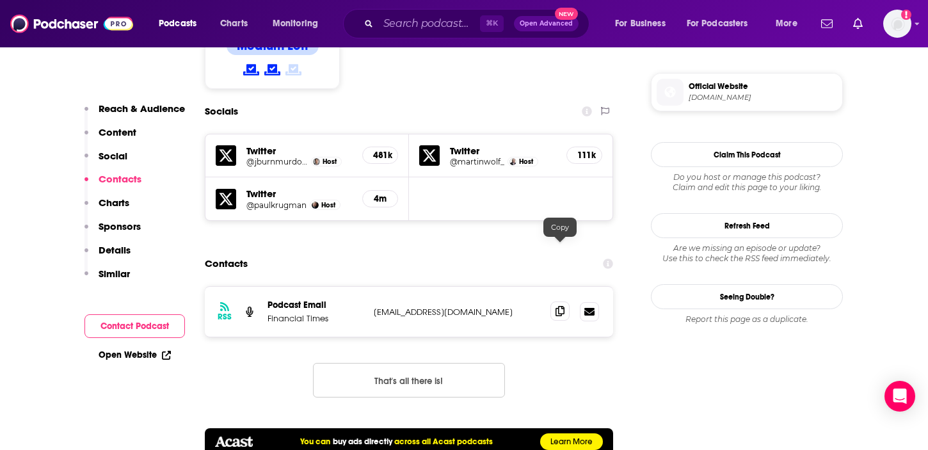
click at [559, 301] on span at bounding box center [559, 310] width 19 height 19
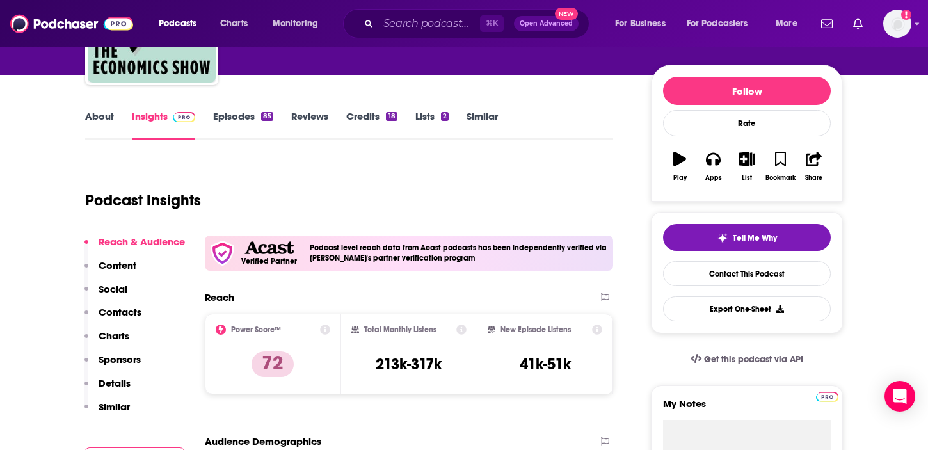
scroll to position [172, 0]
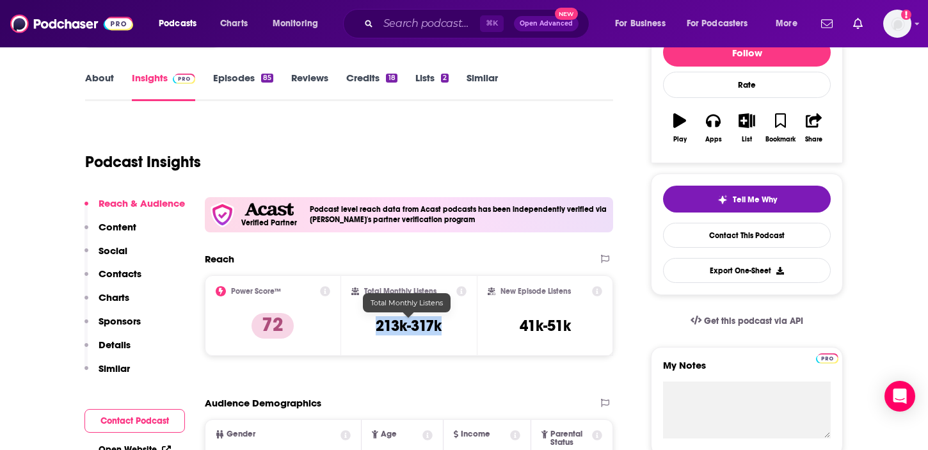
drag, startPoint x: 452, startPoint y: 330, endPoint x: 376, endPoint y: 329, distance: 76.2
click at [376, 329] on div "Total Monthly Listens 213k-317k" at bounding box center [409, 315] width 116 height 59
copy h3 "213k-317k"
